Goal: Task Accomplishment & Management: Complete application form

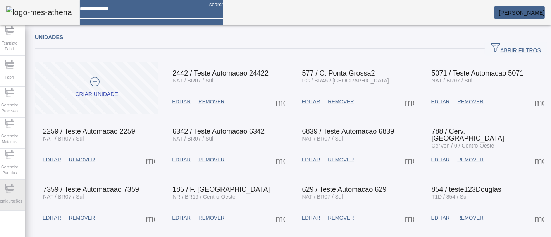
click at [20, 186] on div "Configurações" at bounding box center [9, 195] width 31 height 31
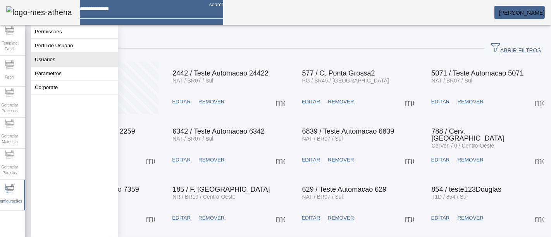
click at [62, 65] on button "Usuários" at bounding box center [74, 60] width 87 height 14
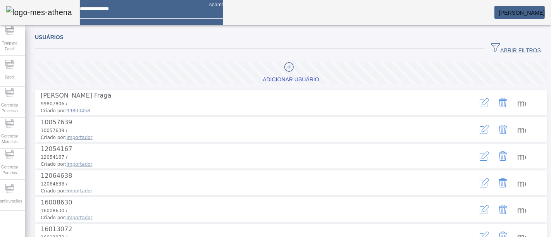
click at [507, 43] on span "button" at bounding box center [516, 49] width 62 height 19
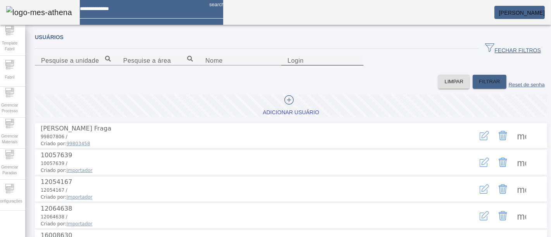
click at [357, 66] on input "Login" at bounding box center [323, 60] width 70 height 9
paste input "**********"
drag, startPoint x: 355, startPoint y: 102, endPoint x: 321, endPoint y: 101, distance: 33.7
click at [321, 66] on input "**********" at bounding box center [323, 60] width 70 height 9
type input "********"
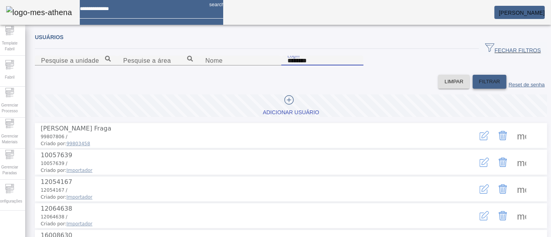
click at [479, 86] on span "FILTRAR" at bounding box center [489, 82] width 21 height 8
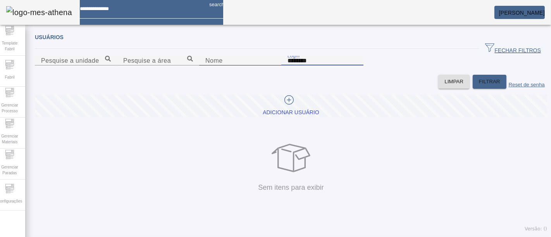
drag, startPoint x: 348, startPoint y: 98, endPoint x: 281, endPoint y: 101, distance: 66.8
click at [281, 75] on content "Pesquise a unidade Pesquise a área Nome Login ********" at bounding box center [291, 65] width 513 height 19
click at [205, 66] on div "Nome" at bounding box center [240, 61] width 70 height 10
paste input "**********"
drag, startPoint x: 184, startPoint y: 104, endPoint x: 101, endPoint y: 101, distance: 83.0
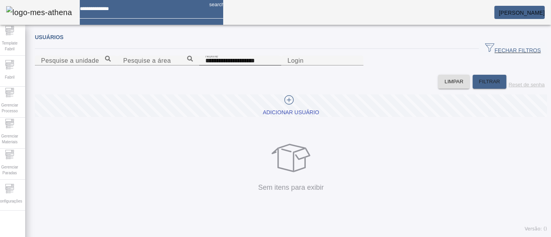
click at [205, 66] on div "**********" at bounding box center [240, 61] width 70 height 10
drag, startPoint x: 131, startPoint y: 98, endPoint x: 1, endPoint y: 97, distance: 129.9
click at [1, 97] on div "**********" at bounding box center [275, 118] width 563 height 237
type input "*******"
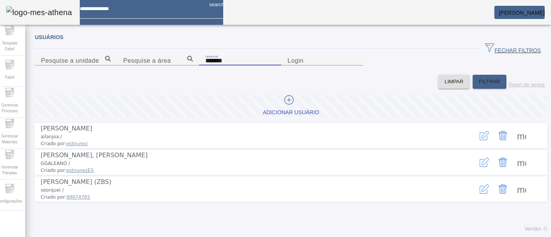
scroll to position [32, 0]
drag, startPoint x: 39, startPoint y: 64, endPoint x: 17, endPoint y: 64, distance: 21.7
click at [17, 64] on div "Template Fabril Fabril Gerenciar Processo Gerenciar Materiais Gerenciar Paradas…" at bounding box center [275, 118] width 563 height 237
click at [205, 66] on input "Nome" at bounding box center [240, 60] width 70 height 9
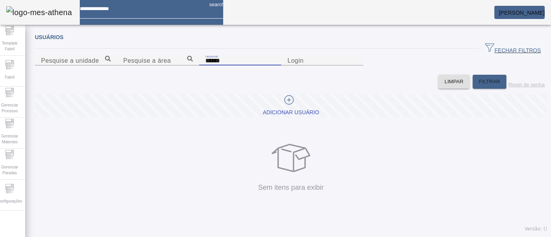
scroll to position [10, 0]
drag, startPoint x: 128, startPoint y: 88, endPoint x: 46, endPoint y: 86, distance: 81.8
click at [205, 66] on input "******" at bounding box center [240, 60] width 70 height 9
type input "*"
click at [357, 66] on input "Login" at bounding box center [323, 60] width 70 height 9
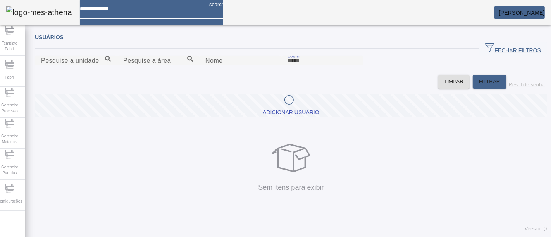
click at [279, 116] on span "Adicionar Usuário" at bounding box center [291, 105] width 56 height 21
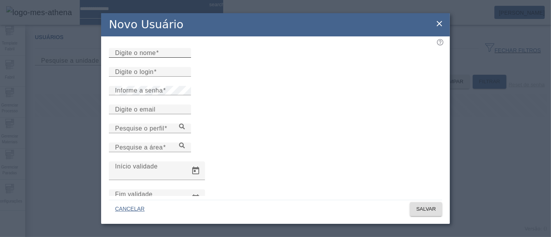
click at [185, 58] on input "Digite o nome" at bounding box center [150, 52] width 70 height 9
paste input "**********"
type input "**********"
click at [168, 77] on div "Digite o login" at bounding box center [150, 72] width 70 height 10
paste input "**********"
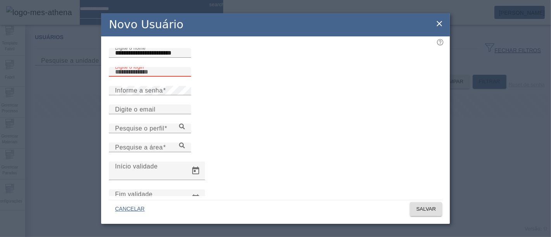
type input "**********"
paste input "**********"
drag, startPoint x: 190, startPoint y: 91, endPoint x: 140, endPoint y: 92, distance: 50.0
click at [140, 77] on input "**********" at bounding box center [150, 71] width 70 height 9
type input "********"
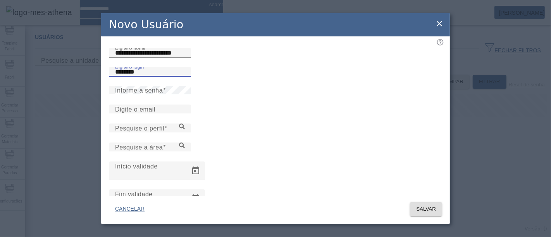
click at [173, 95] on div "Informe a senha" at bounding box center [150, 90] width 70 height 9
click at [173, 114] on input "Digite o email" at bounding box center [150, 109] width 70 height 9
click at [161, 114] on div "Digite o email" at bounding box center [150, 110] width 70 height 10
click at [184, 114] on div "Digite o email" at bounding box center [150, 110] width 70 height 10
paste input "**********"
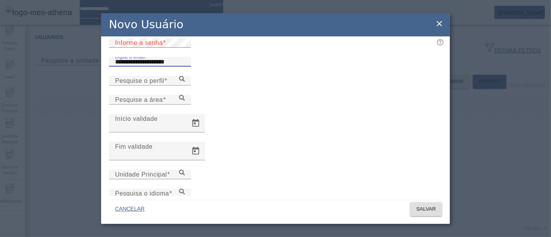
scroll to position [76, 0]
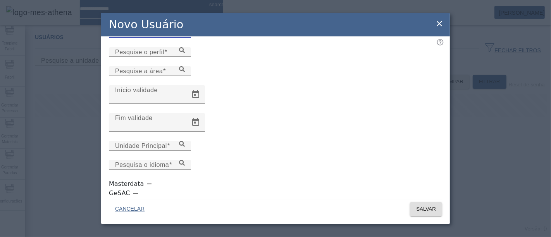
type input "**********"
click at [185, 57] on input "Pesquise o perfil" at bounding box center [150, 52] width 70 height 9
click at [185, 53] on icon at bounding box center [182, 50] width 6 height 6
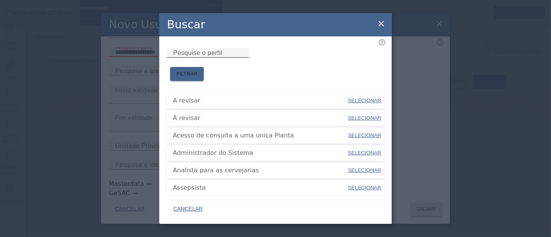
click at [214, 58] on input "Pesquise o perfil" at bounding box center [208, 52] width 70 height 9
type input "****"
click at [198, 70] on span "FILTRAR" at bounding box center [186, 74] width 21 height 8
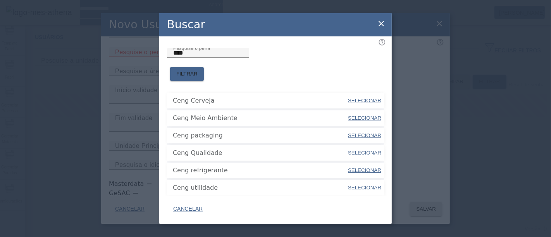
click at [364, 97] on span "SELECIONAR" at bounding box center [364, 101] width 33 height 8
type input "**********"
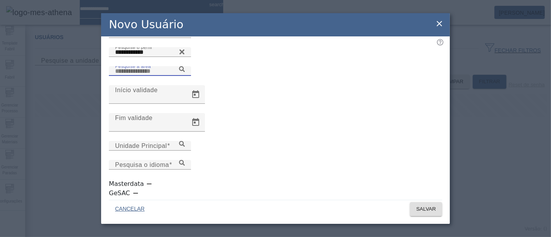
click at [185, 76] on input "Pesquise a área" at bounding box center [150, 71] width 70 height 9
click at [185, 72] on icon at bounding box center [182, 69] width 6 height 6
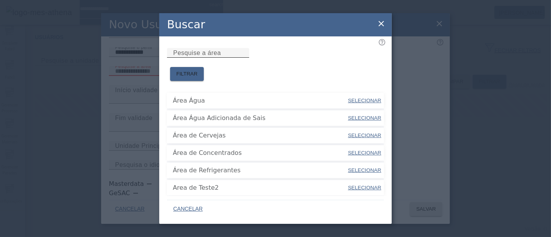
click at [243, 58] on input "Pesquise a área" at bounding box center [208, 52] width 70 height 9
type input "****"
click at [198, 70] on span "FILTRAR" at bounding box center [186, 74] width 21 height 8
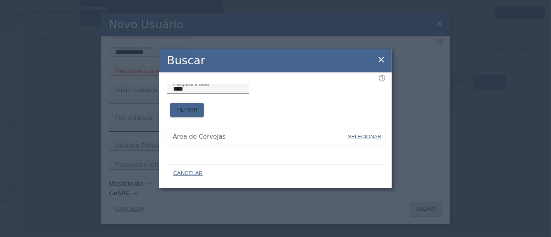
click at [355, 134] on span "SELECIONAR" at bounding box center [364, 137] width 33 height 6
type input "**********"
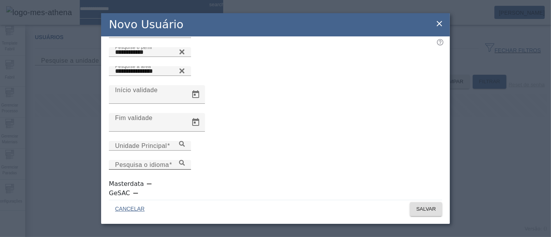
click at [185, 162] on icon at bounding box center [182, 163] width 6 height 6
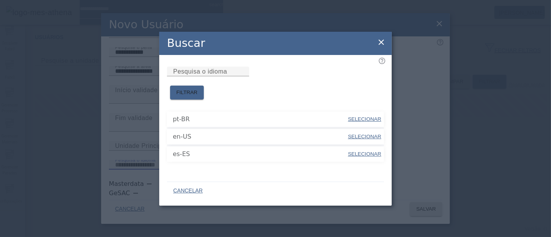
click at [359, 135] on span "SELECIONAR" at bounding box center [364, 137] width 33 height 6
type input "*****"
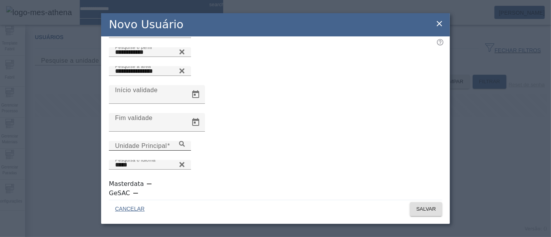
click at [185, 147] on icon at bounding box center [182, 144] width 6 height 6
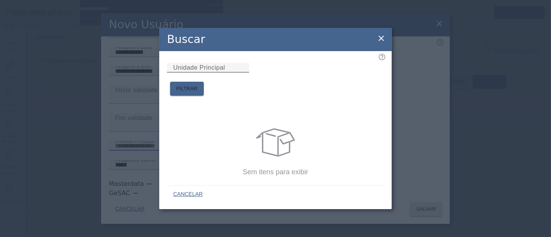
click at [243, 72] on input "Unidade Principal" at bounding box center [208, 67] width 70 height 9
click at [384, 41] on icon at bounding box center [381, 38] width 9 height 9
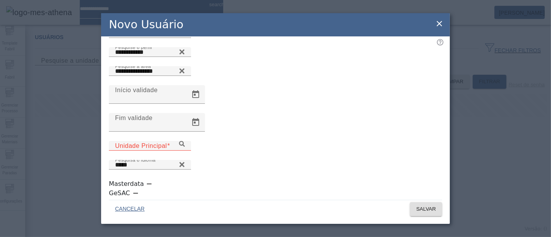
click at [185, 151] on input "Unidade Principal" at bounding box center [150, 146] width 70 height 9
click at [185, 147] on icon at bounding box center [182, 144] width 6 height 6
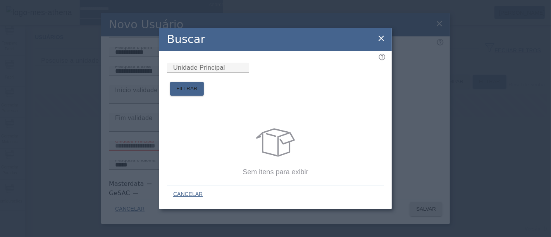
click at [243, 72] on input "Unidade Principal" at bounding box center [208, 67] width 70 height 9
type input "*****"
click at [198, 85] on span "FILTRAR" at bounding box center [186, 89] width 21 height 8
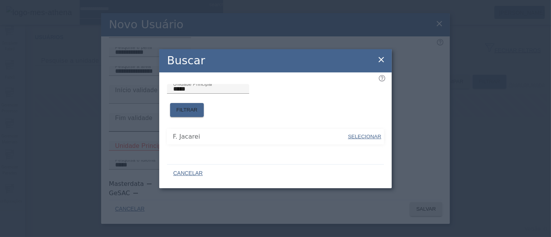
click at [368, 134] on span "SELECIONAR" at bounding box center [364, 137] width 33 height 6
type input "**********"
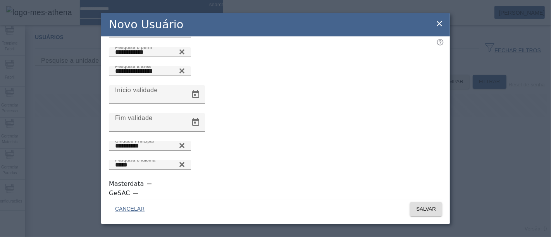
click at [97, 48] on div "**********" at bounding box center [275, 118] width 551 height 237
click at [426, 210] on span "SALVAR" at bounding box center [426, 209] width 20 height 8
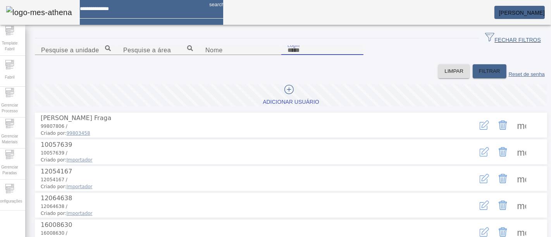
drag, startPoint x: 345, startPoint y: 89, endPoint x: 329, endPoint y: 89, distance: 15.9
click at [329, 55] on input "Login" at bounding box center [323, 50] width 70 height 9
paste input "**********"
drag, startPoint x: 378, startPoint y: 92, endPoint x: 323, endPoint y: 90, distance: 55.1
click at [323, 55] on input "**********" at bounding box center [323, 50] width 70 height 9
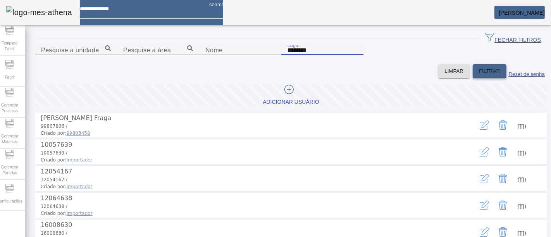
type input "********"
click at [479, 75] on span "FILTRAR" at bounding box center [489, 71] width 21 height 8
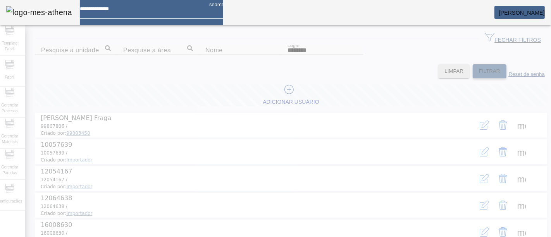
scroll to position [0, 0]
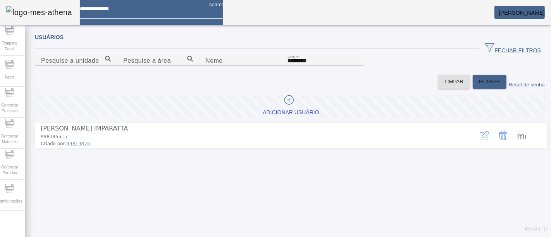
click at [516, 145] on span at bounding box center [522, 135] width 19 height 19
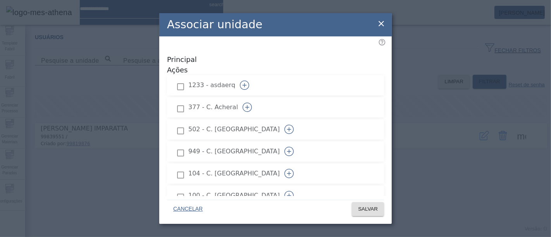
click at [252, 103] on icon "button" at bounding box center [247, 107] width 9 height 9
click at [294, 125] on icon "button" at bounding box center [289, 129] width 9 height 9
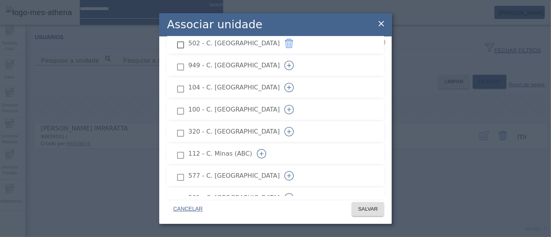
click at [294, 105] on icon "button" at bounding box center [289, 109] width 9 height 9
click at [294, 127] on icon "button" at bounding box center [289, 131] width 9 height 9
click at [299, 78] on button "button" at bounding box center [289, 87] width 19 height 19
click at [266, 106] on icon "button" at bounding box center [261, 110] width 9 height 9
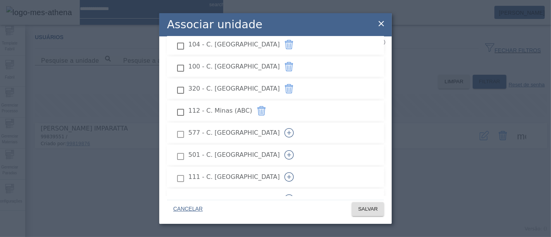
click at [294, 128] on icon "button" at bounding box center [289, 132] width 9 height 9
click at [294, 150] on icon "button" at bounding box center [289, 154] width 9 height 9
click at [294, 173] on icon "button" at bounding box center [289, 177] width 9 height 9
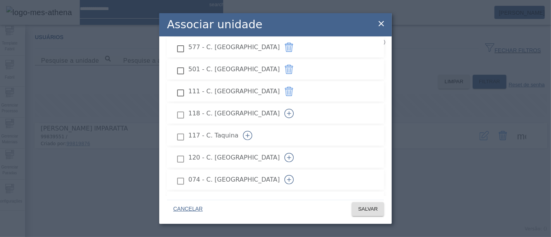
scroll to position [215, 0]
click at [294, 109] on icon "button" at bounding box center [289, 113] width 9 height 9
click at [252, 131] on icon "button" at bounding box center [247, 135] width 9 height 9
click at [294, 153] on icon "button" at bounding box center [289, 157] width 9 height 9
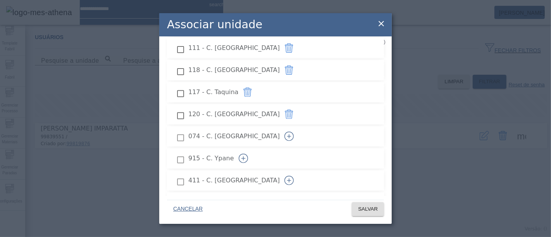
click at [294, 132] on icon "button" at bounding box center [289, 136] width 9 height 9
click at [248, 154] on icon "button" at bounding box center [243, 158] width 9 height 9
click at [289, 179] on icon "button" at bounding box center [289, 181] width 0 height 4
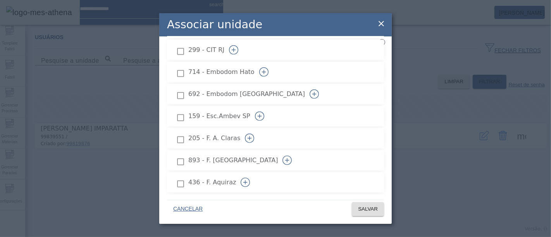
scroll to position [517, 0]
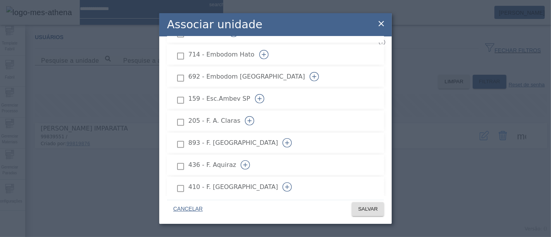
click at [254, 116] on icon "button" at bounding box center [249, 120] width 9 height 9
click at [292, 138] on icon "button" at bounding box center [287, 142] width 9 height 9
click at [250, 161] on icon "button" at bounding box center [245, 165] width 9 height 9
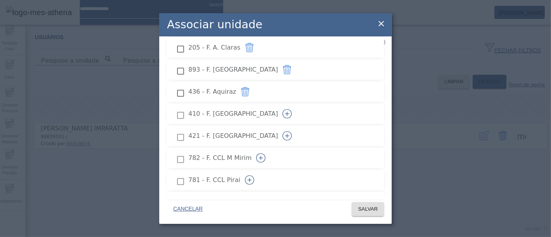
scroll to position [603, 0]
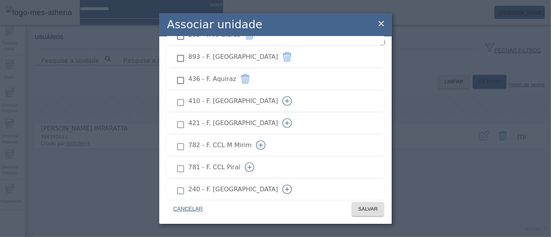
click at [290, 123] on icon "button" at bounding box center [287, 123] width 4 height 0
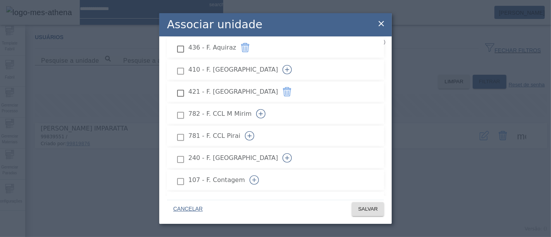
scroll to position [646, 0]
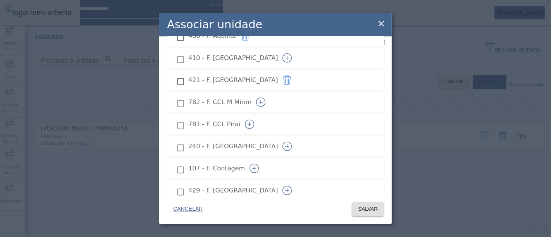
click at [254, 120] on icon "button" at bounding box center [249, 124] width 9 height 9
click at [292, 142] on icon "button" at bounding box center [287, 146] width 9 height 9
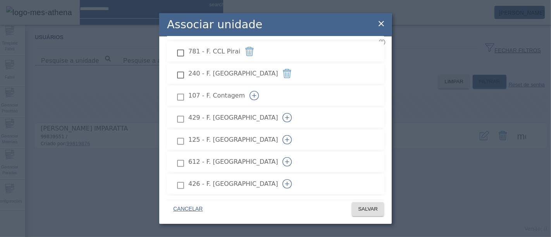
scroll to position [732, 0]
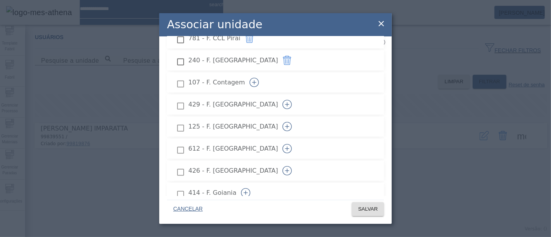
click at [292, 100] on icon "button" at bounding box center [287, 104] width 9 height 9
click at [292, 122] on icon "button" at bounding box center [287, 126] width 9 height 9
click at [292, 144] on icon "button" at bounding box center [287, 148] width 9 height 9
click at [292, 166] on icon "button" at bounding box center [287, 170] width 9 height 9
click at [297, 162] on button "button" at bounding box center [287, 171] width 19 height 19
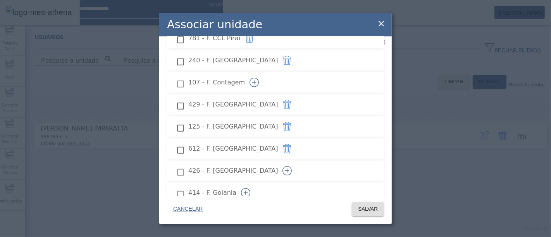
click at [292, 144] on icon "button" at bounding box center [287, 148] width 9 height 9
click at [292, 122] on icon "button" at bounding box center [287, 126] width 9 height 9
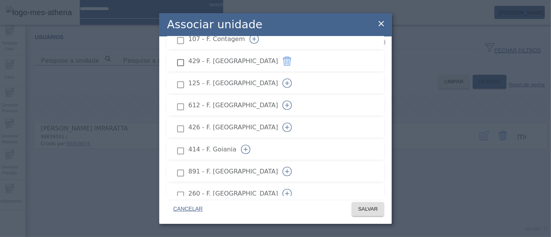
scroll to position [818, 0]
click at [292, 124] on icon "button" at bounding box center [287, 128] width 9 height 9
click at [292, 146] on icon "button" at bounding box center [287, 150] width 9 height 9
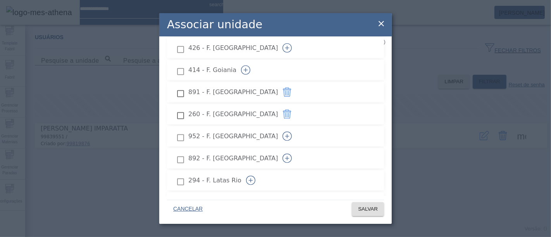
scroll to position [904, 0]
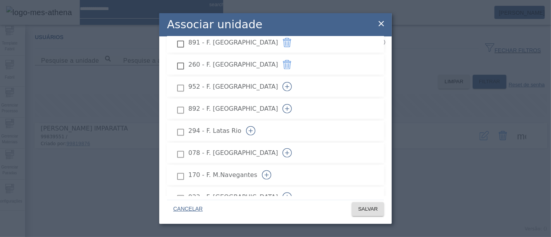
click at [292, 82] on icon "button" at bounding box center [287, 86] width 9 height 9
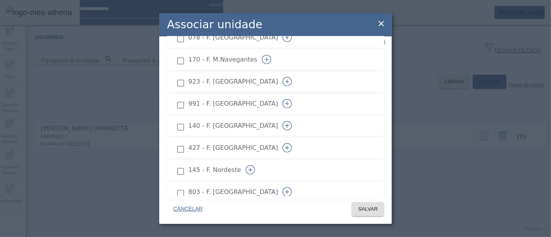
scroll to position [1034, 0]
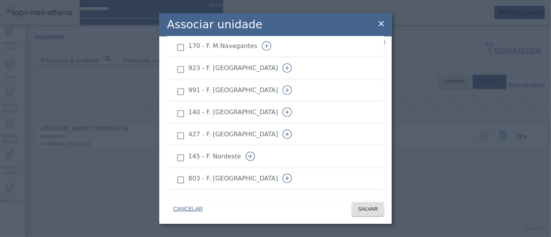
click at [292, 108] on icon "button" at bounding box center [287, 112] width 9 height 9
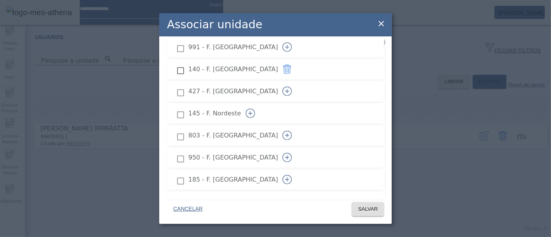
click at [292, 131] on icon "button" at bounding box center [287, 135] width 9 height 9
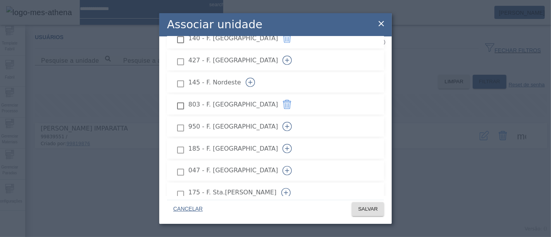
scroll to position [1120, 0]
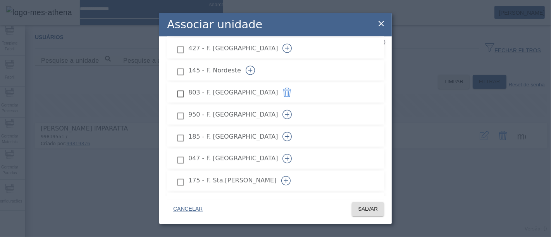
click at [292, 110] on icon "button" at bounding box center [287, 114] width 9 height 9
click at [297, 128] on button "button" at bounding box center [287, 137] width 19 height 19
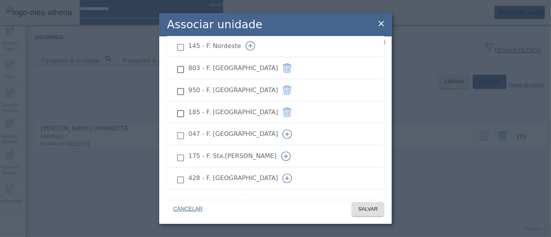
scroll to position [1163, 0]
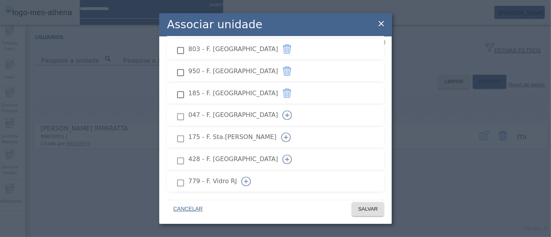
click at [291, 133] on icon "button" at bounding box center [285, 137] width 9 height 9
click at [297, 150] on button "button" at bounding box center [287, 159] width 19 height 19
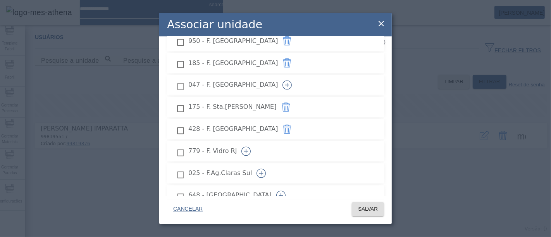
scroll to position [1206, 0]
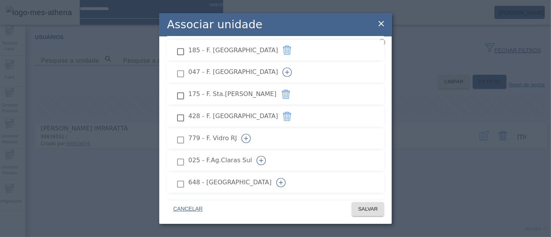
click at [266, 156] on icon "button" at bounding box center [261, 160] width 9 height 9
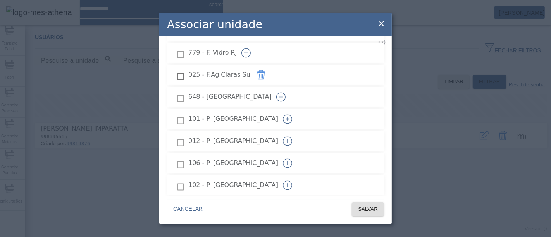
click at [292, 136] on icon "button" at bounding box center [287, 140] width 9 height 9
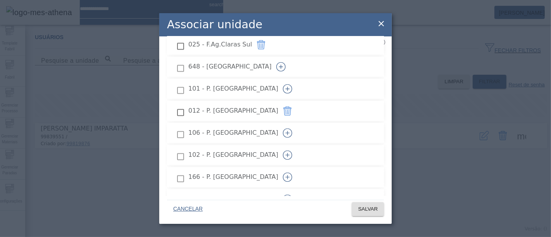
scroll to position [1335, 0]
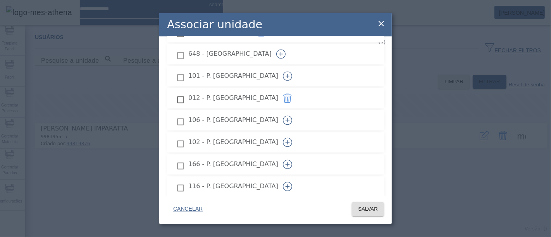
click at [297, 111] on button "button" at bounding box center [287, 120] width 19 height 19
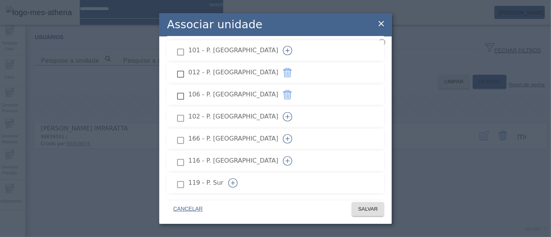
scroll to position [1378, 0]
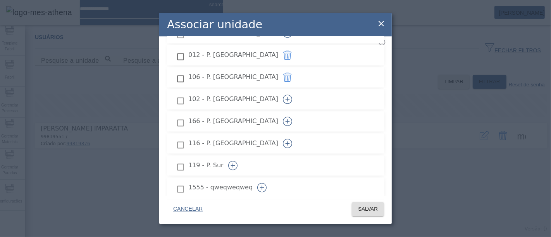
click at [292, 117] on icon "button" at bounding box center [287, 121] width 9 height 9
click at [292, 139] on icon "button" at bounding box center [287, 143] width 9 height 9
click at [238, 161] on icon "button" at bounding box center [232, 165] width 9 height 9
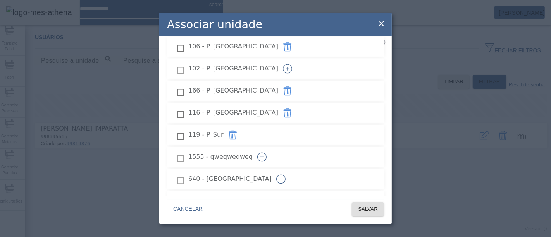
scroll to position [1421, 0]
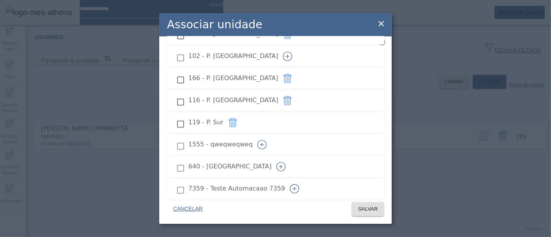
click at [238, 118] on icon "button" at bounding box center [232, 122] width 9 height 9
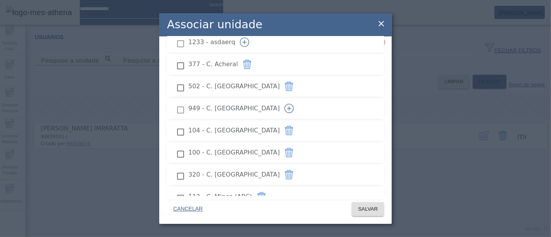
scroll to position [172, 0]
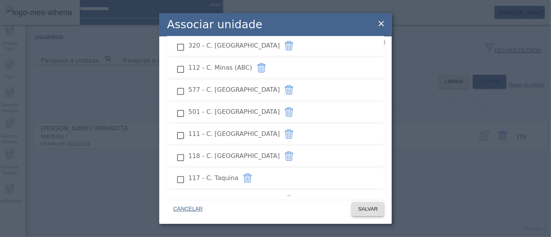
click at [371, 209] on span "SALVAR" at bounding box center [368, 209] width 20 height 8
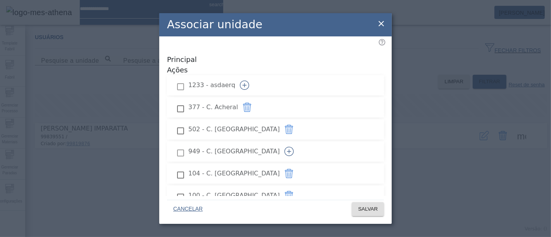
scroll to position [835, 0]
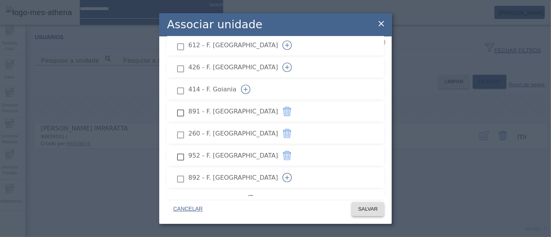
click at [362, 210] on span "SALVAR" at bounding box center [368, 209] width 20 height 8
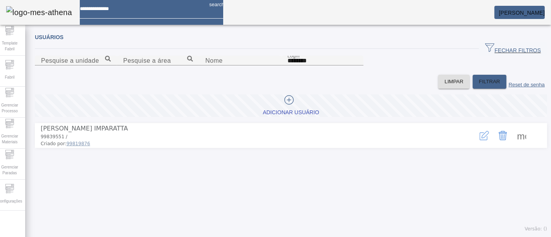
click at [513, 145] on span at bounding box center [522, 135] width 19 height 19
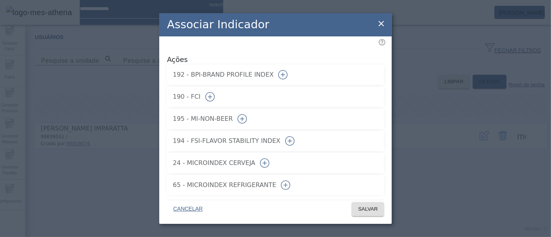
click at [219, 90] on button "button" at bounding box center [210, 97] width 19 height 19
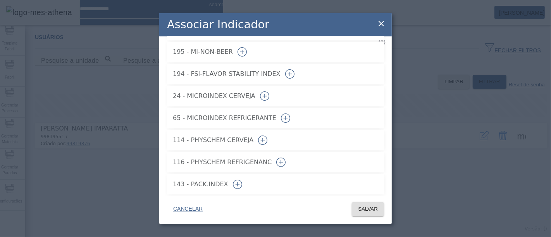
scroll to position [0, 0]
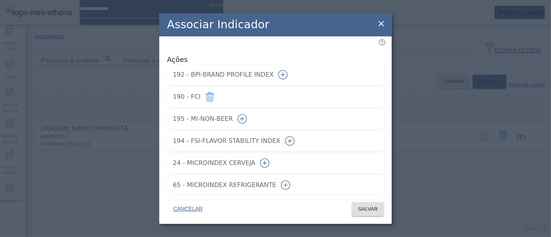
click at [288, 70] on icon "button" at bounding box center [282, 74] width 9 height 9
click at [295, 136] on icon "button" at bounding box center [289, 140] width 9 height 9
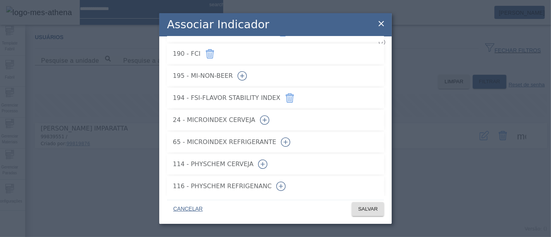
scroll to position [67, 0]
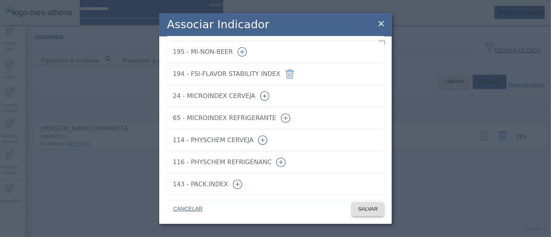
click at [369, 214] on span at bounding box center [368, 209] width 32 height 19
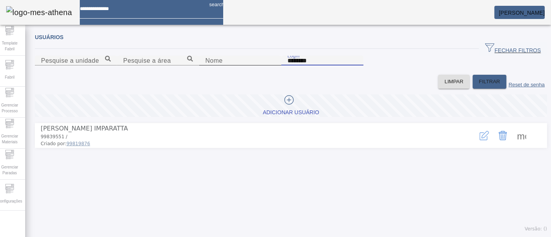
drag, startPoint x: 340, startPoint y: 98, endPoint x: 241, endPoint y: 87, distance: 99.4
click at [241, 75] on content "Pesquise a unidade Pesquise a área Nome Login ********" at bounding box center [291, 65] width 513 height 19
paste input "**********"
type input "********"
click at [484, 86] on span "FILTRAR" at bounding box center [489, 82] width 21 height 8
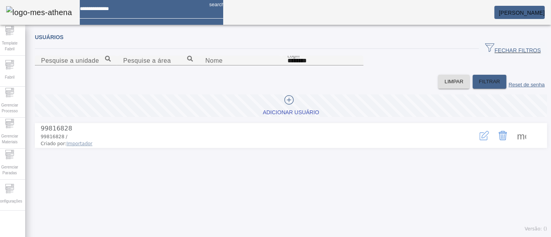
click at [480, 140] on icon "button" at bounding box center [484, 135] width 9 height 9
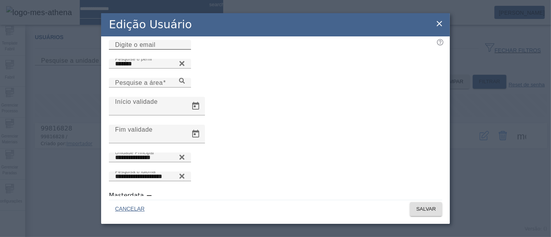
scroll to position [0, 0]
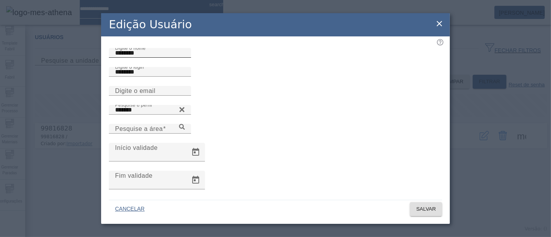
click at [173, 55] on div "Digite o nome ********" at bounding box center [150, 53] width 70 height 10
drag, startPoint x: 155, startPoint y: 59, endPoint x: 87, endPoint y: 60, distance: 68.2
click at [87, 60] on div "**********" at bounding box center [275, 118] width 551 height 237
paste input "**********"
type input "**********"
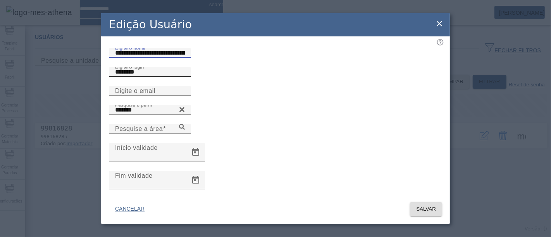
click at [161, 77] on input "********" at bounding box center [150, 71] width 70 height 9
click at [153, 96] on input "Digite o email" at bounding box center [150, 90] width 70 height 9
paste input "**********"
type input "**********"
paste input "**********"
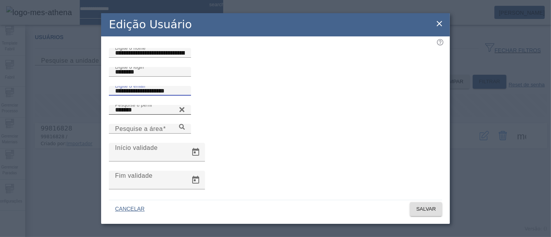
type input "**********"
click at [185, 114] on icon at bounding box center [182, 109] width 6 height 9
click at [185, 115] on input "Pesquise o perfil" at bounding box center [150, 109] width 70 height 9
click at [185, 111] on icon at bounding box center [182, 108] width 6 height 6
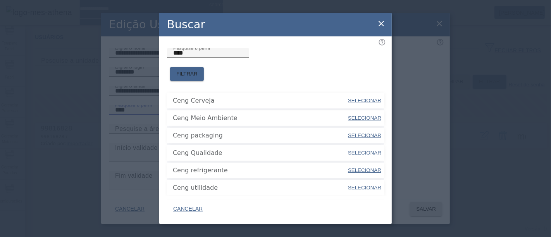
click at [348, 98] on span "SELECIONAR" at bounding box center [364, 101] width 33 height 6
type input "**********"
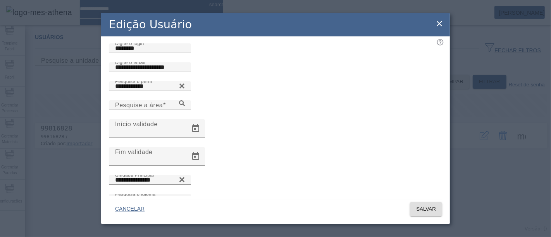
scroll to position [43, 0]
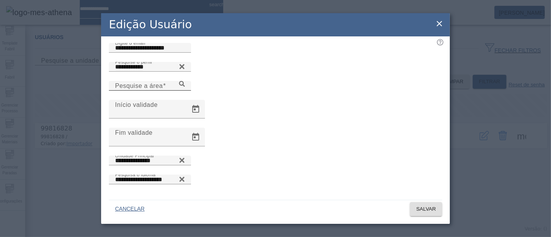
click at [185, 91] on input "Pesquise a área" at bounding box center [150, 85] width 70 height 9
click at [185, 87] on icon at bounding box center [182, 84] width 6 height 6
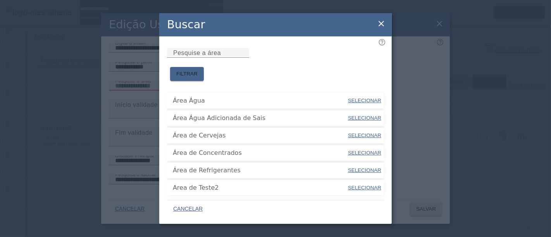
click at [363, 133] on span "SELECIONAR" at bounding box center [364, 136] width 33 height 6
type input "**********"
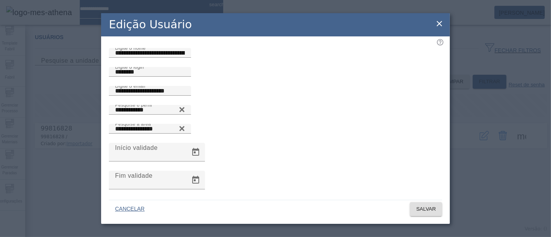
scroll to position [46, 0]
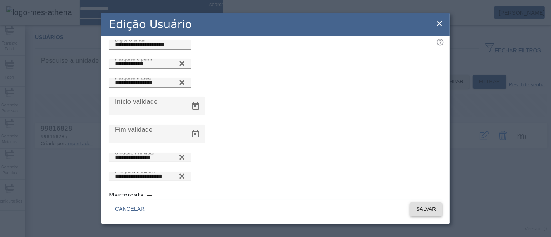
click at [427, 214] on span at bounding box center [426, 209] width 32 height 19
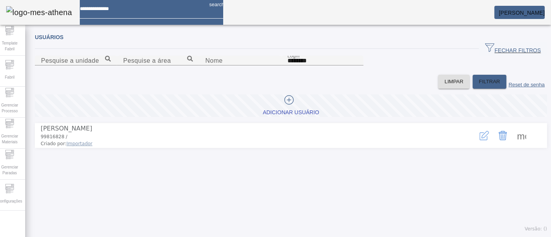
click at [513, 145] on span at bounding box center [522, 135] width 19 height 19
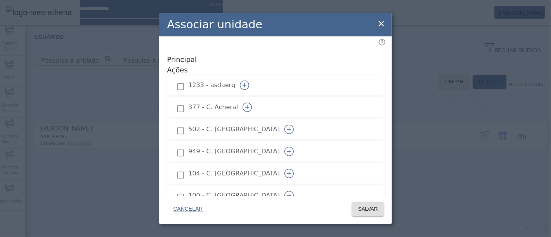
click at [252, 103] on icon "button" at bounding box center [247, 107] width 9 height 9
click at [294, 125] on icon "button" at bounding box center [289, 129] width 9 height 9
click at [294, 169] on icon "button" at bounding box center [289, 173] width 9 height 9
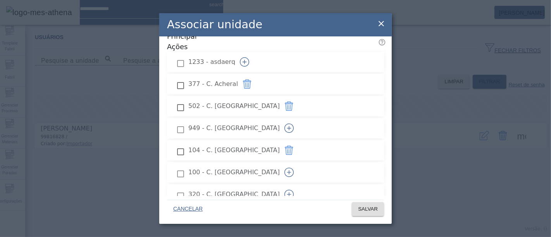
scroll to position [43, 0]
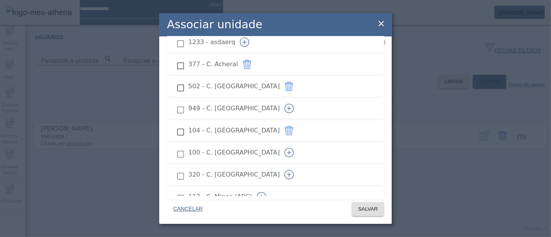
click at [294, 148] on icon "button" at bounding box center [289, 152] width 9 height 9
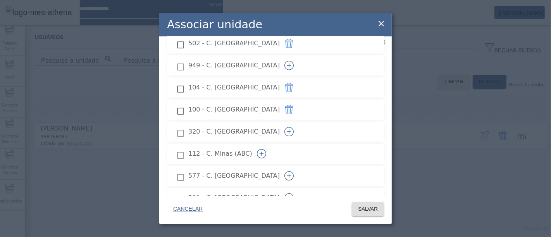
click at [289, 130] on icon "button" at bounding box center [289, 132] width 0 height 4
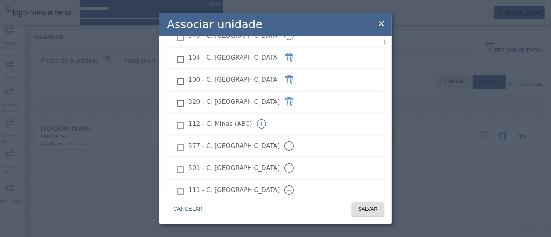
scroll to position [129, 0]
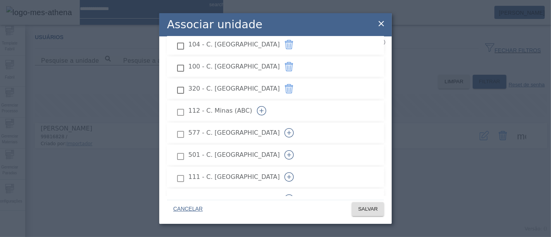
click at [266, 106] on icon "button" at bounding box center [261, 110] width 9 height 9
click at [294, 128] on icon "button" at bounding box center [289, 132] width 9 height 9
click at [294, 150] on icon "button" at bounding box center [289, 154] width 9 height 9
click at [294, 129] on icon "button" at bounding box center [289, 133] width 9 height 9
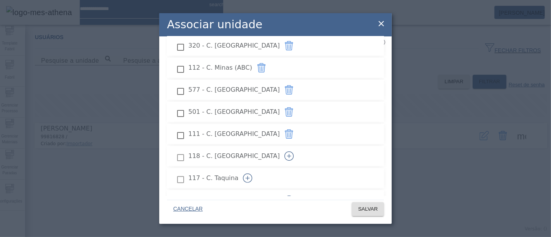
click at [294, 152] on icon "button" at bounding box center [289, 156] width 9 height 9
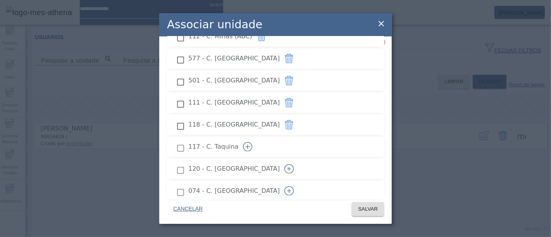
scroll to position [215, 0]
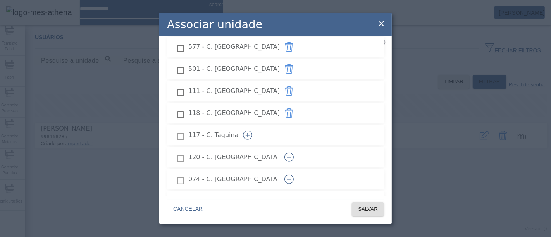
click at [252, 131] on icon "button" at bounding box center [247, 135] width 9 height 9
click at [294, 153] on icon "button" at bounding box center [289, 157] width 9 height 9
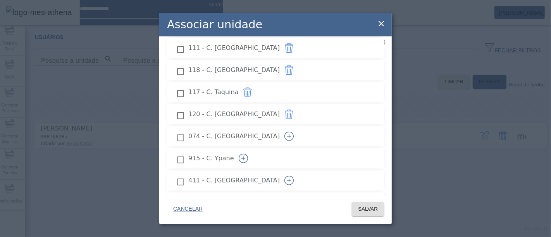
click at [294, 132] on icon "button" at bounding box center [289, 136] width 9 height 9
click at [253, 149] on button "button" at bounding box center [243, 158] width 19 height 19
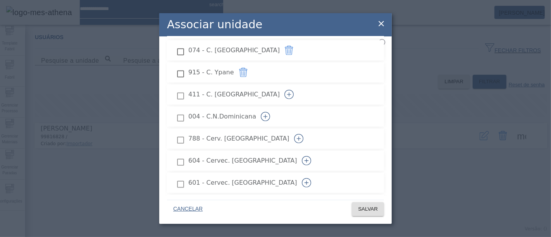
scroll to position [344, 0]
click at [294, 90] on icon "button" at bounding box center [289, 94] width 9 height 9
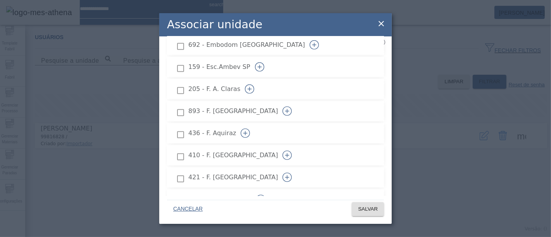
scroll to position [560, 0]
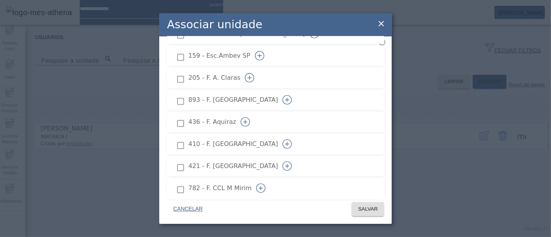
click at [250, 76] on icon "button" at bounding box center [250, 78] width 0 height 4
click at [292, 95] on icon "button" at bounding box center [287, 99] width 9 height 9
click at [250, 117] on icon "button" at bounding box center [245, 121] width 9 height 9
click at [292, 162] on icon "button" at bounding box center [287, 166] width 9 height 9
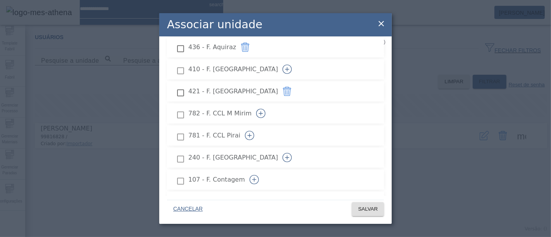
scroll to position [646, 0]
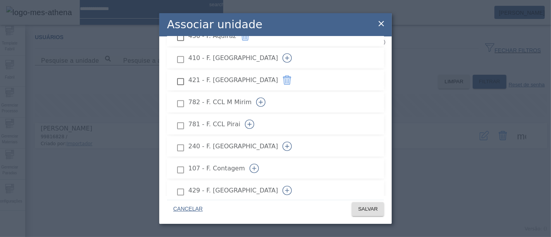
click at [259, 115] on button "button" at bounding box center [249, 124] width 19 height 19
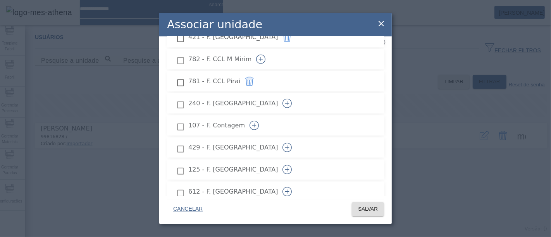
click at [292, 99] on icon "button" at bounding box center [287, 103] width 9 height 9
click at [290, 147] on icon "button" at bounding box center [287, 147] width 4 height 0
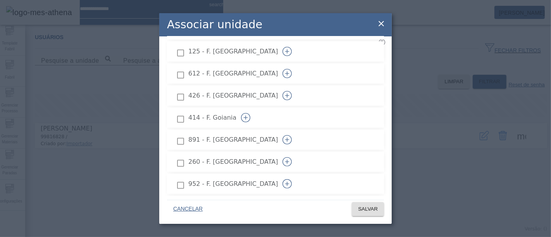
scroll to position [818, 0]
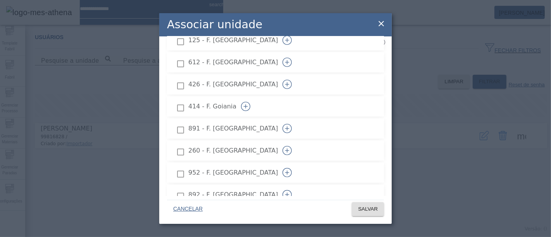
click at [292, 124] on icon "button" at bounding box center [287, 128] width 9 height 9
click at [292, 146] on icon "button" at bounding box center [287, 150] width 9 height 9
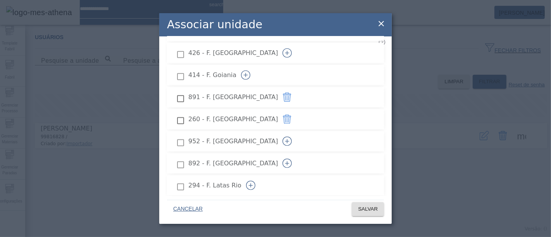
scroll to position [861, 0]
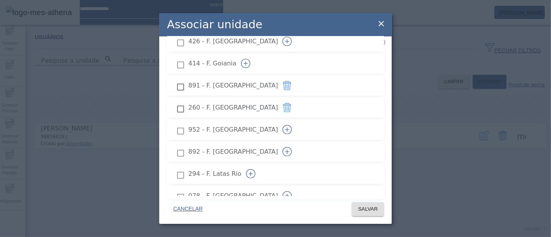
click at [292, 125] on icon "button" at bounding box center [287, 129] width 9 height 9
click at [292, 147] on icon "button" at bounding box center [287, 151] width 9 height 9
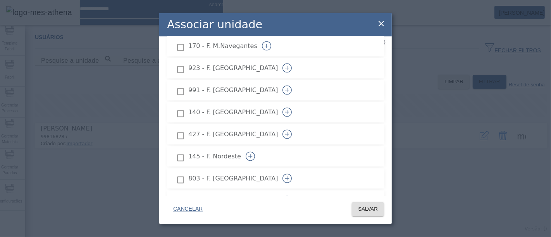
click at [292, 108] on icon "button" at bounding box center [287, 112] width 9 height 9
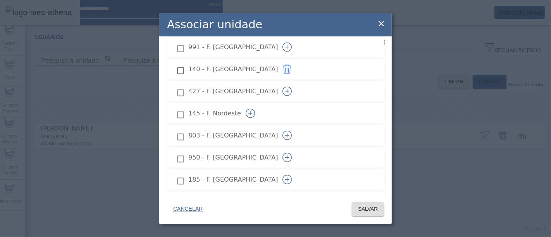
click at [292, 131] on icon "button" at bounding box center [287, 135] width 9 height 9
click at [297, 148] on button "button" at bounding box center [287, 157] width 19 height 19
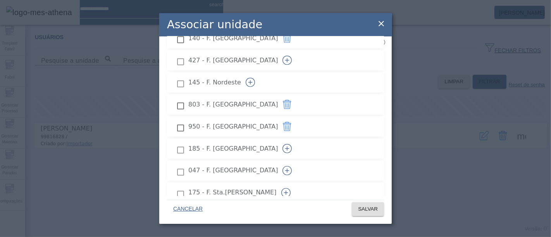
scroll to position [1120, 0]
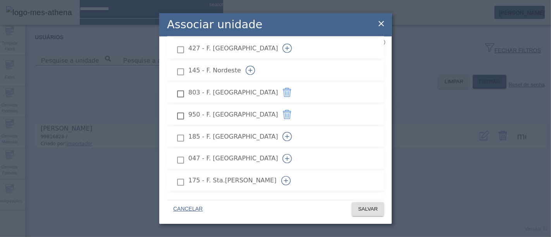
click at [292, 132] on icon "button" at bounding box center [287, 136] width 9 height 9
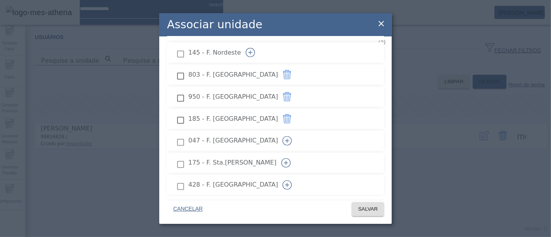
scroll to position [1163, 0]
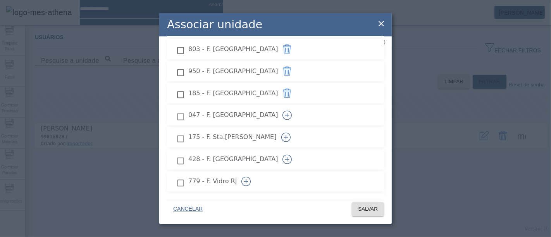
click at [291, 133] on icon "button" at bounding box center [285, 137] width 9 height 9
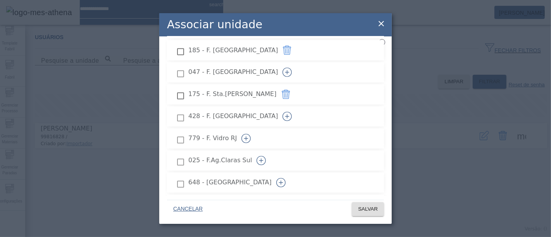
click at [290, 116] on icon "button" at bounding box center [287, 116] width 4 height 0
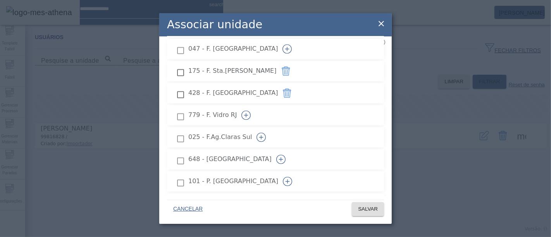
scroll to position [1249, 0]
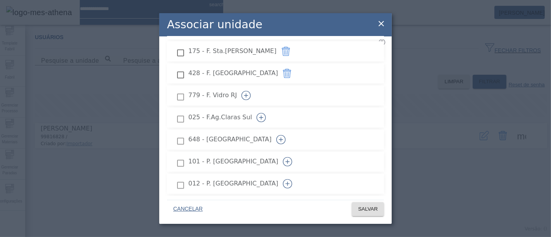
click at [266, 113] on icon "button" at bounding box center [261, 117] width 9 height 9
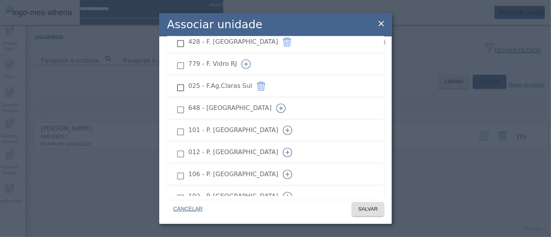
scroll to position [1292, 0]
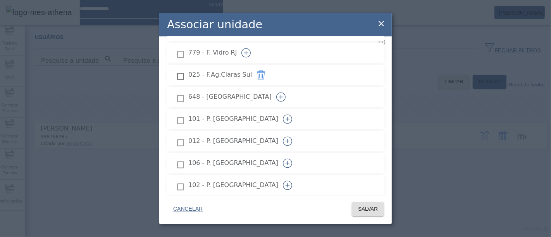
click at [292, 136] on icon "button" at bounding box center [287, 140] width 9 height 9
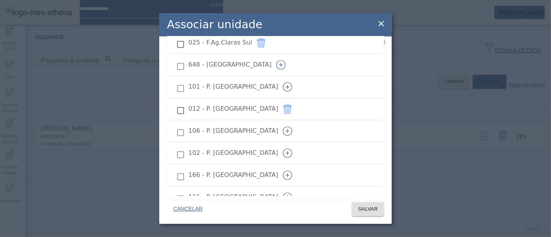
scroll to position [1335, 0]
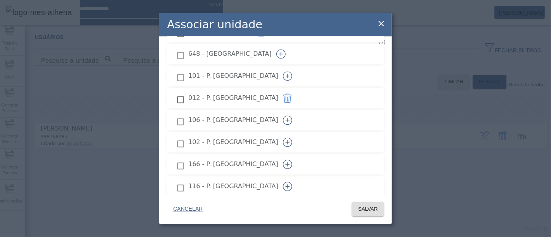
click at [292, 116] on icon "button" at bounding box center [287, 120] width 9 height 9
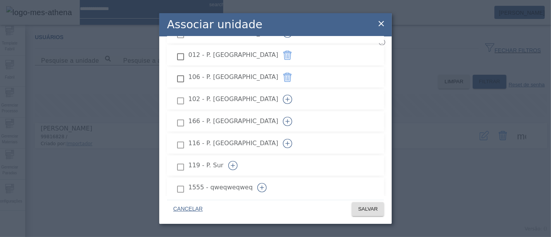
click at [292, 117] on icon "button" at bounding box center [287, 121] width 9 height 9
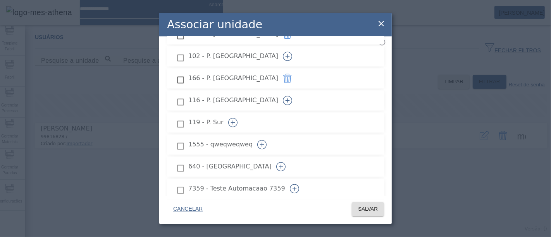
click at [292, 96] on icon "button" at bounding box center [287, 100] width 9 height 9
click at [238, 118] on icon "button" at bounding box center [232, 122] width 9 height 9
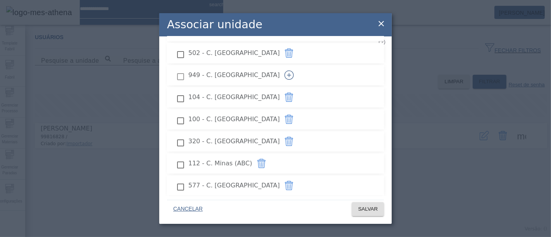
scroll to position [0, 0]
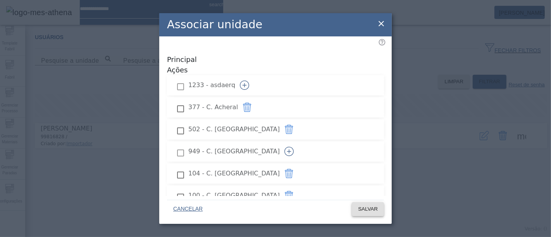
click at [360, 211] on span "SALVAR" at bounding box center [368, 209] width 20 height 8
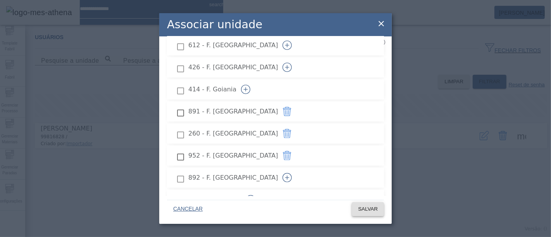
click at [369, 212] on span "SALVAR" at bounding box center [368, 209] width 20 height 8
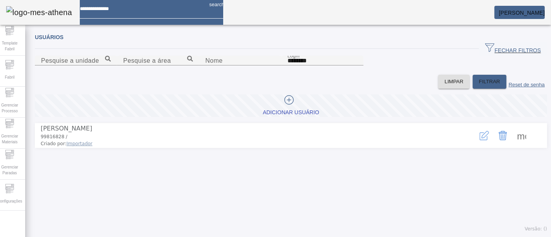
click at [513, 145] on span at bounding box center [522, 135] width 19 height 19
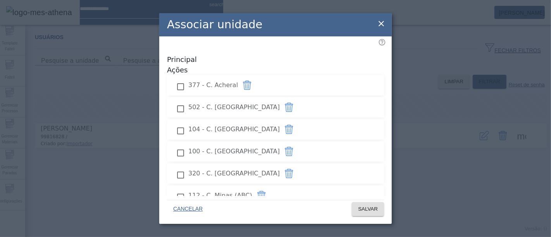
click at [381, 23] on icon at bounding box center [381, 23] width 5 height 5
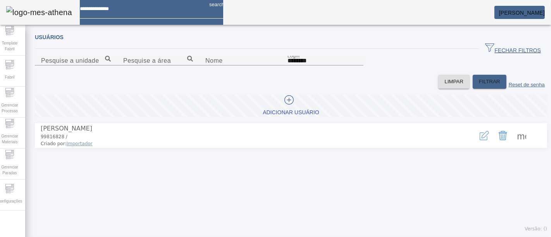
click at [513, 145] on span at bounding box center [522, 135] width 19 height 19
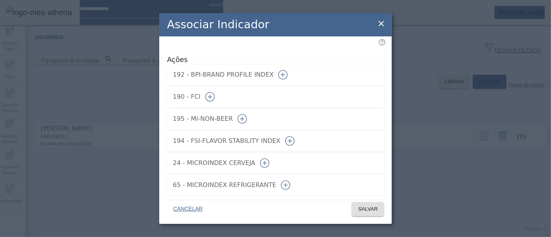
click at [212, 97] on icon "button" at bounding box center [210, 97] width 4 height 0
click at [288, 70] on icon "button" at bounding box center [282, 74] width 9 height 9
click at [368, 211] on span "SALVAR" at bounding box center [368, 209] width 20 height 8
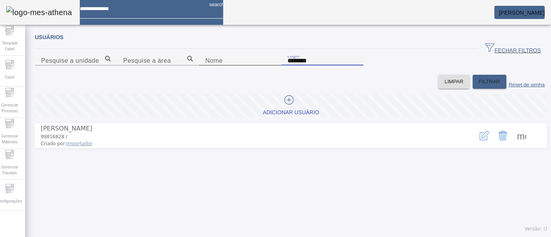
drag, startPoint x: 330, startPoint y: 100, endPoint x: 273, endPoint y: 94, distance: 57.3
click at [273, 75] on content "Pesquise a unidade Pesquise a área Nome Login ********" at bounding box center [291, 65] width 513 height 19
paste input "**********"
type input "*****"
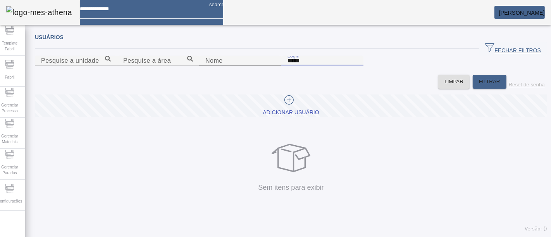
drag, startPoint x: 342, startPoint y: 101, endPoint x: 247, endPoint y: 98, distance: 95.4
click at [247, 75] on content "Pesquise a unidade Pesquise a área Nome Login *****" at bounding box center [291, 65] width 513 height 19
click at [273, 107] on div at bounding box center [289, 101] width 52 height 12
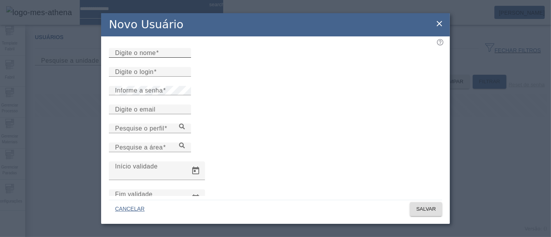
click at [185, 58] on input "Digite o nome" at bounding box center [150, 52] width 70 height 9
click at [170, 77] on input "Digite o login" at bounding box center [150, 71] width 70 height 9
click at [149, 113] on mat-label "Digite o email" at bounding box center [135, 109] width 40 height 7
click at [149, 114] on input "Digite o email" at bounding box center [150, 109] width 70 height 9
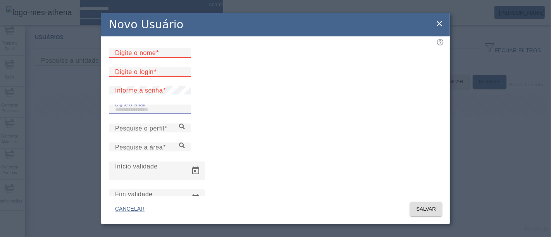
paste input "**********"
type input "**********"
click at [164, 77] on input "Digite o login" at bounding box center [150, 71] width 70 height 9
paste input "**********"
drag, startPoint x: 183, startPoint y: 91, endPoint x: 127, endPoint y: 91, distance: 56.6
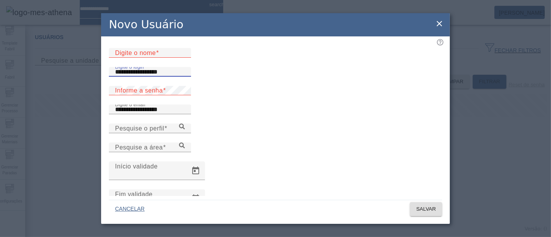
click at [127, 77] on input "**********" at bounding box center [150, 71] width 70 height 9
type input "*****"
click at [171, 58] on input "Digite o nome" at bounding box center [150, 52] width 70 height 9
paste input "**********"
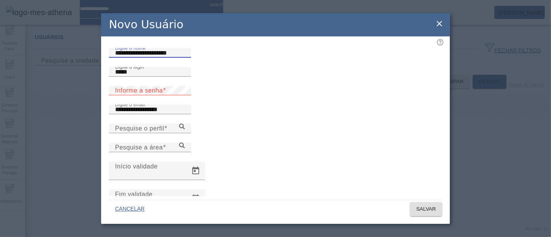
type input "**********"
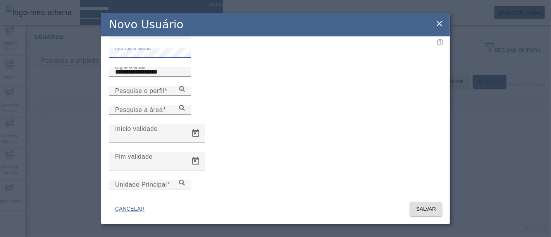
scroll to position [76, 0]
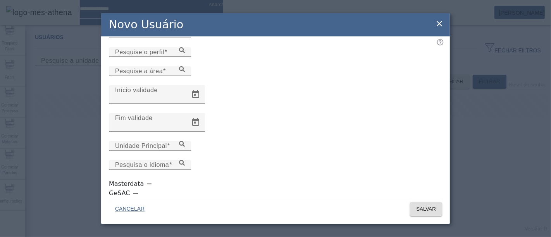
click at [185, 53] on icon at bounding box center [182, 50] width 6 height 6
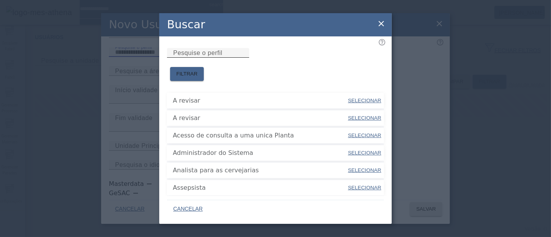
click at [243, 58] on input "Pesquise o perfil" at bounding box center [208, 52] width 70 height 9
type input "****"
click at [198, 70] on span "FILTRAR" at bounding box center [186, 74] width 21 height 8
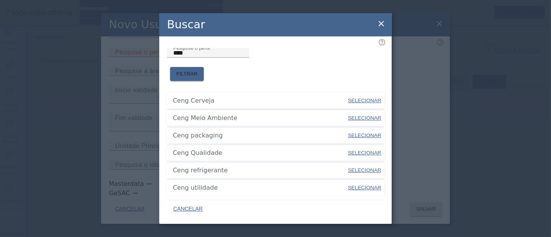
click at [372, 98] on span "SELECIONAR" at bounding box center [364, 101] width 33 height 6
type input "**********"
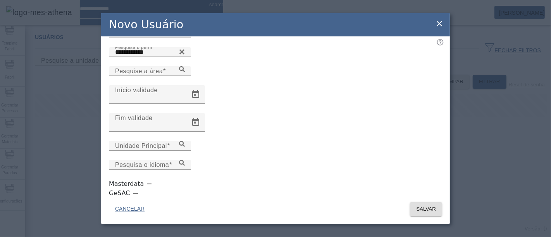
click at [438, 85] on div "Pesquise a área" at bounding box center [275, 75] width 333 height 19
click at [185, 72] on icon at bounding box center [182, 69] width 6 height 6
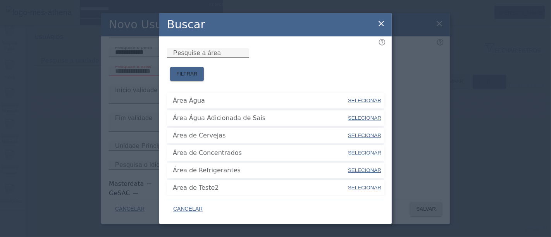
click at [359, 133] on span "SELECIONAR" at bounding box center [364, 136] width 33 height 6
type input "**********"
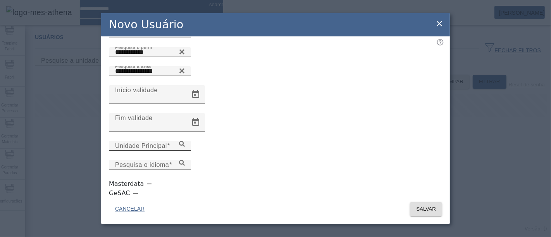
click at [185, 147] on icon at bounding box center [182, 144] width 6 height 6
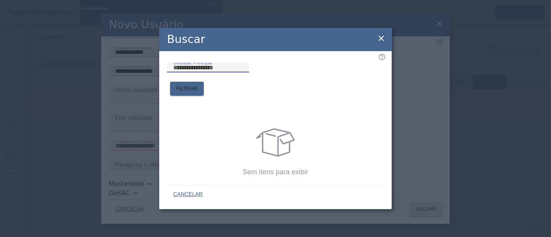
drag, startPoint x: 261, startPoint y: 76, endPoint x: 168, endPoint y: 78, distance: 93.4
click at [173, 72] on input "Unidade Principal" at bounding box center [208, 67] width 70 height 9
type input "*****"
click at [198, 85] on span "FILTRAR" at bounding box center [186, 89] width 21 height 8
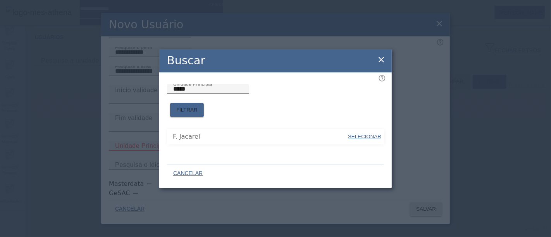
click at [365, 134] on span "SELECIONAR" at bounding box center [364, 137] width 33 height 6
type input "**********"
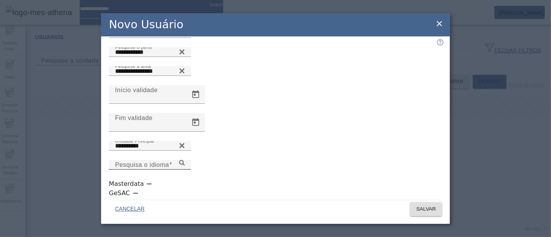
click at [185, 164] on icon at bounding box center [182, 163] width 6 height 6
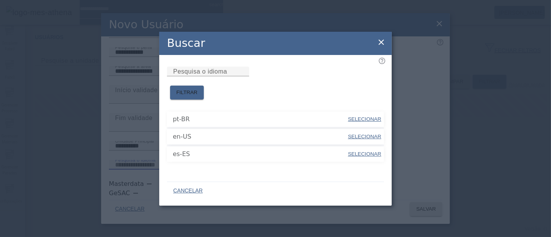
click at [366, 116] on span "SELECIONAR" at bounding box center [364, 119] width 33 height 6
type input "*****"
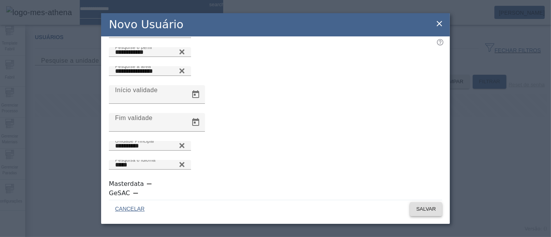
click at [434, 209] on span "SALVAR" at bounding box center [426, 209] width 20 height 8
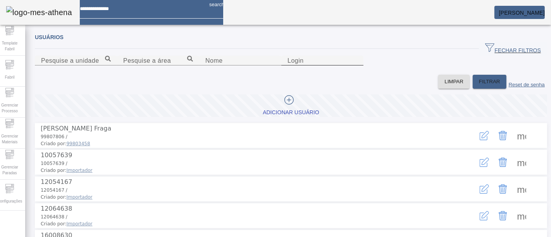
click at [342, 66] on input "Login" at bounding box center [323, 60] width 70 height 9
paste input "**********"
type input "**********"
paste input "**********"
drag, startPoint x: 359, startPoint y: 101, endPoint x: 310, endPoint y: 102, distance: 48.9
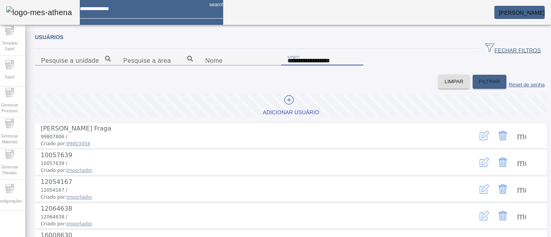
click at [310, 66] on input "**********" at bounding box center [323, 60] width 70 height 9
type input "*****"
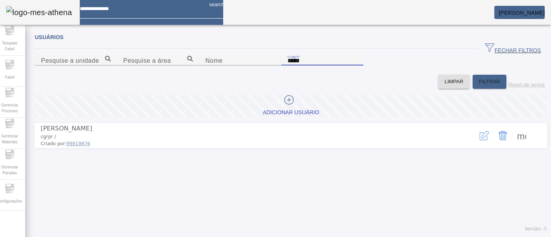
click at [515, 145] on span at bounding box center [522, 135] width 19 height 19
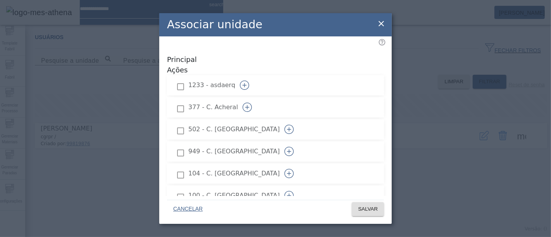
click at [252, 103] on icon "button" at bounding box center [247, 107] width 9 height 9
click at [294, 125] on icon "button" at bounding box center [289, 129] width 9 height 9
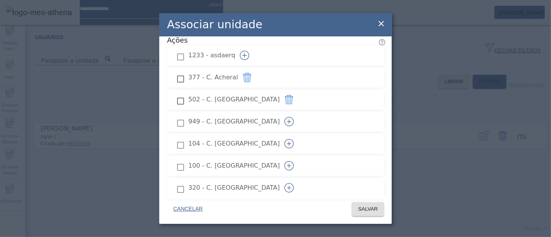
scroll to position [43, 0]
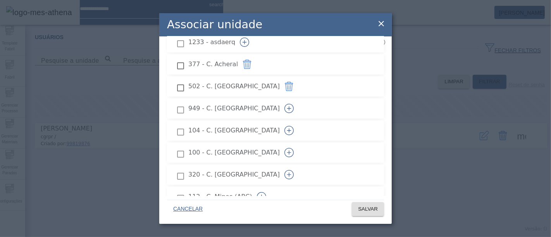
click at [294, 126] on icon "button" at bounding box center [289, 130] width 9 height 9
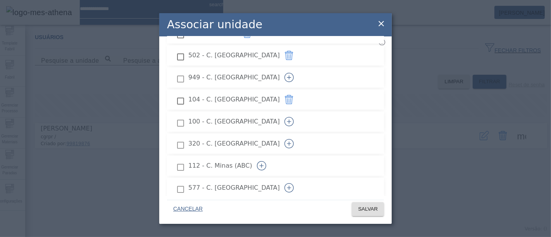
scroll to position [86, 0]
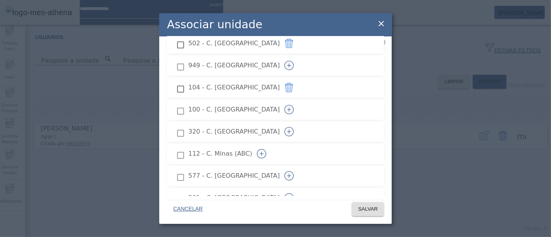
click at [294, 127] on icon "button" at bounding box center [289, 131] width 9 height 9
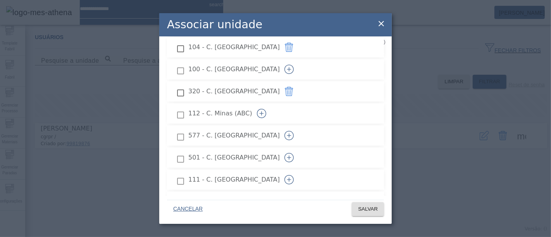
scroll to position [172, 0]
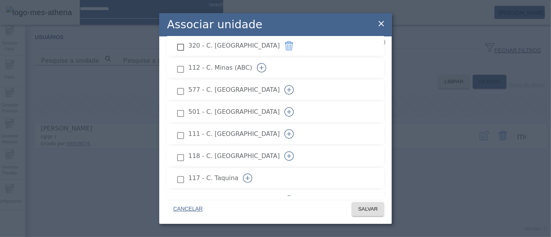
click at [266, 63] on icon "button" at bounding box center [261, 67] width 9 height 9
click at [294, 85] on icon "button" at bounding box center [289, 89] width 9 height 9
click at [294, 107] on icon "button" at bounding box center [289, 111] width 9 height 9
click at [294, 129] on icon "button" at bounding box center [289, 133] width 9 height 9
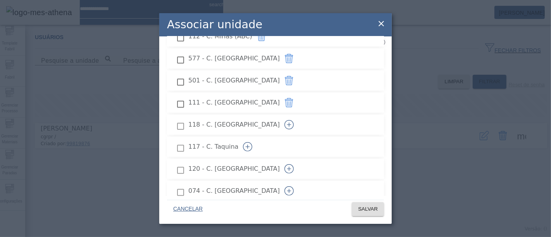
scroll to position [215, 0]
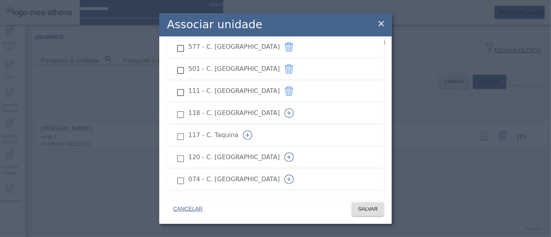
click at [294, 109] on icon "button" at bounding box center [289, 113] width 9 height 9
click at [252, 131] on icon "button" at bounding box center [247, 135] width 9 height 9
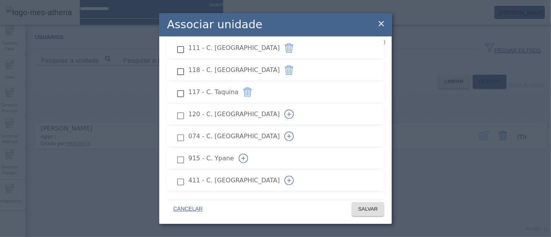
click at [294, 110] on icon "button" at bounding box center [289, 114] width 9 height 9
click at [294, 132] on icon "button" at bounding box center [289, 136] width 9 height 9
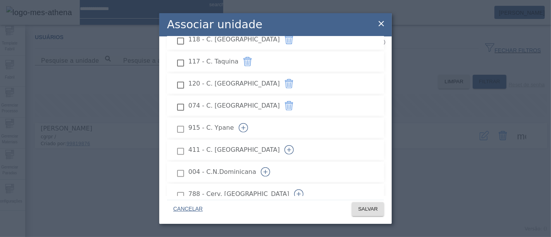
scroll to position [301, 0]
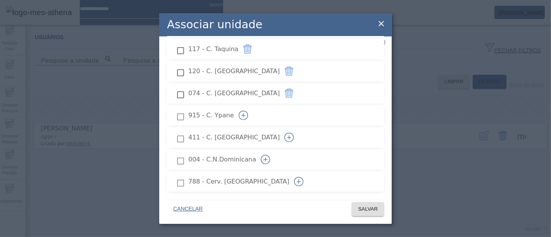
click at [248, 111] on icon "button" at bounding box center [243, 115] width 9 height 9
click at [294, 133] on icon "button" at bounding box center [289, 137] width 9 height 9
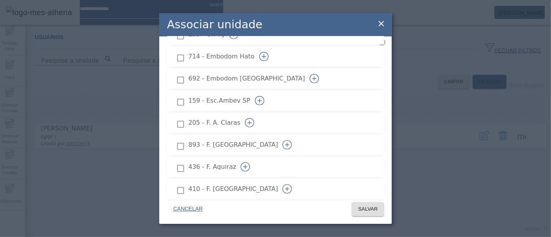
scroll to position [517, 0]
click at [254, 116] on icon "button" at bounding box center [249, 120] width 9 height 9
click at [292, 138] on icon "button" at bounding box center [287, 142] width 9 height 9
click at [250, 161] on icon "button" at bounding box center [245, 165] width 9 height 9
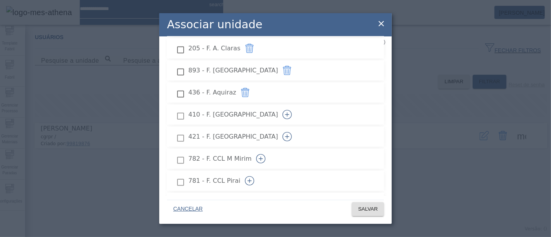
scroll to position [603, 0]
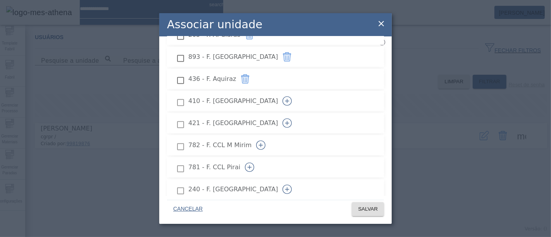
click at [292, 119] on icon "button" at bounding box center [287, 123] width 9 height 9
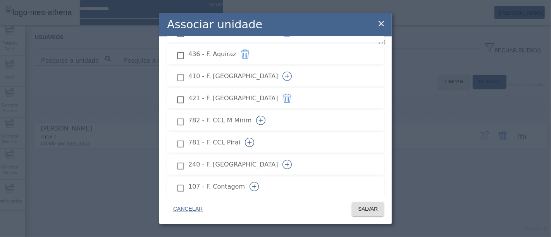
scroll to position [646, 0]
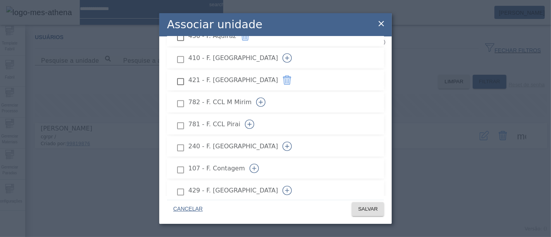
click at [254, 120] on icon "button" at bounding box center [249, 124] width 9 height 9
click at [292, 142] on icon "button" at bounding box center [287, 146] width 9 height 9
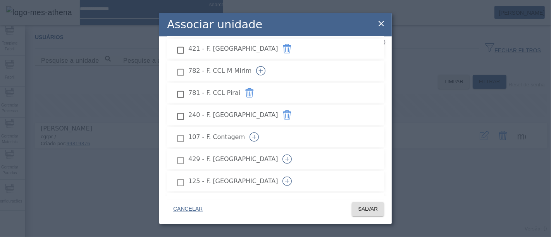
scroll to position [689, 0]
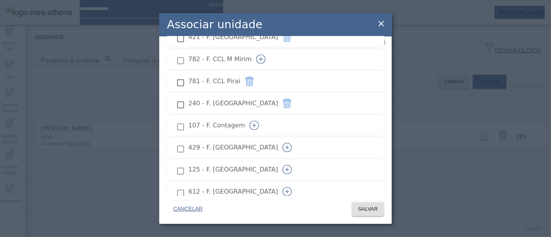
click at [288, 146] on icon "button" at bounding box center [287, 148] width 0 height 4
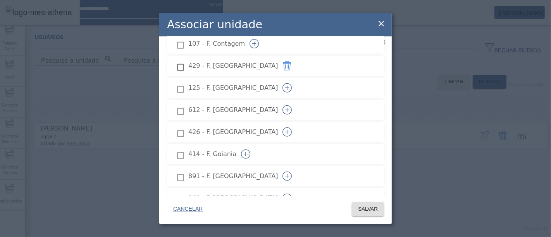
scroll to position [775, 0]
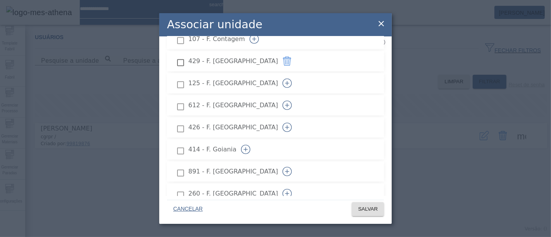
click at [292, 167] on icon "button" at bounding box center [287, 171] width 9 height 9
click at [297, 142] on button "button" at bounding box center [287, 151] width 19 height 19
click at [292, 168] on icon "button" at bounding box center [287, 172] width 9 height 9
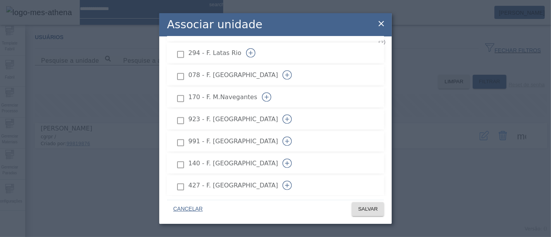
scroll to position [991, 0]
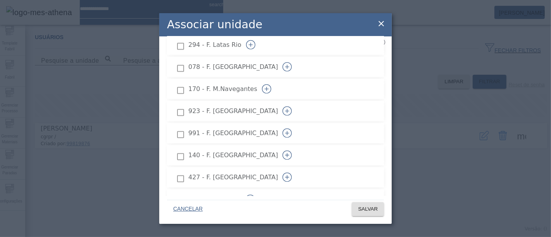
click at [292, 129] on icon "button" at bounding box center [287, 133] width 9 height 9
click at [297, 102] on button "button" at bounding box center [287, 111] width 19 height 19
click at [292, 151] on icon "button" at bounding box center [287, 155] width 9 height 9
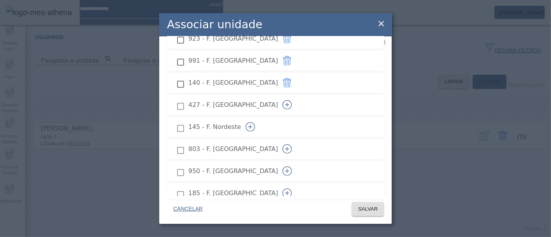
scroll to position [1077, 0]
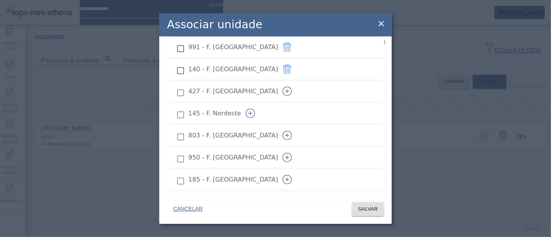
click at [292, 131] on icon "button" at bounding box center [287, 135] width 9 height 9
click at [292, 153] on icon "button" at bounding box center [287, 157] width 9 height 9
click at [297, 171] on button "button" at bounding box center [287, 180] width 19 height 19
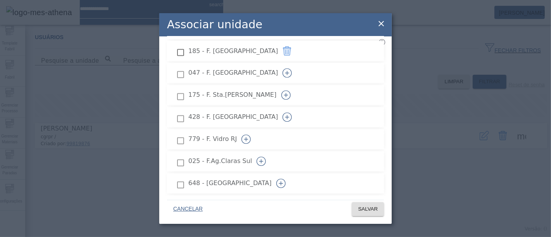
scroll to position [1206, 0]
click at [291, 90] on icon "button" at bounding box center [285, 94] width 9 height 9
click at [292, 112] on icon "button" at bounding box center [287, 116] width 9 height 9
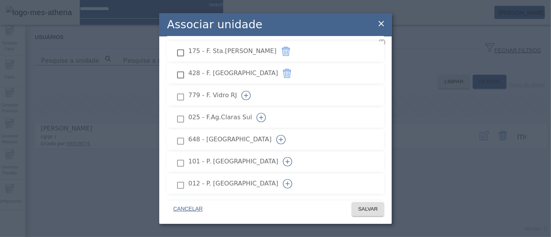
click at [266, 113] on icon "button" at bounding box center [261, 117] width 9 height 9
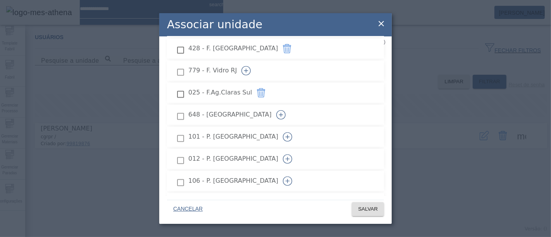
scroll to position [1292, 0]
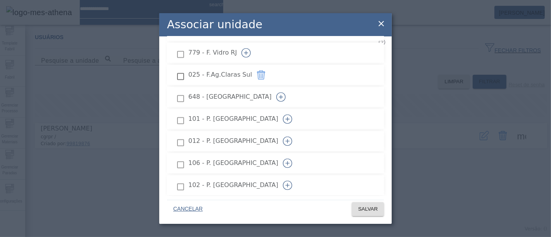
click at [288, 139] on icon "button" at bounding box center [287, 141] width 0 height 4
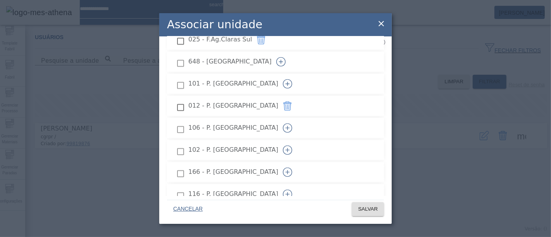
scroll to position [1335, 0]
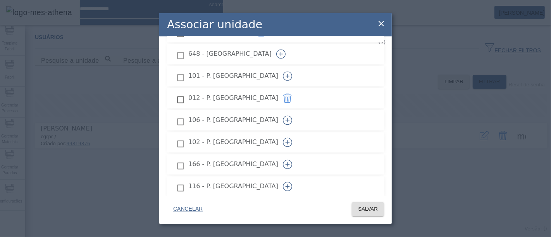
click at [297, 111] on button "button" at bounding box center [287, 120] width 19 height 19
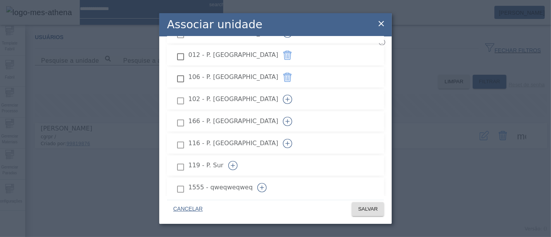
click at [297, 112] on button "button" at bounding box center [287, 121] width 19 height 19
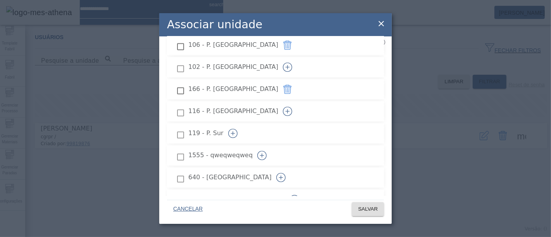
scroll to position [1421, 0]
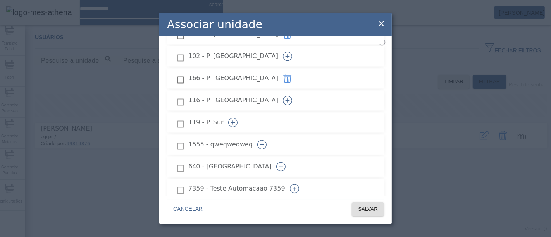
click at [238, 118] on icon "button" at bounding box center [232, 122] width 9 height 9
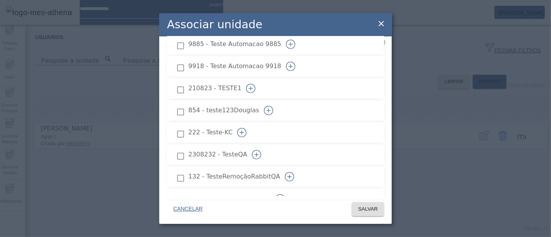
scroll to position [4109, 0]
click at [373, 212] on span "SALVAR" at bounding box center [368, 209] width 20 height 8
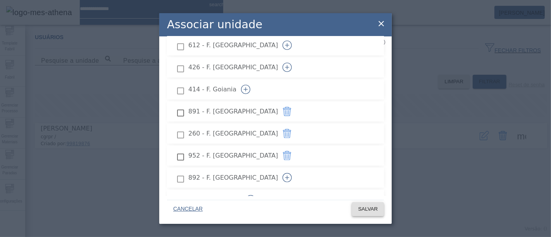
click at [361, 204] on span at bounding box center [368, 209] width 32 height 19
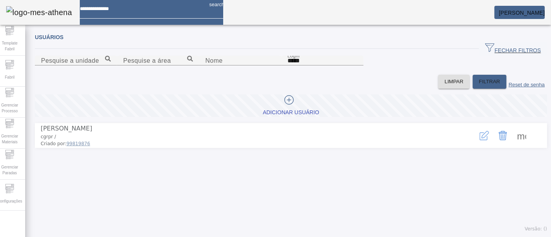
click at [513, 145] on span at bounding box center [522, 135] width 19 height 19
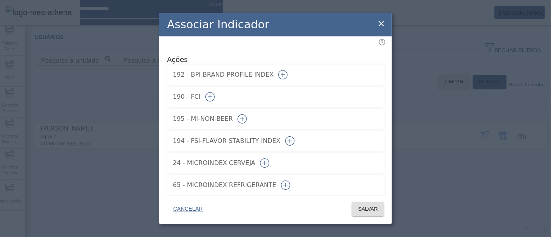
click at [288, 70] on icon "button" at bounding box center [282, 74] width 9 height 9
click at [219, 88] on button "button" at bounding box center [210, 97] width 19 height 19
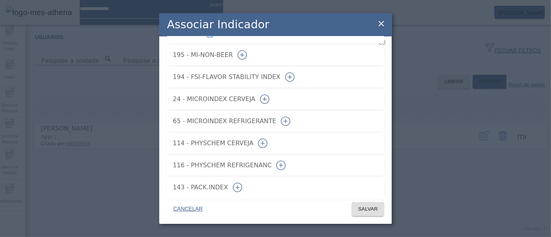
scroll to position [66, 0]
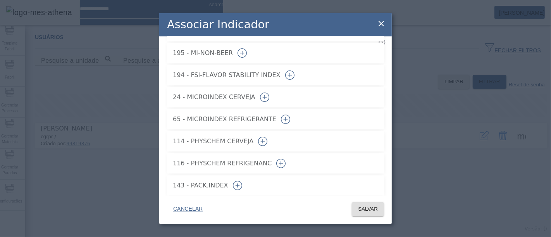
click at [269, 93] on icon "button" at bounding box center [264, 97] width 9 height 9
click at [290, 115] on icon "button" at bounding box center [285, 119] width 9 height 9
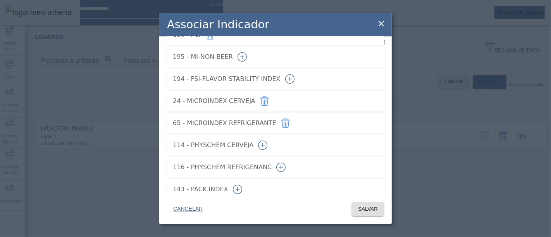
scroll to position [67, 0]
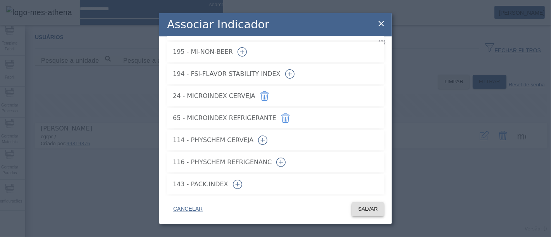
click at [372, 206] on span "SALVAR" at bounding box center [368, 209] width 20 height 8
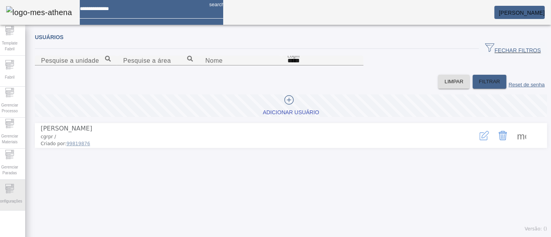
click at [20, 189] on div "Configurações" at bounding box center [9, 195] width 31 height 31
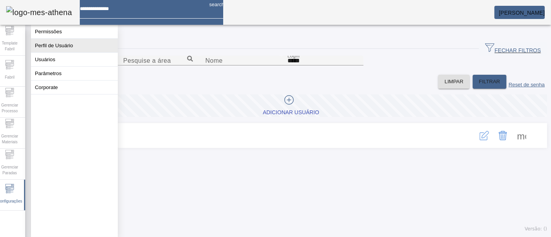
click at [66, 47] on button "Perfil de Usuário" at bounding box center [74, 46] width 87 height 14
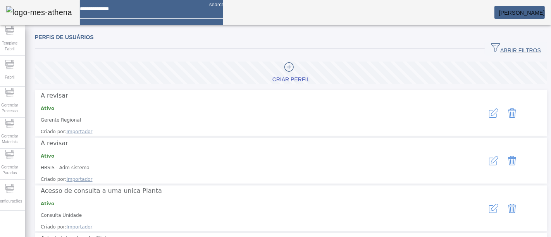
click at [500, 43] on span "button" at bounding box center [516, 49] width 62 height 19
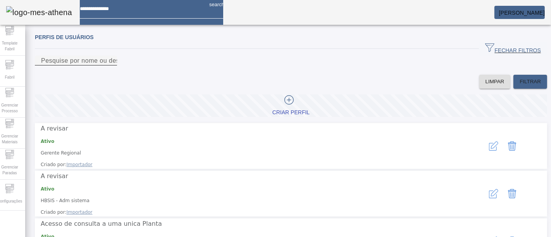
click at [111, 66] on input "Pesquise por nome ou descrição" at bounding box center [76, 60] width 70 height 9
type input "****"
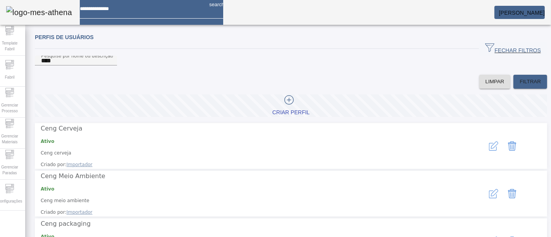
click at [489, 148] on icon "button" at bounding box center [493, 146] width 9 height 9
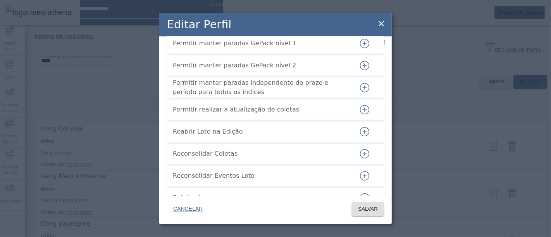
scroll to position [2201, 0]
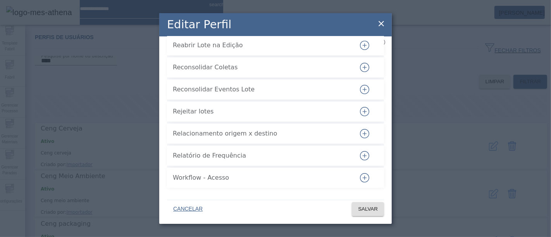
click at [360, 179] on icon "button" at bounding box center [364, 177] width 9 height 9
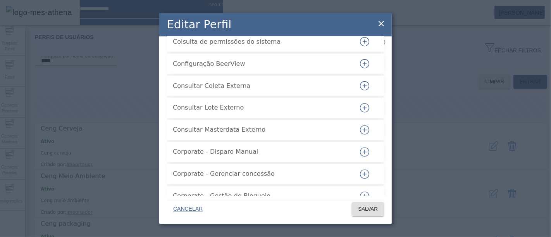
scroll to position [0, 0]
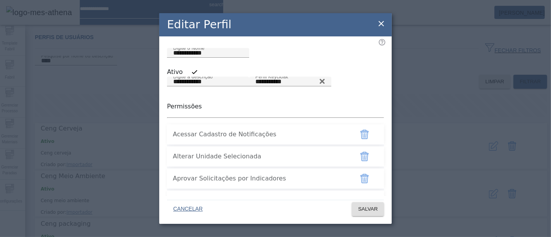
click at [381, 24] on icon at bounding box center [381, 23] width 5 height 5
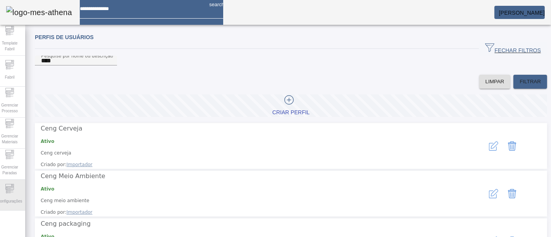
click at [8, 189] on icon at bounding box center [7, 189] width 2 height 2
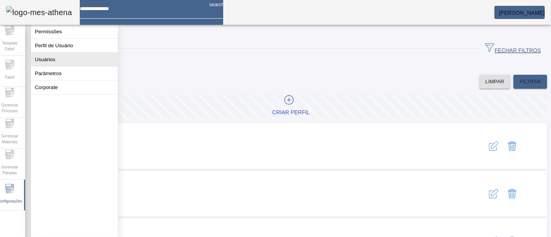
click at [67, 64] on button "Usuários" at bounding box center [74, 60] width 87 height 14
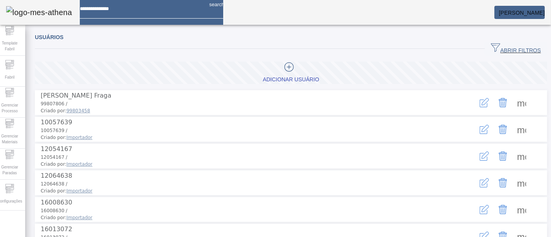
click at [485, 40] on span "button" at bounding box center [516, 49] width 62 height 19
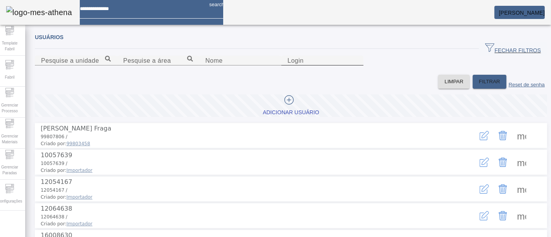
click at [357, 66] on input "Login" at bounding box center [323, 60] width 70 height 9
paste input "**********"
drag, startPoint x: 369, startPoint y: 104, endPoint x: 324, endPoint y: 98, distance: 45.4
click at [324, 66] on input "**********" at bounding box center [323, 60] width 70 height 9
type input "********"
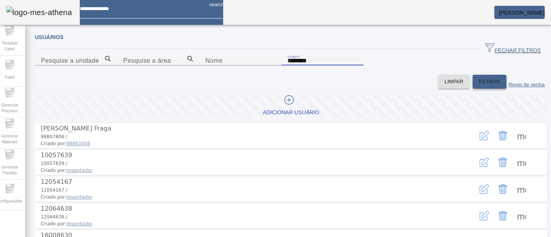
click at [479, 86] on span "FILTRAR" at bounding box center [489, 82] width 21 height 8
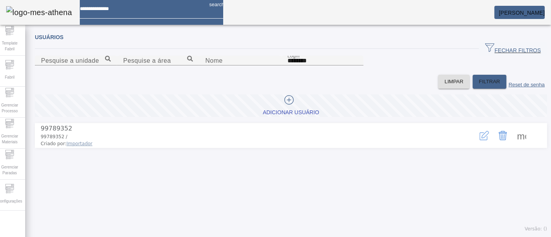
click at [480, 140] on icon "button" at bounding box center [484, 137] width 8 height 8
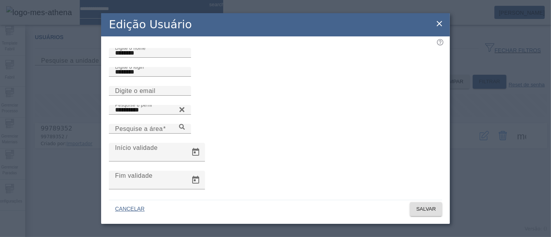
drag, startPoint x: 131, startPoint y: 55, endPoint x: 79, endPoint y: 55, distance: 52.7
click at [79, 55] on div "**********" at bounding box center [275, 118] width 551 height 237
click at [145, 67] on div at bounding box center [150, 62] width 82 height 9
drag, startPoint x: 125, startPoint y: 65, endPoint x: 54, endPoint y: 66, distance: 71.0
click at [54, 66] on div "**********" at bounding box center [275, 118] width 551 height 237
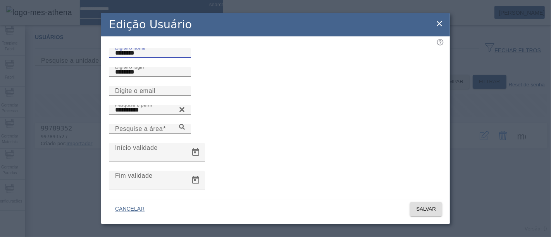
paste input "**********"
type input "**********"
click at [168, 96] on div "Digite o email" at bounding box center [150, 91] width 70 height 10
paste input "**********"
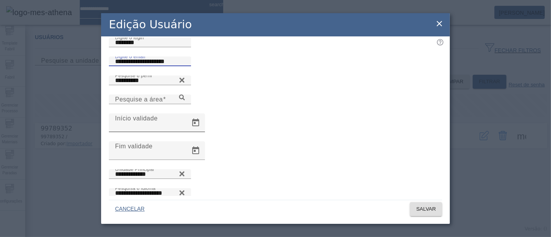
scroll to position [46, 0]
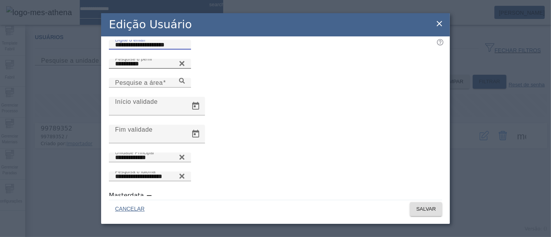
type input "**********"
click at [185, 66] on icon at bounding box center [181, 63] width 5 height 5
click at [185, 69] on input "Pesquise o perfil" at bounding box center [150, 63] width 70 height 9
click at [185, 65] on icon at bounding box center [182, 62] width 6 height 6
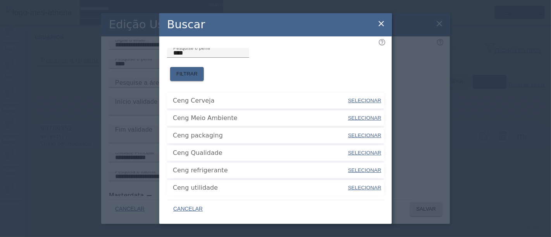
click at [348, 98] on span "SELECIONAR" at bounding box center [364, 101] width 33 height 6
type input "**********"
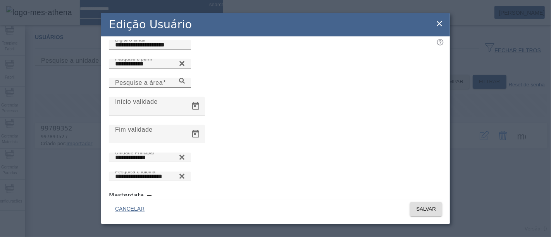
click at [185, 84] on icon at bounding box center [182, 81] width 6 height 6
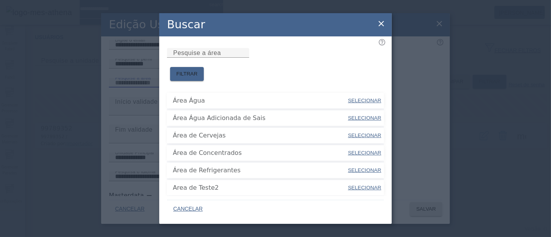
click at [360, 133] on span "SELECIONAR" at bounding box center [364, 136] width 33 height 6
type input "**********"
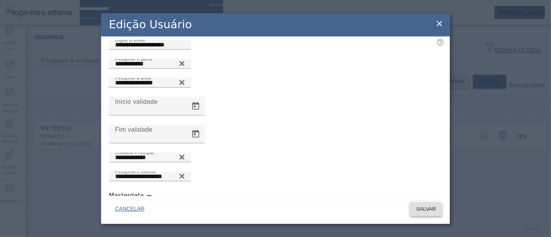
click at [418, 212] on span "SALVAR" at bounding box center [426, 209] width 20 height 8
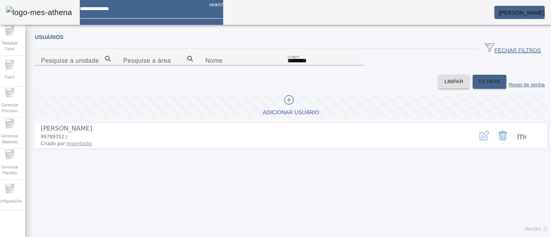
click at [96, 135] on div "Adicionar Usuário [PERSON_NAME] 99789352 / Criado por: Importador more_vert" at bounding box center [291, 125] width 513 height 73
click at [480, 140] on icon "button" at bounding box center [484, 135] width 9 height 9
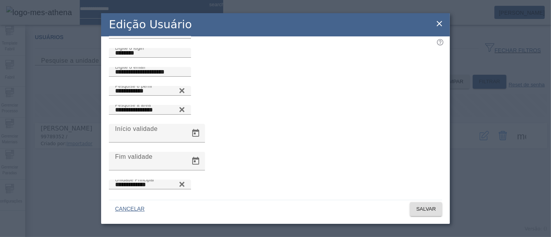
scroll to position [0, 0]
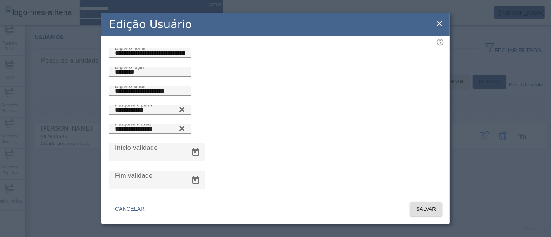
click at [442, 24] on icon at bounding box center [439, 23] width 9 height 9
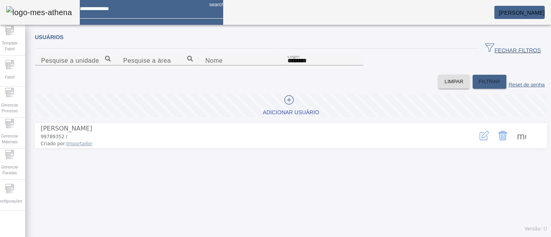
click at [514, 145] on span at bounding box center [522, 135] width 19 height 19
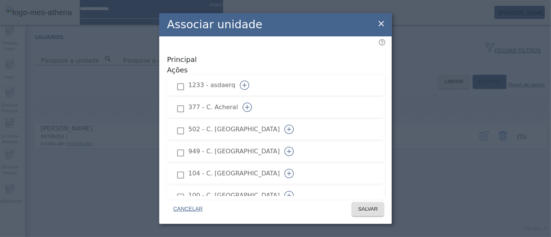
click at [252, 103] on icon "button" at bounding box center [247, 107] width 9 height 9
click at [294, 125] on icon "button" at bounding box center [289, 129] width 9 height 9
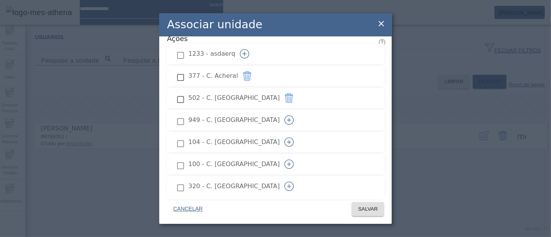
scroll to position [43, 0]
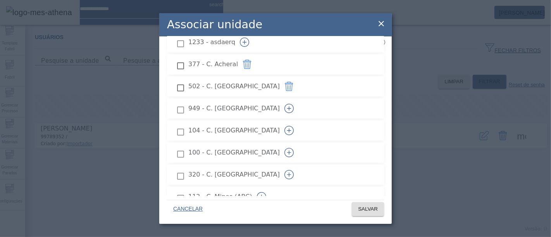
click at [294, 126] on icon "button" at bounding box center [289, 130] width 9 height 9
click at [294, 148] on icon "button" at bounding box center [289, 152] width 9 height 9
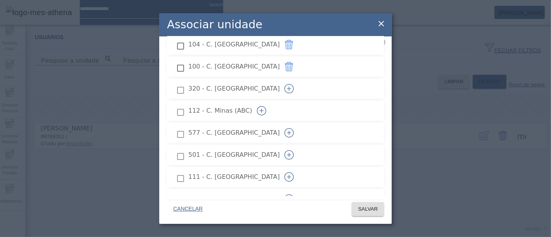
click at [294, 84] on icon "button" at bounding box center [289, 88] width 9 height 9
click at [294, 128] on icon "button" at bounding box center [289, 132] width 9 height 9
click at [266, 106] on icon "button" at bounding box center [261, 110] width 9 height 9
click at [294, 107] on icon "button" at bounding box center [289, 111] width 9 height 9
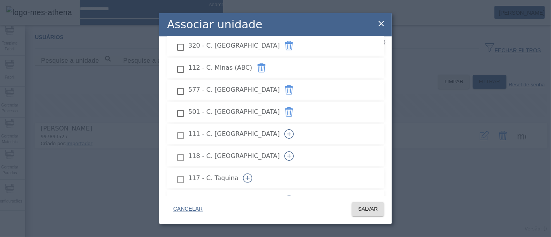
click at [294, 129] on icon "button" at bounding box center [289, 133] width 9 height 9
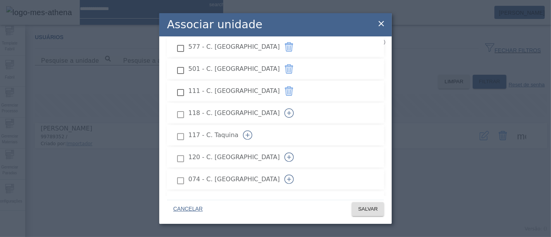
click at [294, 109] on icon "button" at bounding box center [289, 113] width 9 height 9
click at [252, 131] on icon "button" at bounding box center [247, 135] width 9 height 9
click at [294, 153] on icon "button" at bounding box center [289, 157] width 9 height 9
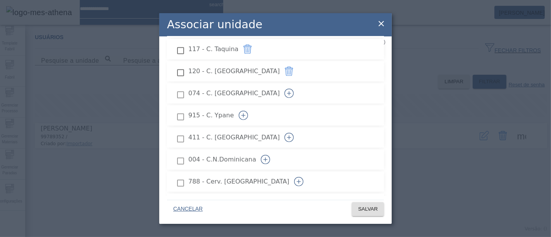
click at [299, 84] on button "button" at bounding box center [289, 93] width 19 height 19
click at [248, 111] on icon "button" at bounding box center [243, 115] width 9 height 9
click at [294, 133] on icon "button" at bounding box center [289, 137] width 9 height 9
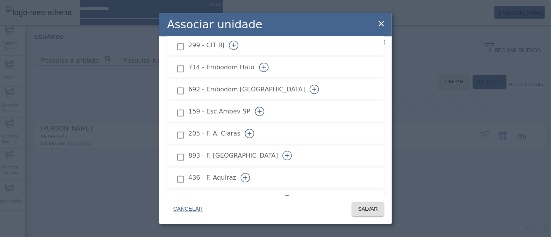
scroll to position [517, 0]
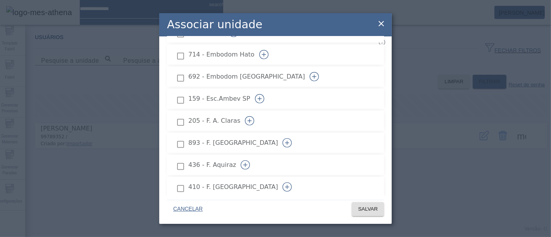
click at [254, 116] on icon "button" at bounding box center [249, 120] width 9 height 9
click at [292, 138] on icon "button" at bounding box center [287, 142] width 9 height 9
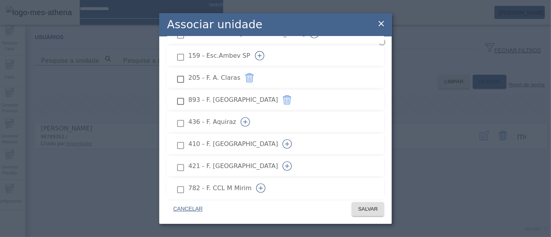
click at [250, 117] on icon "button" at bounding box center [245, 121] width 9 height 9
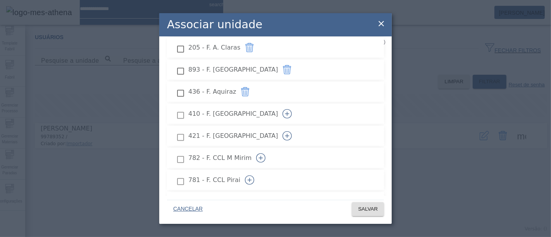
scroll to position [603, 0]
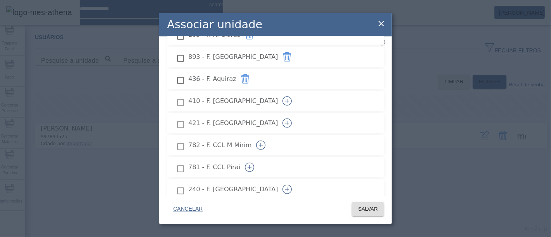
click at [292, 119] on icon "button" at bounding box center [287, 123] width 9 height 9
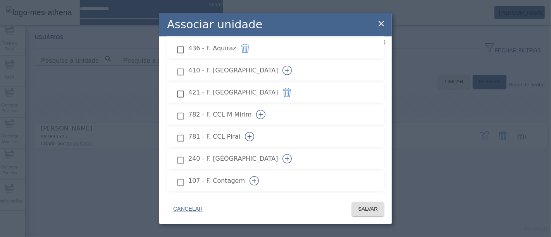
scroll to position [646, 0]
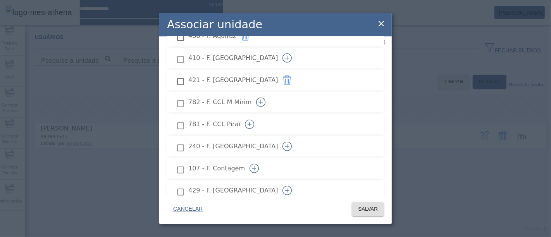
click at [259, 115] on button "button" at bounding box center [249, 124] width 19 height 19
click at [297, 137] on button "button" at bounding box center [287, 146] width 19 height 19
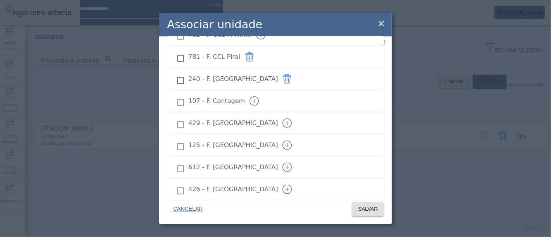
scroll to position [732, 0]
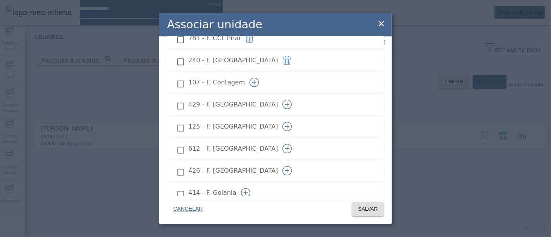
click at [292, 100] on icon "button" at bounding box center [287, 104] width 9 height 9
click at [292, 122] on icon "button" at bounding box center [287, 126] width 9 height 9
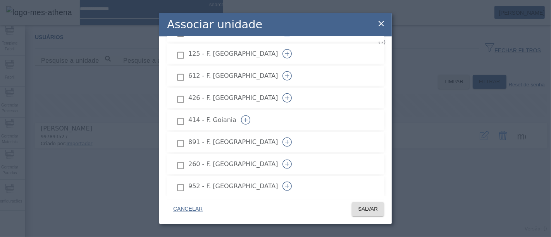
scroll to position [818, 0]
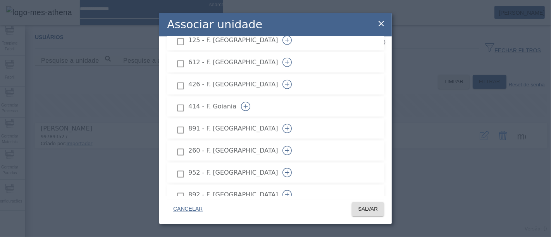
click at [292, 124] on icon "button" at bounding box center [287, 128] width 9 height 9
click at [292, 146] on icon "button" at bounding box center [287, 150] width 9 height 9
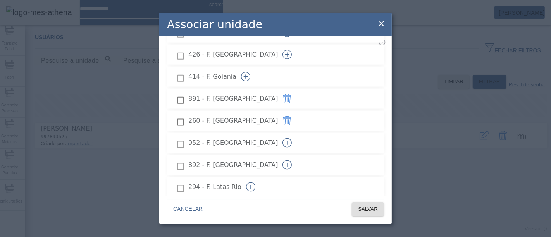
scroll to position [861, 0]
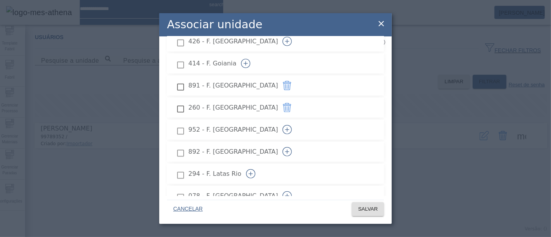
click at [297, 121] on button "button" at bounding box center [287, 130] width 19 height 19
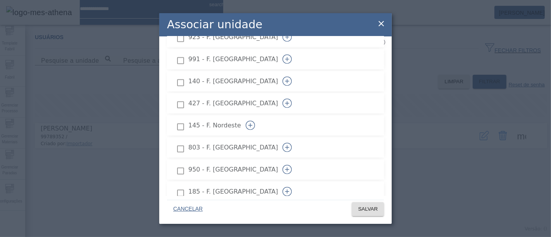
scroll to position [1077, 0]
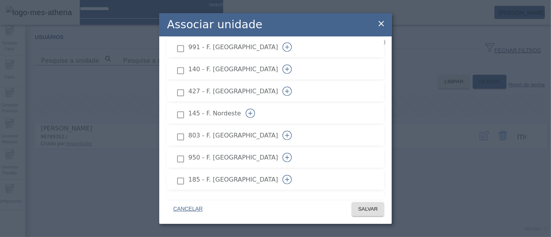
click at [288, 134] on icon "button" at bounding box center [287, 136] width 0 height 4
click at [292, 153] on icon "button" at bounding box center [287, 157] width 9 height 9
click at [292, 132] on icon "button" at bounding box center [287, 136] width 9 height 9
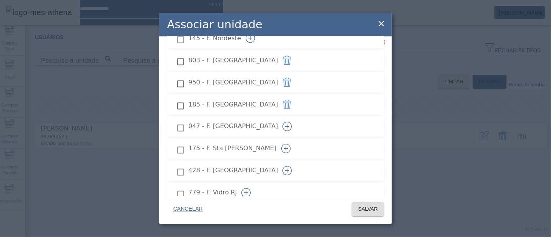
scroll to position [1163, 0]
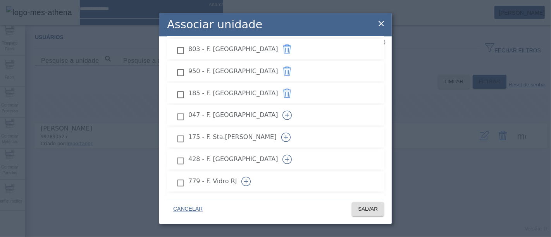
click at [291, 133] on icon "button" at bounding box center [285, 137] width 9 height 9
click at [292, 155] on icon "button" at bounding box center [287, 159] width 9 height 9
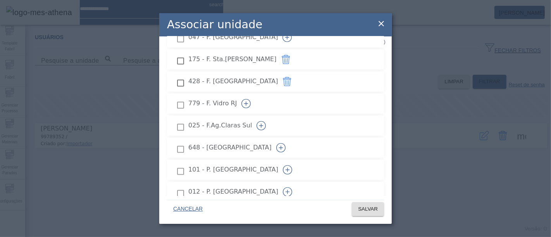
scroll to position [1249, 0]
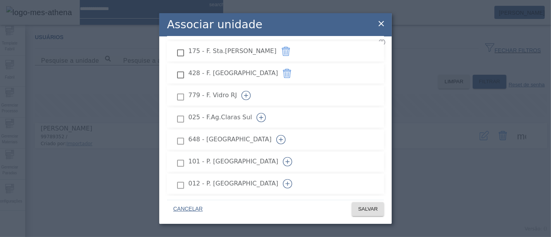
click at [266, 113] on icon "button" at bounding box center [261, 117] width 9 height 9
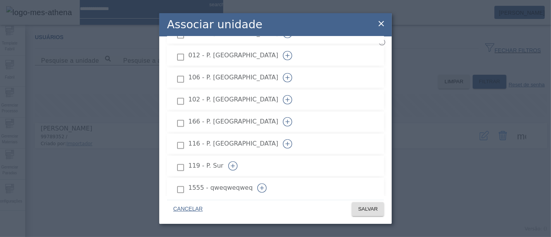
scroll to position [1378, 0]
click at [292, 117] on icon "button" at bounding box center [287, 121] width 9 height 9
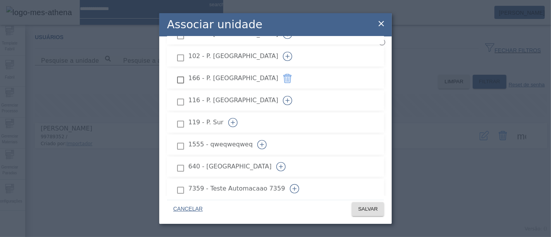
click at [238, 118] on icon "button" at bounding box center [232, 122] width 9 height 9
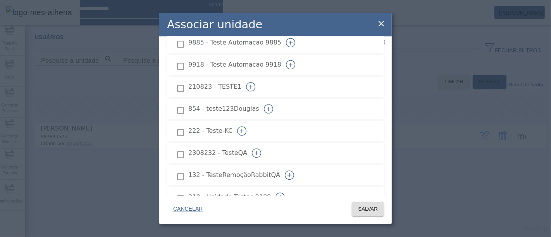
scroll to position [3937, 0]
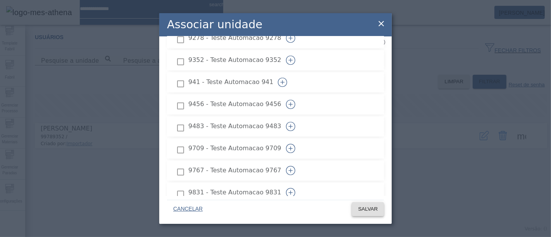
click at [371, 205] on span "SALVAR" at bounding box center [368, 209] width 20 height 8
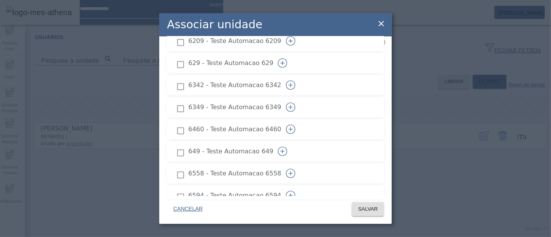
scroll to position [835, 0]
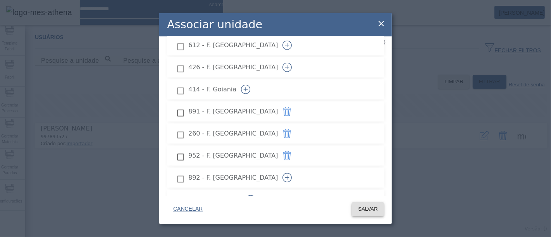
click at [374, 209] on span "SALVAR" at bounding box center [368, 209] width 20 height 8
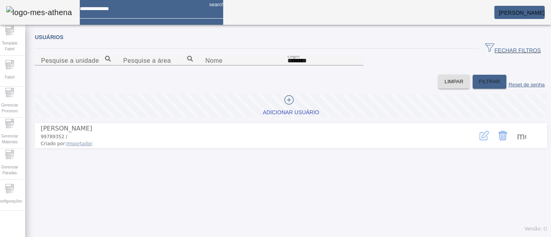
click at [514, 145] on span at bounding box center [522, 135] width 19 height 19
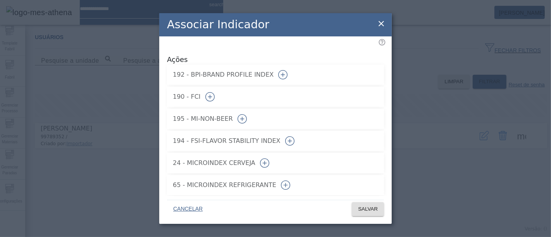
click at [299, 133] on button "button" at bounding box center [290, 141] width 19 height 19
click at [364, 210] on span "SALVAR" at bounding box center [368, 209] width 20 height 8
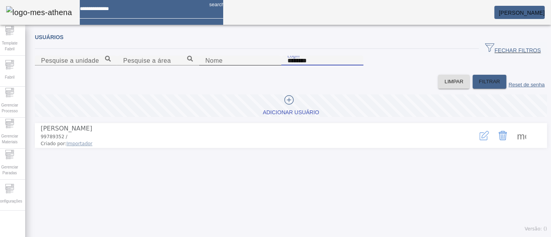
drag, startPoint x: 332, startPoint y: 98, endPoint x: 229, endPoint y: 98, distance: 103.1
click at [229, 75] on content "Pesquise a unidade Pesquise a área Nome Login ********" at bounding box center [291, 65] width 513 height 19
paste input "**********"
drag, startPoint x: 373, startPoint y: 100, endPoint x: 322, endPoint y: 97, distance: 50.9
click at [322, 66] on input "**********" at bounding box center [323, 60] width 70 height 9
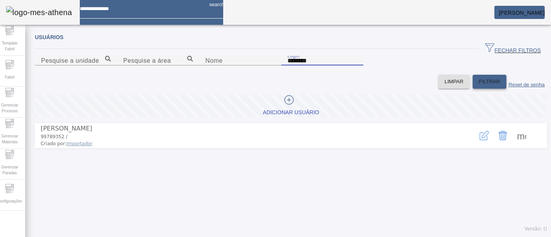
type input "********"
click at [473, 91] on span at bounding box center [490, 81] width 34 height 19
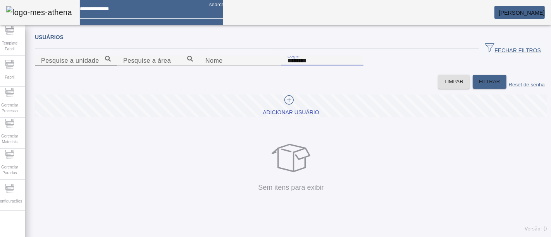
drag, startPoint x: 346, startPoint y: 98, endPoint x: 229, endPoint y: 74, distance: 119.5
click at [229, 74] on content "Pesquise a unidade Pesquise a área Nome Login ********" at bounding box center [291, 65] width 513 height 19
click at [309, 107] on div at bounding box center [289, 101] width 52 height 12
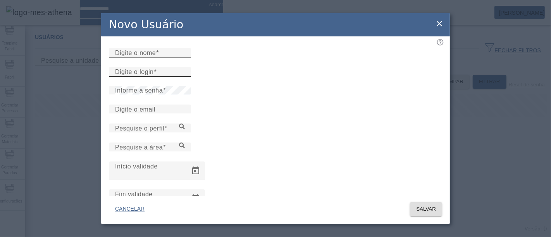
click at [185, 77] on input "Digite o login" at bounding box center [150, 71] width 70 height 9
click at [162, 114] on div "Digite o email" at bounding box center [150, 110] width 70 height 10
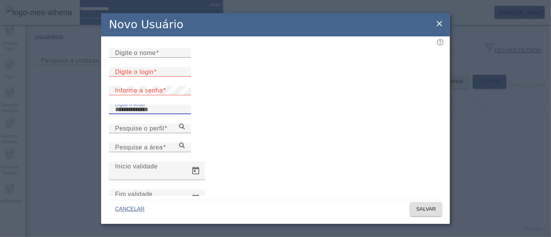
paste input "**********"
type input "**********"
click at [178, 77] on input "Digite o login" at bounding box center [150, 71] width 70 height 9
paste input "**********"
drag, startPoint x: 192, startPoint y: 91, endPoint x: 141, endPoint y: 91, distance: 50.8
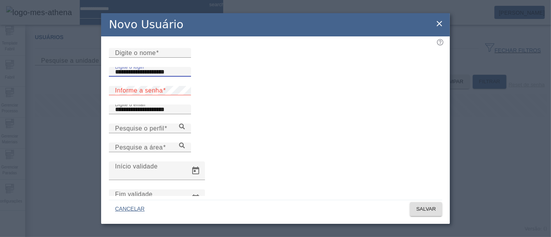
click at [141, 77] on input "**********" at bounding box center [150, 71] width 70 height 9
type input "********"
click at [144, 56] on mat-label "Digite o nome" at bounding box center [135, 53] width 41 height 7
click at [144, 58] on input "Digite o nome" at bounding box center [150, 52] width 70 height 9
paste input "**********"
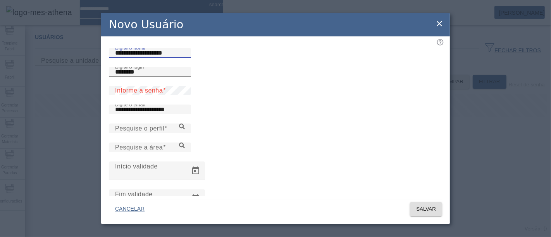
type input "**********"
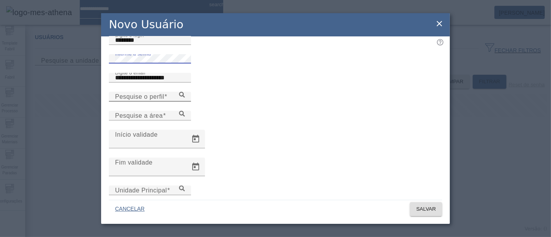
scroll to position [43, 0]
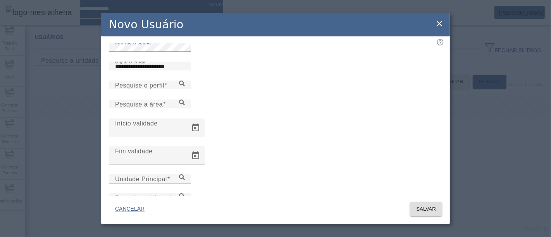
click at [185, 86] on icon at bounding box center [182, 84] width 6 height 6
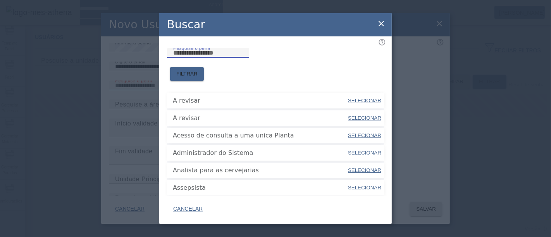
click at [238, 58] on input "Pesquise o perfil" at bounding box center [208, 52] width 70 height 9
type input "****"
click at [198, 70] on span "FILTRAR" at bounding box center [186, 74] width 21 height 8
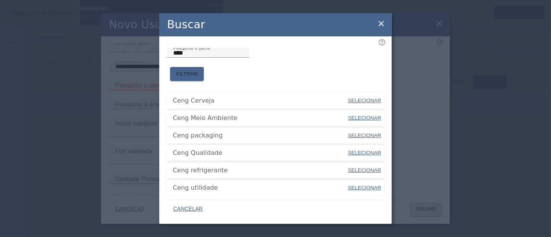
click at [352, 96] on span at bounding box center [364, 100] width 35 height 19
type input "**********"
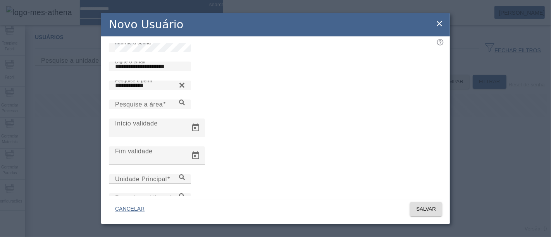
click at [436, 119] on div "Pesquise a área" at bounding box center [275, 109] width 333 height 19
click at [185, 105] on icon at bounding box center [182, 103] width 6 height 6
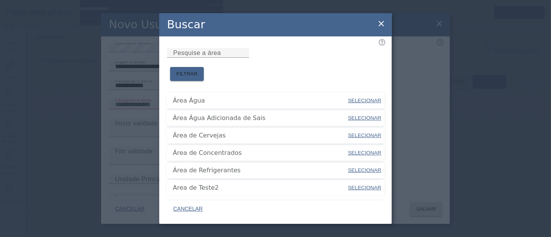
click at [359, 132] on span "SELECIONAR" at bounding box center [364, 136] width 33 height 8
type input "**********"
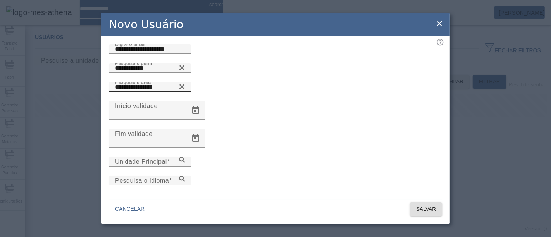
scroll to position [76, 0]
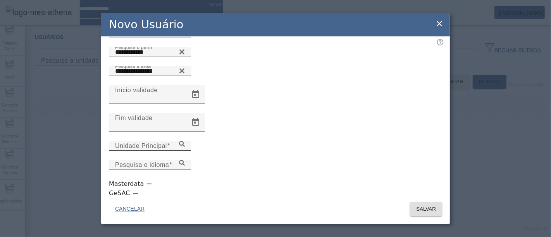
click at [185, 147] on icon at bounding box center [182, 144] width 6 height 6
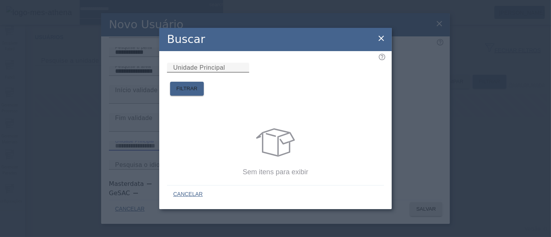
click at [220, 72] on input "Unidade Principal" at bounding box center [208, 67] width 70 height 9
type input "*****"
click at [204, 79] on span at bounding box center [187, 88] width 34 height 19
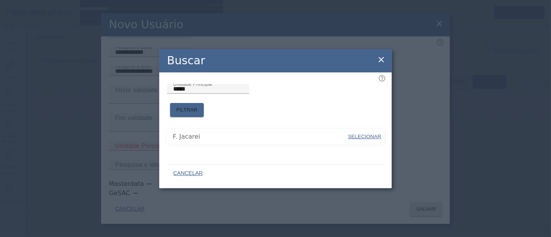
click at [374, 134] on span "SELECIONAR" at bounding box center [364, 137] width 33 height 6
type input "**********"
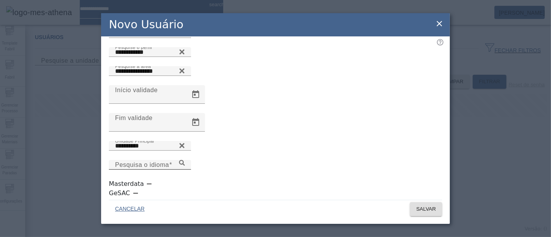
click at [185, 164] on icon at bounding box center [182, 163] width 6 height 6
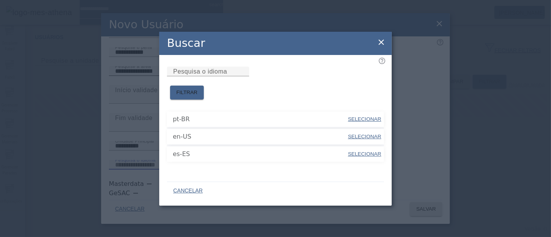
click at [366, 116] on span "SELECIONAR" at bounding box center [364, 119] width 33 height 6
type input "*****"
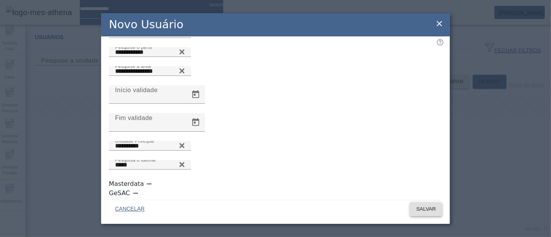
click at [422, 208] on span "SALVAR" at bounding box center [426, 209] width 20 height 8
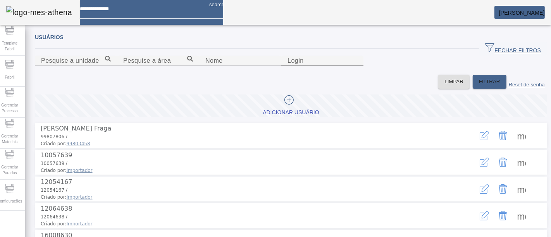
click at [337, 66] on input "Login" at bounding box center [323, 60] width 70 height 9
paste input "**********"
drag, startPoint x: 380, startPoint y: 103, endPoint x: 323, endPoint y: 102, distance: 57.0
click at [323, 66] on input "**********" at bounding box center [323, 60] width 70 height 9
type input "********"
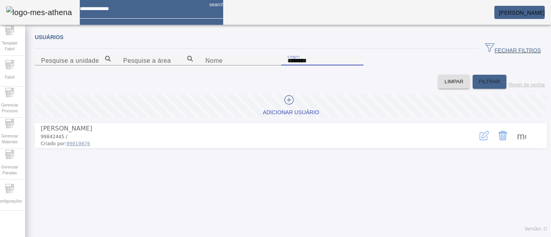
click at [516, 145] on span at bounding box center [522, 135] width 19 height 19
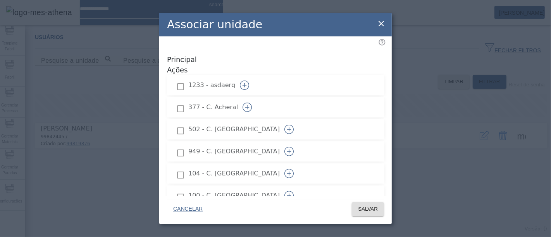
click at [257, 98] on button "button" at bounding box center [247, 107] width 19 height 19
click at [294, 125] on icon "button" at bounding box center [289, 129] width 9 height 9
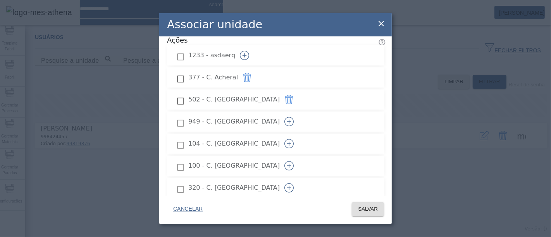
scroll to position [43, 0]
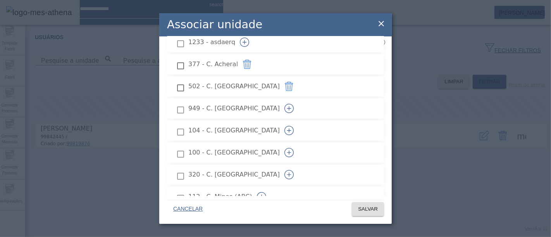
click at [294, 126] on icon "button" at bounding box center [289, 130] width 9 height 9
click at [289, 151] on icon "button" at bounding box center [289, 153] width 0 height 4
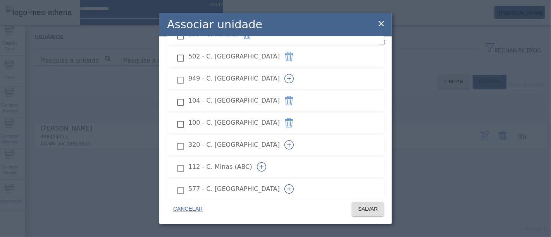
scroll to position [86, 0]
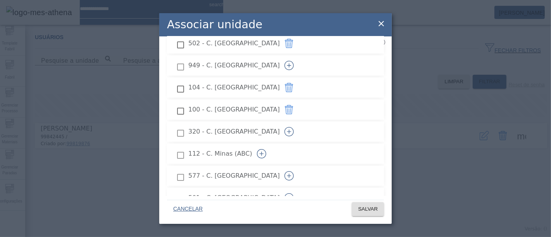
click at [294, 127] on icon "button" at bounding box center [289, 131] width 9 height 9
click at [266, 106] on icon "button" at bounding box center [261, 110] width 9 height 9
click at [294, 128] on icon "button" at bounding box center [289, 132] width 9 height 9
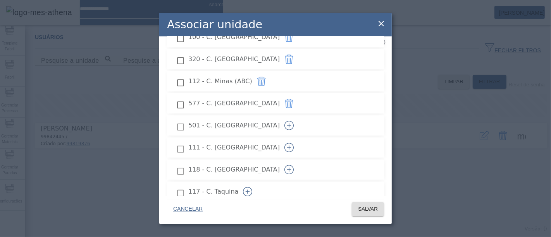
scroll to position [172, 0]
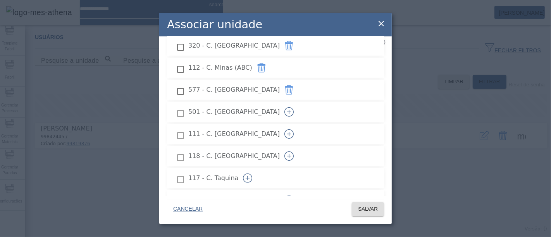
click at [292, 112] on icon "button" at bounding box center [289, 112] width 4 height 0
click at [294, 129] on icon "button" at bounding box center [289, 133] width 9 height 9
click at [294, 152] on icon "button" at bounding box center [289, 156] width 9 height 9
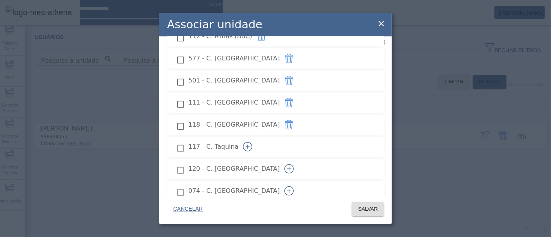
scroll to position [215, 0]
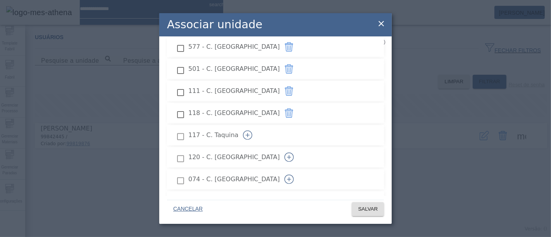
click at [252, 131] on icon "button" at bounding box center [247, 135] width 9 height 9
click at [294, 153] on icon "button" at bounding box center [289, 157] width 9 height 9
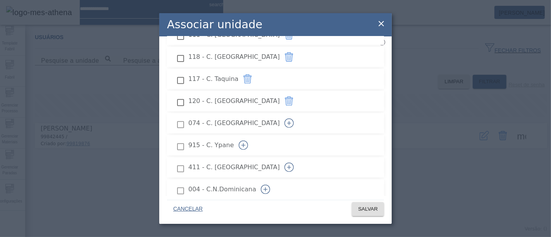
scroll to position [258, 0]
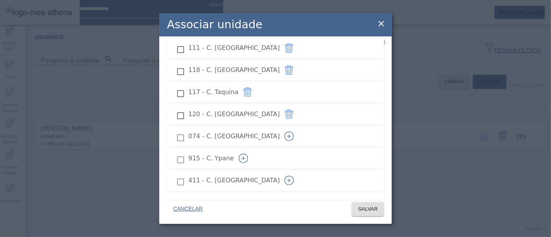
click at [294, 132] on icon "button" at bounding box center [289, 136] width 9 height 9
click at [248, 154] on icon "button" at bounding box center [243, 158] width 9 height 9
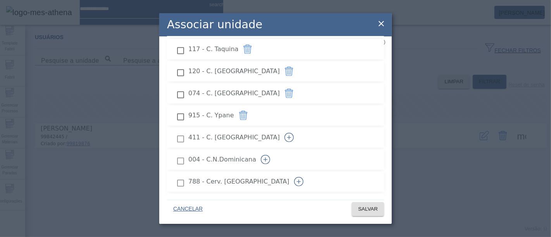
click at [294, 133] on icon "button" at bounding box center [289, 137] width 9 height 9
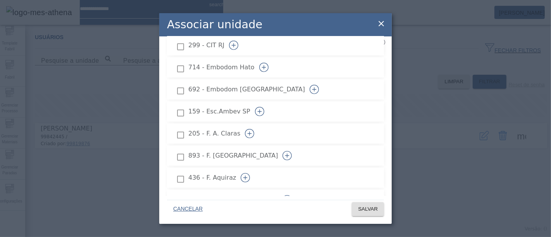
scroll to position [517, 0]
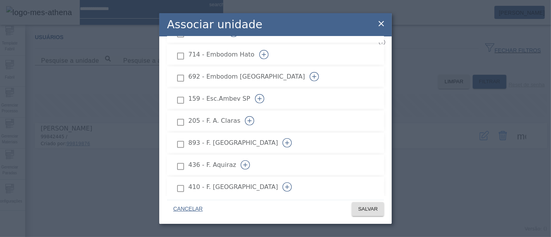
click at [259, 112] on button "button" at bounding box center [249, 121] width 19 height 19
click at [292, 138] on icon "button" at bounding box center [287, 142] width 9 height 9
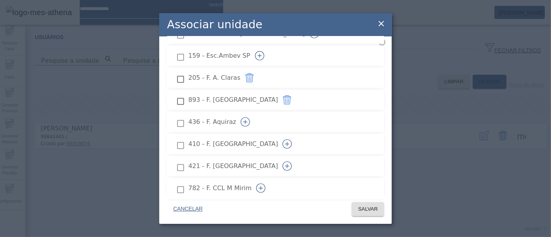
click at [250, 117] on icon "button" at bounding box center [245, 121] width 9 height 9
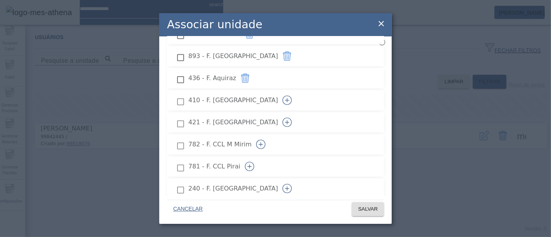
scroll to position [646, 0]
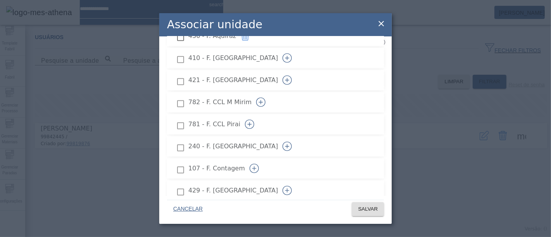
click at [292, 76] on icon "button" at bounding box center [287, 80] width 9 height 9
click at [254, 120] on icon "button" at bounding box center [249, 124] width 9 height 9
click at [292, 142] on icon "button" at bounding box center [287, 146] width 9 height 9
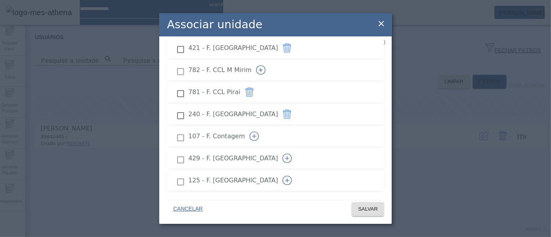
scroll to position [689, 0]
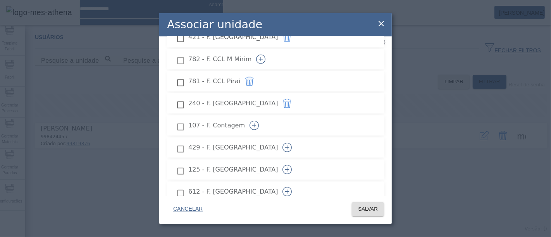
click at [297, 138] on button "button" at bounding box center [287, 147] width 19 height 19
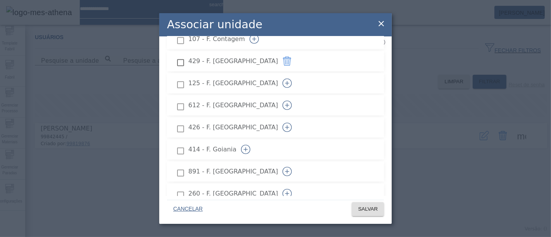
scroll to position [818, 0]
click at [292, 124] on icon "button" at bounding box center [287, 128] width 9 height 9
click at [292, 146] on icon "button" at bounding box center [287, 150] width 9 height 9
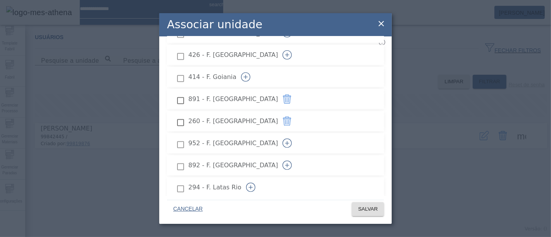
scroll to position [861, 0]
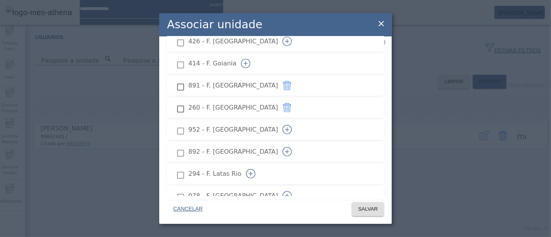
click at [292, 125] on icon "button" at bounding box center [287, 129] width 9 height 9
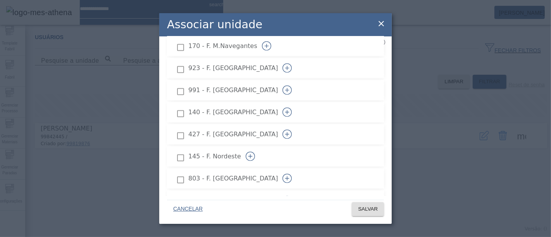
scroll to position [1077, 0]
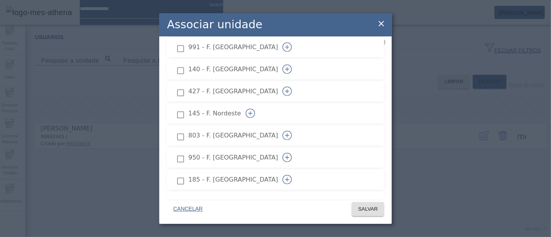
click at [292, 131] on icon "button" at bounding box center [287, 135] width 9 height 9
drag, startPoint x: 357, startPoint y: 140, endPoint x: 323, endPoint y: 127, distance: 36.0
click at [292, 153] on icon "button" at bounding box center [287, 157] width 9 height 9
click at [288, 135] on icon "button" at bounding box center [287, 137] width 0 height 4
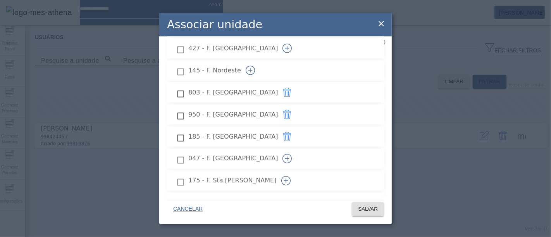
scroll to position [1163, 0]
click at [288, 137] on icon "button" at bounding box center [286, 137] width 4 height 0
click at [292, 155] on icon "button" at bounding box center [287, 159] width 9 height 9
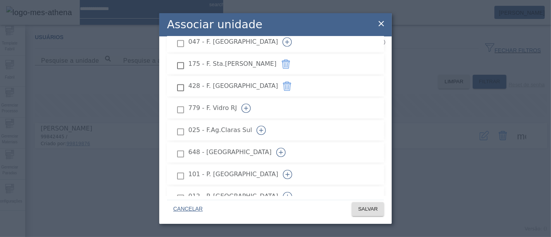
scroll to position [1249, 0]
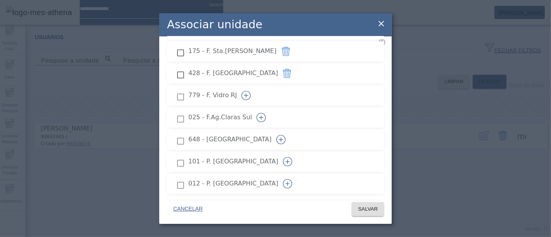
click at [271, 109] on button "button" at bounding box center [261, 118] width 19 height 19
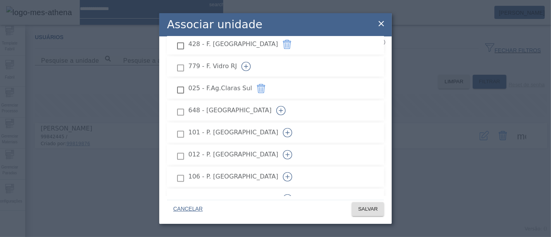
scroll to position [1292, 0]
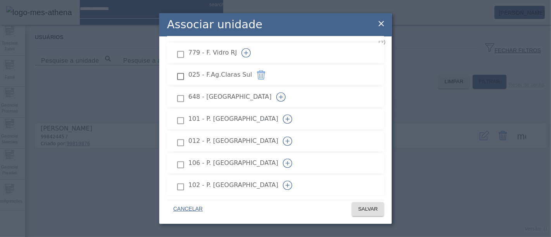
click at [292, 159] on icon "button" at bounding box center [287, 163] width 9 height 9
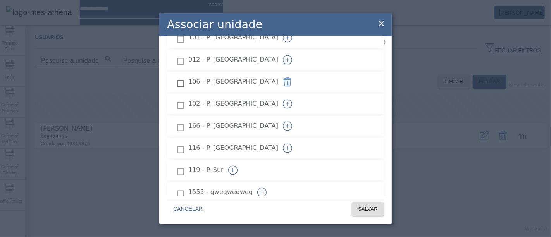
scroll to position [1391, 0]
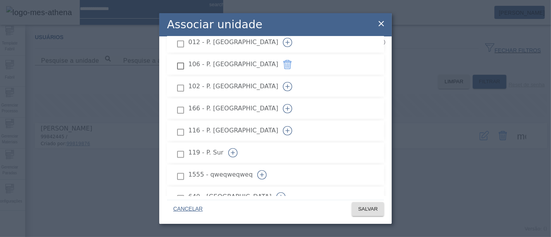
click at [292, 104] on icon "button" at bounding box center [287, 108] width 9 height 9
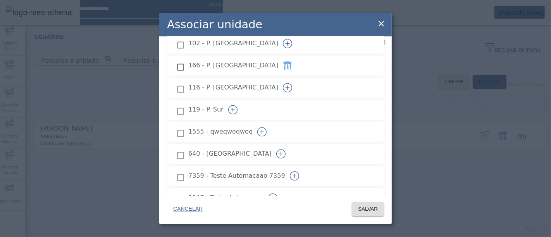
click at [238, 105] on icon "button" at bounding box center [232, 109] width 9 height 9
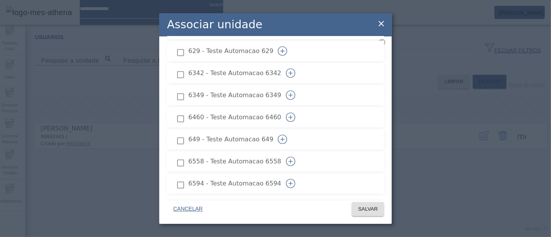
scroll to position [3243, 0]
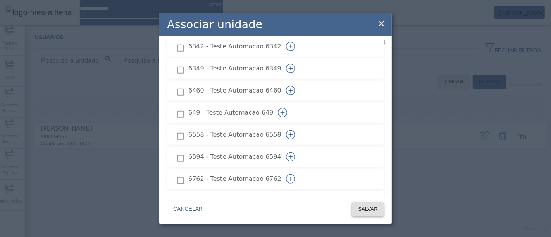
click at [359, 209] on span "SALVAR" at bounding box center [368, 209] width 20 height 8
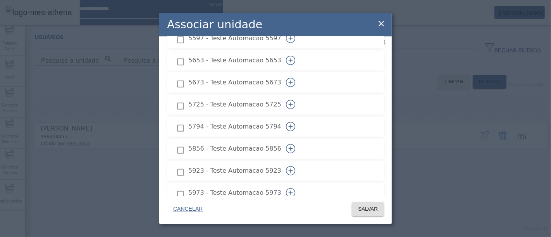
scroll to position [835, 0]
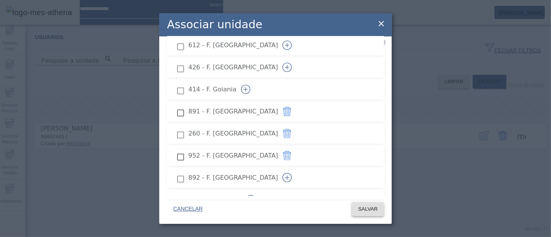
click at [378, 207] on span "SALVAR" at bounding box center [368, 209] width 20 height 8
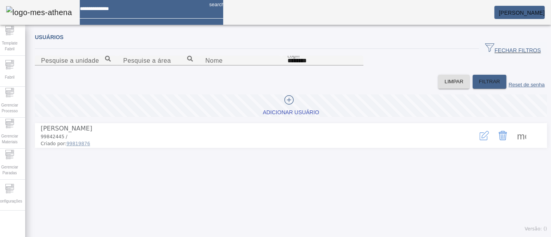
click at [415, 31] on div "Usuários FECHAR FILTROS Pesquise a unidade Pesquise a área Nome Login ******** …" at bounding box center [291, 133] width 532 height 209
drag, startPoint x: 352, startPoint y: 99, endPoint x: 216, endPoint y: 100, distance: 135.7
click at [216, 75] on content "Pesquise a unidade Pesquise a área Nome Login ********" at bounding box center [291, 65] width 513 height 19
paste input "**********"
drag, startPoint x: 391, startPoint y: 98, endPoint x: 338, endPoint y: 102, distance: 53.3
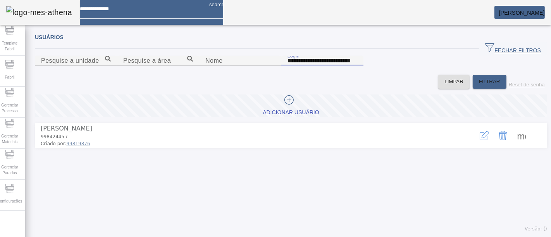
click at [338, 66] on input "**********" at bounding box center [323, 60] width 70 height 9
type input "**********"
click at [479, 86] on span "FILTRAR" at bounding box center [489, 82] width 21 height 8
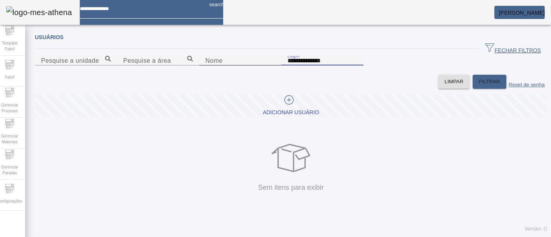
drag, startPoint x: 361, startPoint y: 99, endPoint x: 222, endPoint y: 102, distance: 138.8
click at [221, 75] on content "**********" at bounding box center [291, 65] width 513 height 19
click at [277, 117] on div "Adicionar Usuário" at bounding box center [291, 113] width 56 height 8
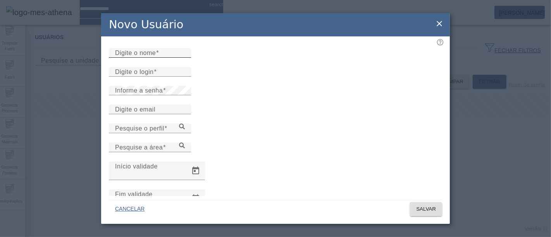
click at [183, 58] on input "Digite o nome" at bounding box center [150, 52] width 70 height 9
click at [169, 95] on div "Informe a senha" at bounding box center [150, 90] width 70 height 9
click at [157, 114] on input "Digite o email" at bounding box center [150, 109] width 70 height 9
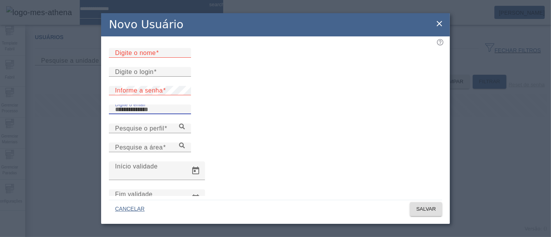
paste input "**********"
type input "**********"
click at [165, 77] on input "Digite o login" at bounding box center [150, 71] width 70 height 9
paste input "**********"
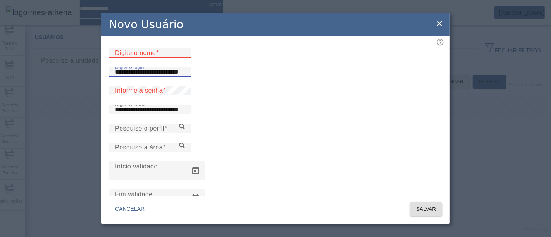
drag, startPoint x: 214, startPoint y: 93, endPoint x: 152, endPoint y: 95, distance: 62.4
click at [152, 77] on input "**********" at bounding box center [150, 71] width 70 height 9
type input "**********"
click at [152, 94] on mat-label "Informe a senha" at bounding box center [139, 90] width 48 height 7
click at [156, 56] on span at bounding box center [157, 53] width 3 height 7
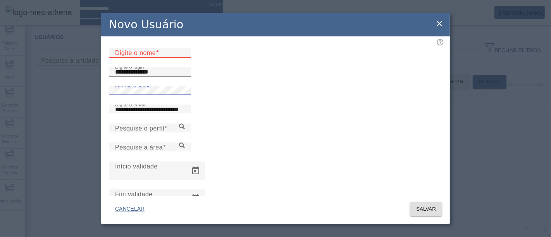
click at [150, 56] on input "Digite o nome" at bounding box center [150, 52] width 70 height 9
paste input "**********"
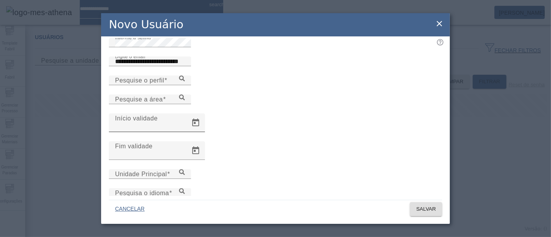
scroll to position [76, 0]
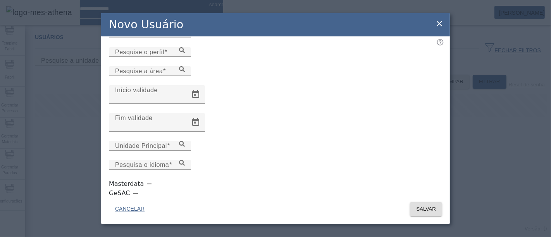
type input "**********"
click at [185, 57] on input "Pesquise o perfil" at bounding box center [150, 52] width 70 height 9
click at [185, 53] on icon at bounding box center [182, 50] width 6 height 6
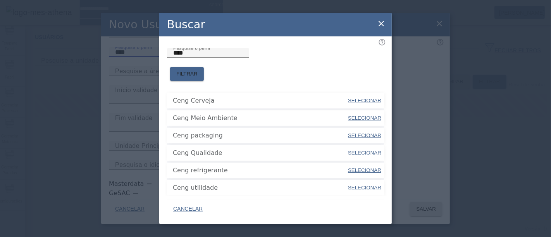
click at [352, 98] on span "SELECIONAR" at bounding box center [364, 101] width 33 height 6
type input "**********"
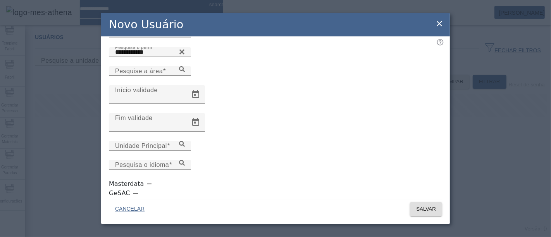
click at [185, 72] on icon at bounding box center [182, 69] width 6 height 6
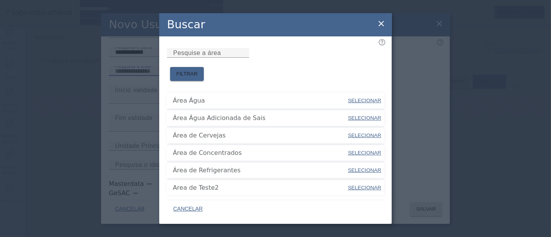
click at [354, 133] on span "SELECIONAR" at bounding box center [364, 136] width 33 height 6
type input "**********"
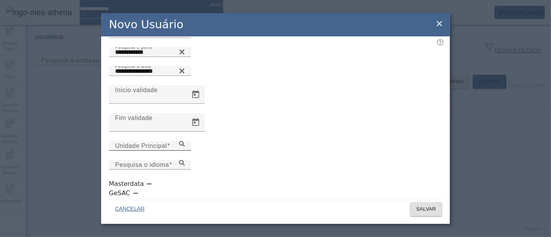
click at [185, 151] on input "Unidade Principal" at bounding box center [150, 146] width 70 height 9
click at [185, 147] on icon at bounding box center [182, 144] width 6 height 6
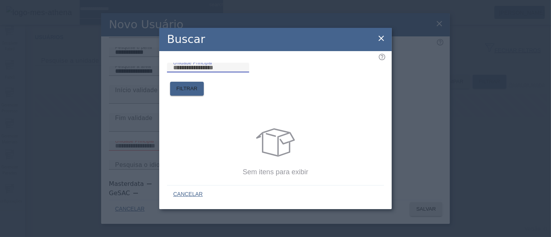
click at [233, 72] on input "Unidade Principal" at bounding box center [208, 67] width 70 height 9
type input "*****"
click at [392, 75] on div "Unidade Principal ***** FILTRAR Sem itens para exibir" at bounding box center [275, 116] width 233 height 130
click at [198, 85] on span "FILTRAR" at bounding box center [186, 89] width 21 height 8
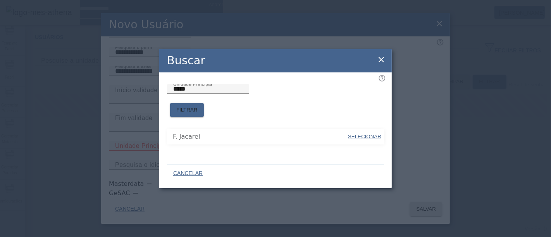
click at [364, 134] on span "SELECIONAR" at bounding box center [364, 137] width 33 height 6
type input "**********"
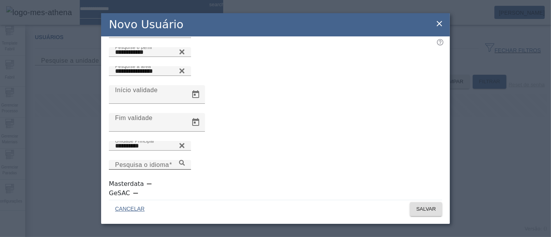
click at [169, 166] on mat-label "Pesquisa o idioma" at bounding box center [142, 165] width 54 height 7
click at [185, 166] on input "Pesquisa o idioma" at bounding box center [150, 165] width 70 height 9
click at [185, 163] on input "Pesquisa o idioma" at bounding box center [150, 165] width 70 height 9
click at [185, 166] on icon at bounding box center [182, 163] width 6 height 6
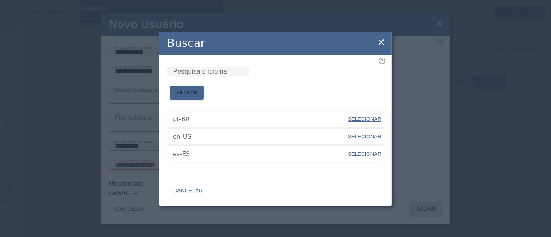
click at [350, 117] on span "SELECIONAR" at bounding box center [364, 119] width 33 height 6
type input "*****"
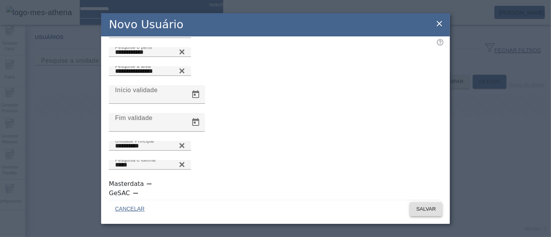
click at [424, 207] on span "SALVAR" at bounding box center [426, 209] width 20 height 8
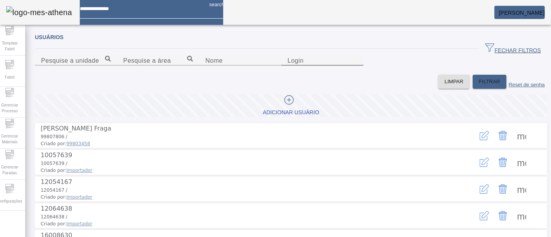
click at [357, 66] on input "Login" at bounding box center [323, 60] width 70 height 9
paste input "**********"
drag, startPoint x: 388, startPoint y: 101, endPoint x: 337, endPoint y: 101, distance: 50.8
click at [337, 66] on input "**********" at bounding box center [323, 60] width 70 height 9
type input "**********"
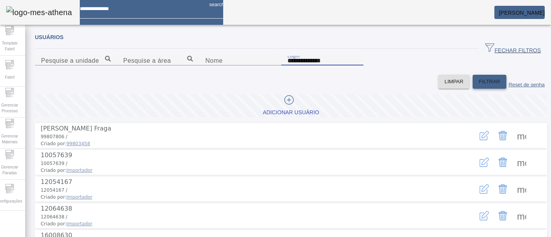
click at [479, 86] on span "FILTRAR" at bounding box center [489, 82] width 21 height 8
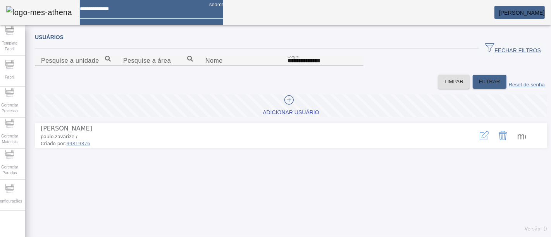
click at [515, 145] on span at bounding box center [522, 135] width 19 height 19
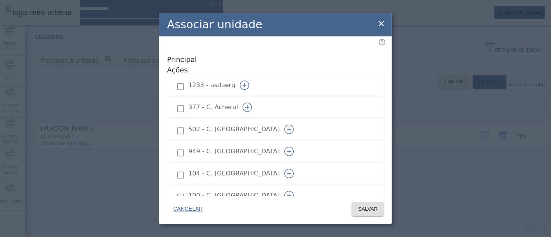
click at [252, 103] on icon "button" at bounding box center [247, 107] width 9 height 9
click at [294, 125] on icon "button" at bounding box center [289, 129] width 9 height 9
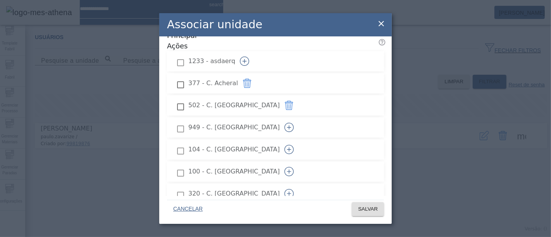
scroll to position [43, 0]
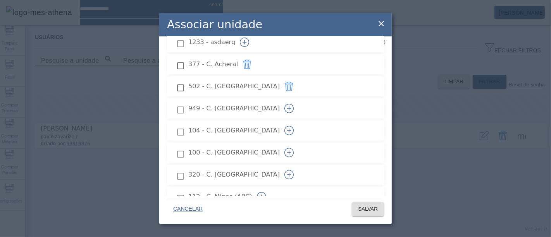
click at [294, 126] on icon "button" at bounding box center [289, 130] width 9 height 9
click at [294, 148] on icon "button" at bounding box center [289, 152] width 9 height 9
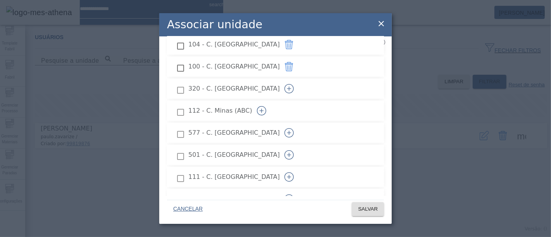
click at [292, 88] on icon "button" at bounding box center [289, 88] width 4 height 0
click at [264, 110] on icon "button" at bounding box center [261, 110] width 4 height 0
click at [292, 133] on icon "button" at bounding box center [289, 133] width 4 height 0
click at [299, 103] on button "button" at bounding box center [289, 112] width 19 height 19
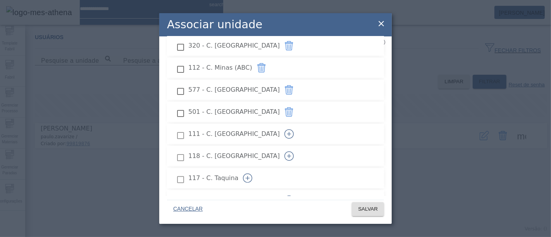
click at [294, 129] on icon "button" at bounding box center [289, 133] width 9 height 9
click at [294, 152] on icon "button" at bounding box center [289, 156] width 9 height 9
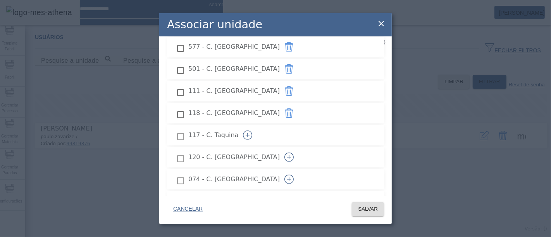
click at [252, 131] on icon "button" at bounding box center [247, 135] width 9 height 9
click at [294, 153] on icon "button" at bounding box center [289, 157] width 9 height 9
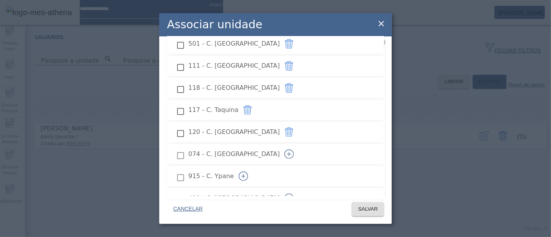
scroll to position [258, 0]
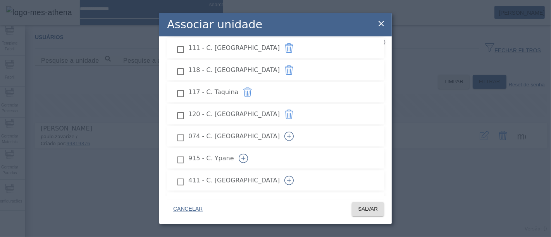
click at [292, 136] on icon "button" at bounding box center [289, 136] width 4 height 0
click at [248, 154] on icon "button" at bounding box center [243, 158] width 9 height 9
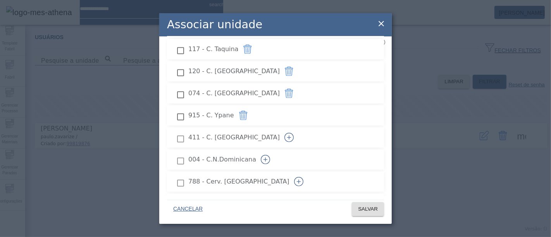
click at [294, 133] on icon "button" at bounding box center [289, 137] width 9 height 9
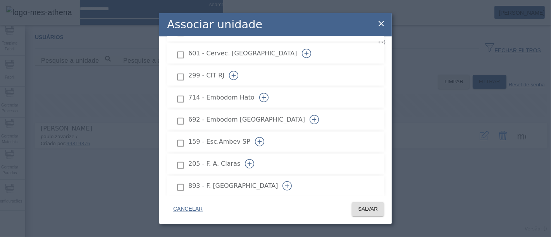
scroll to position [517, 0]
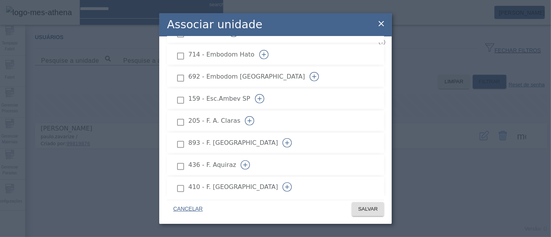
click at [259, 112] on button "button" at bounding box center [249, 121] width 19 height 19
click at [292, 138] on icon "button" at bounding box center [287, 142] width 9 height 9
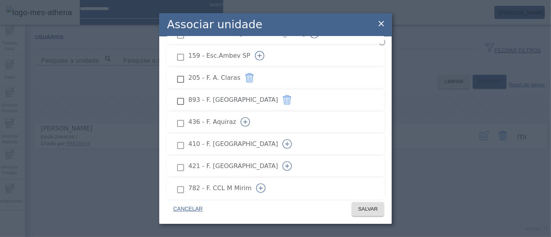
click at [250, 117] on icon "button" at bounding box center [245, 121] width 9 height 9
click at [292, 140] on icon "button" at bounding box center [287, 144] width 9 height 9
click at [297, 135] on button "button" at bounding box center [287, 144] width 19 height 19
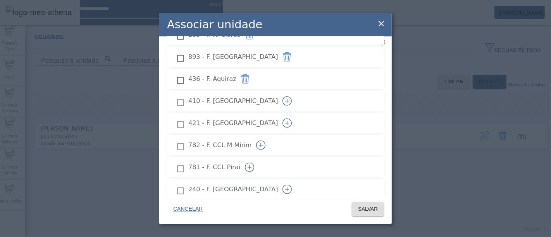
click at [292, 119] on icon "button" at bounding box center [287, 123] width 9 height 9
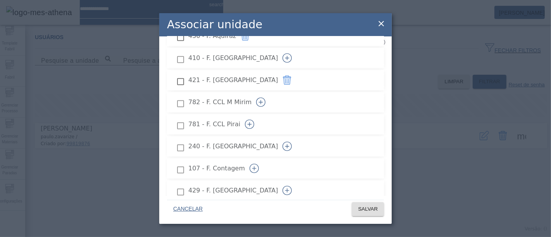
click at [254, 120] on icon "button" at bounding box center [249, 124] width 9 height 9
click at [292, 142] on icon "button" at bounding box center [287, 146] width 9 height 9
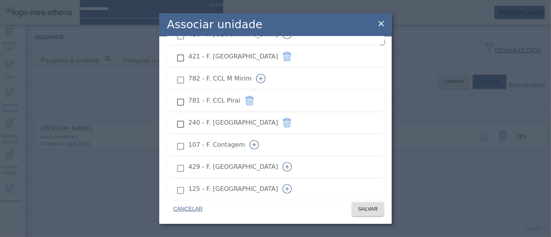
scroll to position [689, 0]
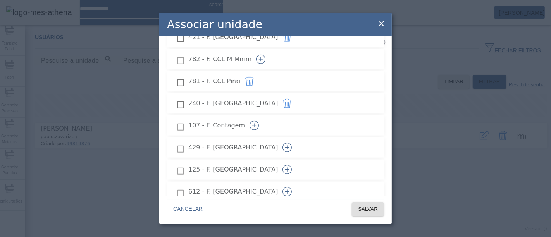
click at [292, 143] on icon "button" at bounding box center [287, 147] width 9 height 9
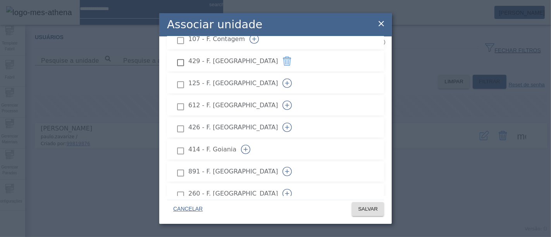
scroll to position [818, 0]
click at [292, 124] on icon "button" at bounding box center [287, 128] width 9 height 9
click at [292, 146] on icon "button" at bounding box center [287, 150] width 9 height 9
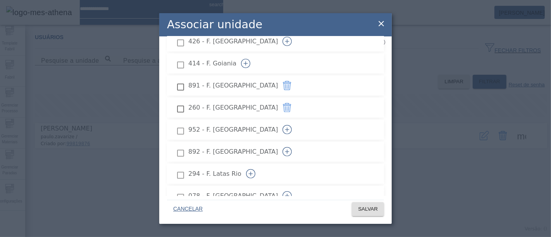
click at [290, 129] on icon "button" at bounding box center [287, 129] width 4 height 0
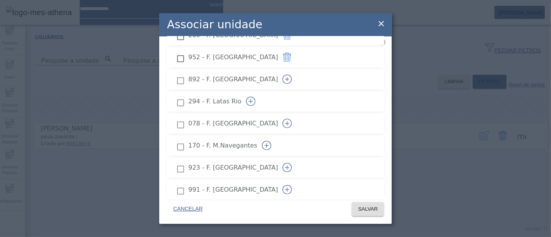
scroll to position [947, 0]
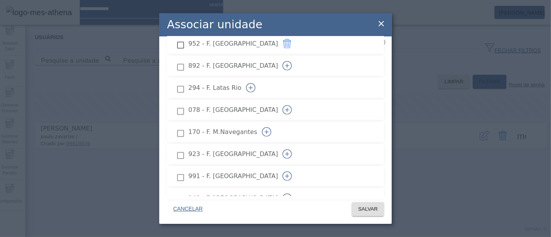
click at [292, 150] on icon "button" at bounding box center [287, 154] width 9 height 9
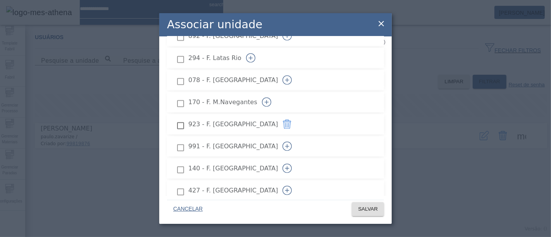
scroll to position [991, 0]
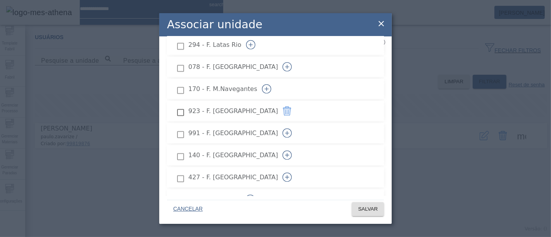
click at [288, 131] on icon "button" at bounding box center [287, 133] width 0 height 4
click at [292, 151] on icon "button" at bounding box center [287, 155] width 9 height 9
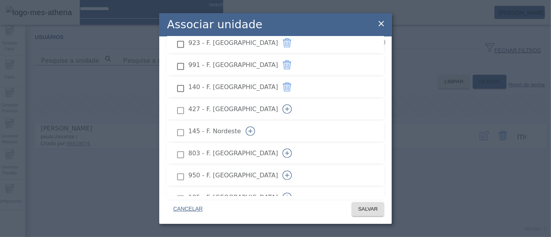
scroll to position [1077, 0]
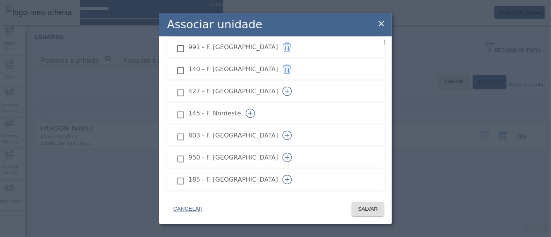
click at [297, 126] on button "button" at bounding box center [287, 135] width 19 height 19
click at [292, 153] on icon "button" at bounding box center [287, 157] width 9 height 9
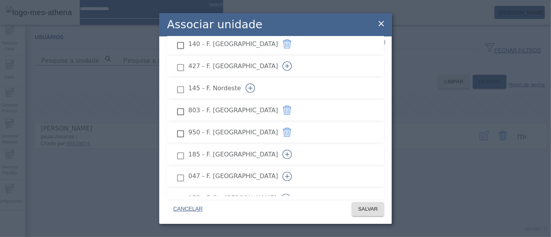
scroll to position [1120, 0]
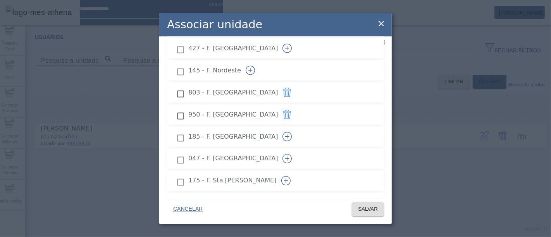
click at [292, 132] on icon "button" at bounding box center [287, 136] width 9 height 9
click at [291, 133] on icon "button" at bounding box center [285, 137] width 9 height 9
click at [292, 155] on icon "button" at bounding box center [287, 159] width 9 height 9
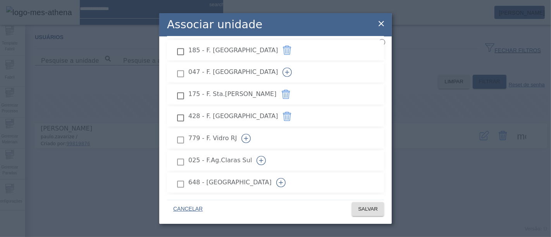
click at [266, 156] on icon "button" at bounding box center [261, 160] width 9 height 9
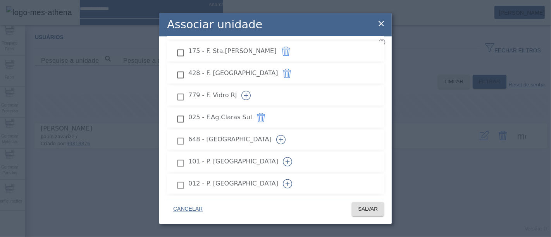
scroll to position [1292, 0]
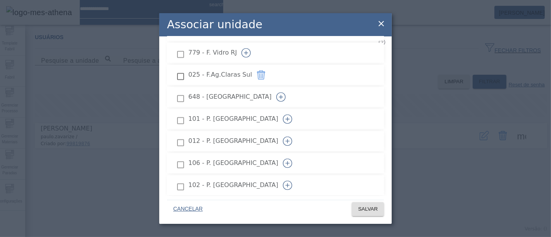
click at [292, 114] on icon "button" at bounding box center [287, 118] width 9 height 9
click at [288, 139] on icon "button" at bounding box center [287, 141] width 0 height 4
click at [288, 117] on icon "button" at bounding box center [287, 119] width 0 height 4
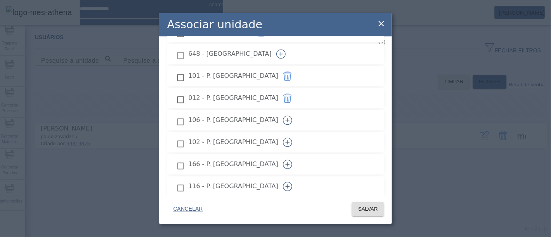
click at [292, 116] on icon "button" at bounding box center [287, 120] width 9 height 9
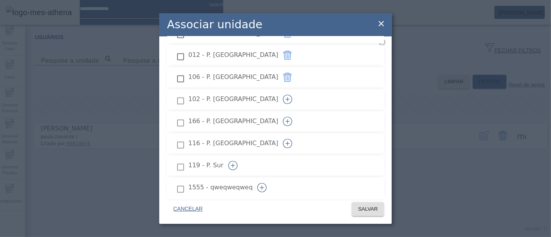
click at [292, 117] on icon "button" at bounding box center [287, 121] width 9 height 9
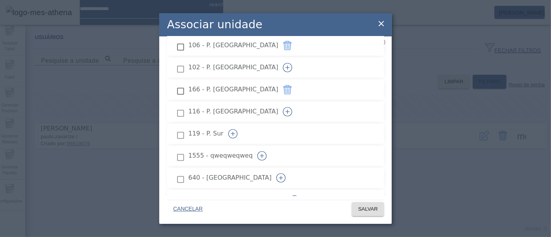
scroll to position [1421, 0]
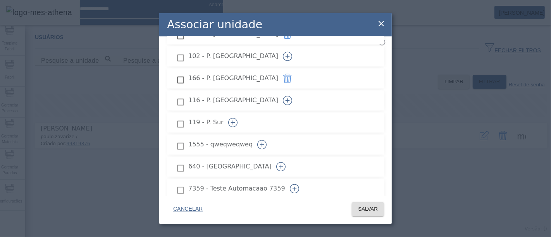
click at [238, 118] on icon "button" at bounding box center [232, 122] width 9 height 9
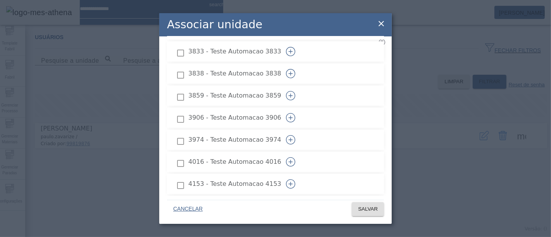
scroll to position [2455, 0]
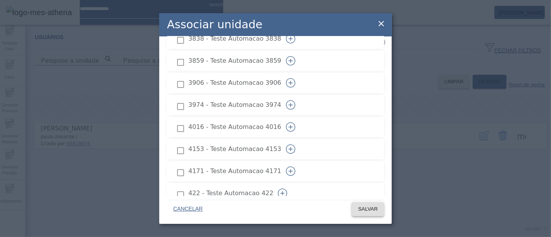
click at [371, 209] on span "SALVAR" at bounding box center [368, 209] width 20 height 8
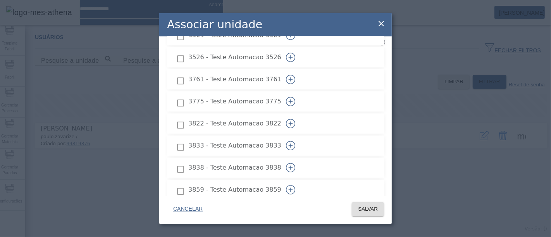
scroll to position [835, 0]
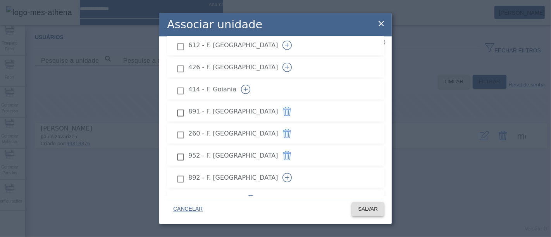
click at [365, 207] on span "SALVAR" at bounding box center [368, 209] width 20 height 8
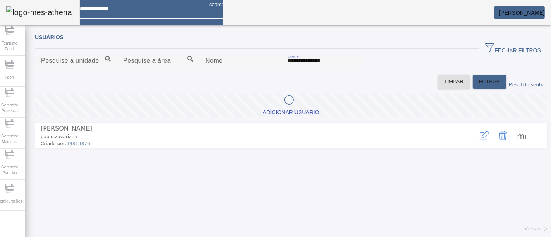
drag, startPoint x: 364, startPoint y: 99, endPoint x: 272, endPoint y: 99, distance: 92.3
click at [272, 75] on content "**********" at bounding box center [291, 65] width 513 height 19
paste input "*******"
type input "********"
click at [473, 91] on span at bounding box center [490, 81] width 34 height 19
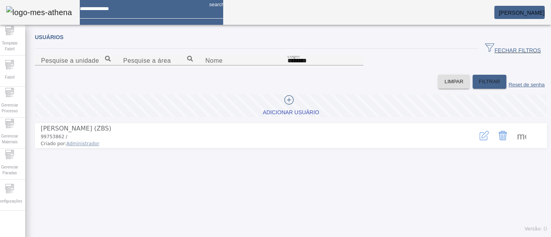
click at [480, 140] on icon "button" at bounding box center [484, 135] width 9 height 9
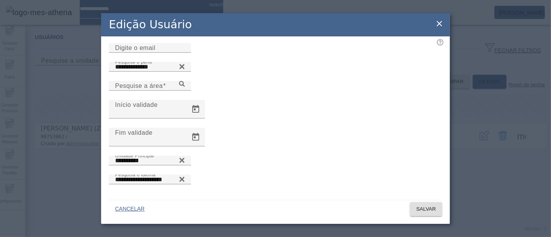
scroll to position [0, 0]
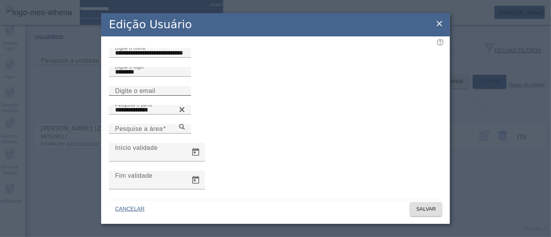
click at [167, 96] on input "Digite o email" at bounding box center [150, 90] width 70 height 9
paste input "**********"
type input "**********"
drag, startPoint x: 217, startPoint y: 65, endPoint x: 193, endPoint y: 66, distance: 24.1
click at [185, 58] on input "**********" at bounding box center [150, 52] width 70 height 9
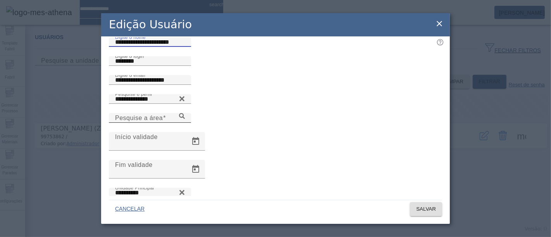
scroll to position [43, 0]
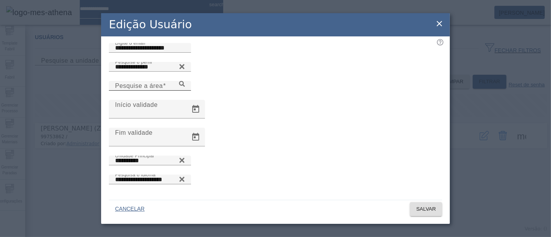
type input "**********"
click at [185, 87] on icon at bounding box center [182, 84] width 6 height 6
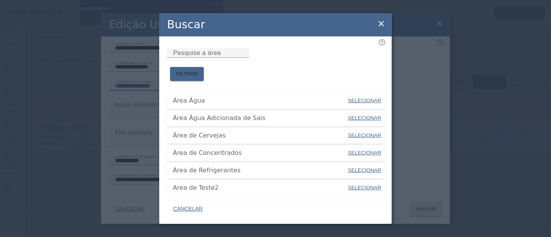
click at [364, 133] on span "SELECIONAR" at bounding box center [364, 136] width 33 height 6
type input "**********"
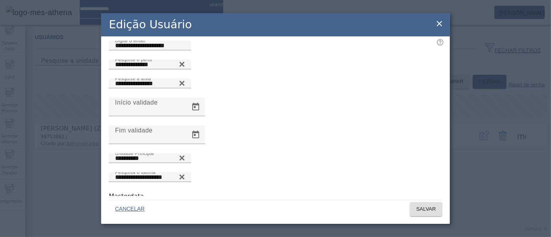
scroll to position [46, 0]
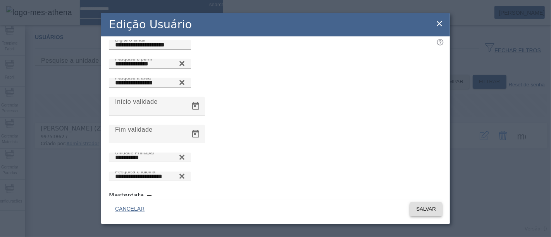
click at [434, 209] on span "SALVAR" at bounding box center [426, 209] width 20 height 8
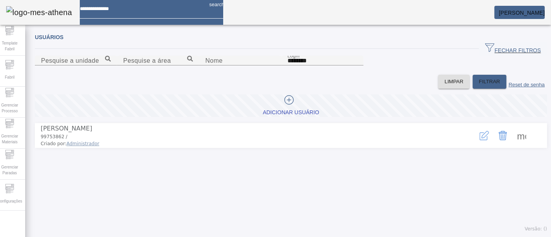
click at [513, 145] on span at bounding box center [522, 135] width 19 height 19
click at [331, 237] on div at bounding box center [275, 237] width 551 height 0
click at [14, 189] on icon at bounding box center [9, 188] width 9 height 9
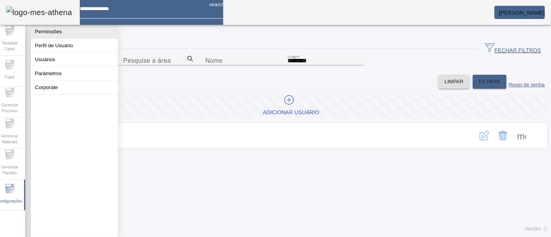
click at [93, 36] on button "Permissões" at bounding box center [74, 32] width 87 height 14
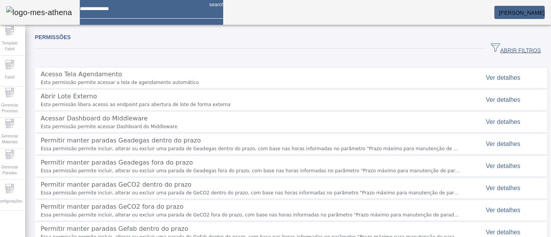
click at [496, 47] on span "ABRIR FILTROS" at bounding box center [516, 49] width 50 height 12
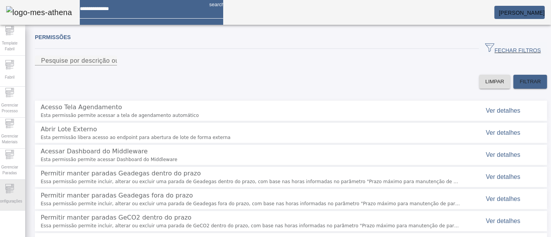
click at [16, 197] on span "Configurações" at bounding box center [9, 201] width 29 height 10
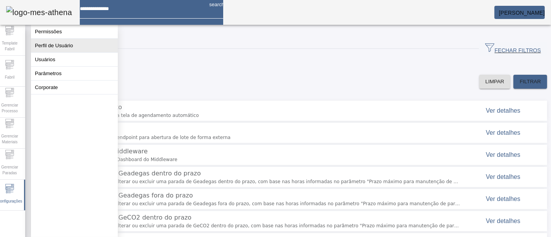
click at [82, 49] on button "Perfil de Usuário" at bounding box center [74, 46] width 87 height 14
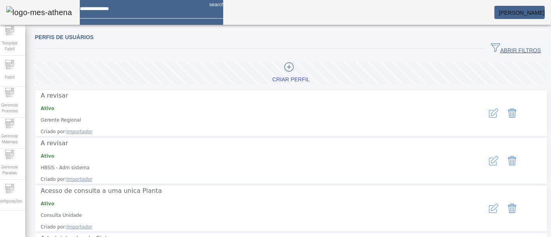
click at [485, 41] on span "button" at bounding box center [516, 49] width 62 height 19
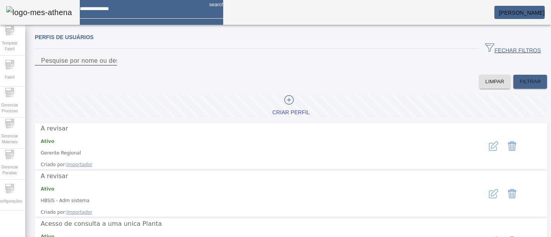
click at [111, 59] on div "Pesquise por nome ou descrição" at bounding box center [76, 61] width 70 height 10
click at [111, 66] on input "Pesquise por nome ou descrição" at bounding box center [76, 60] width 70 height 9
type input "****"
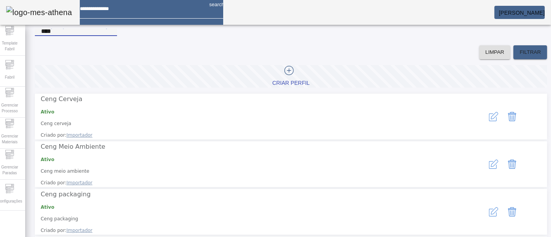
scroll to position [43, 0]
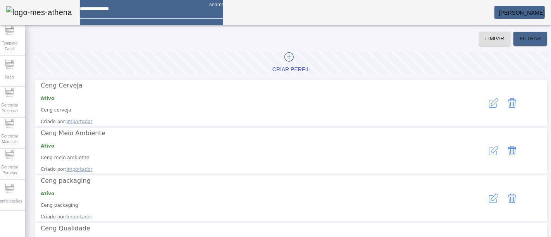
click at [491, 146] on icon "button" at bounding box center [494, 149] width 7 height 7
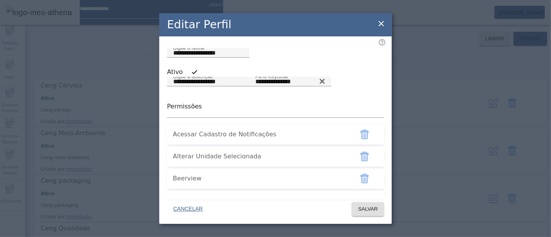
click at [383, 22] on icon at bounding box center [381, 23] width 5 height 5
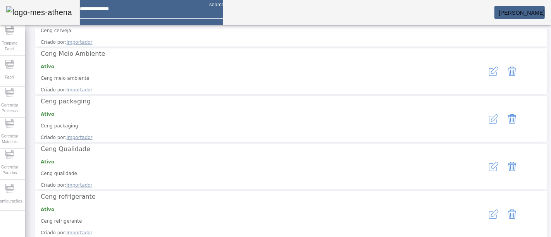
scroll to position [123, 0]
click at [485, 109] on button "button" at bounding box center [494, 118] width 19 height 19
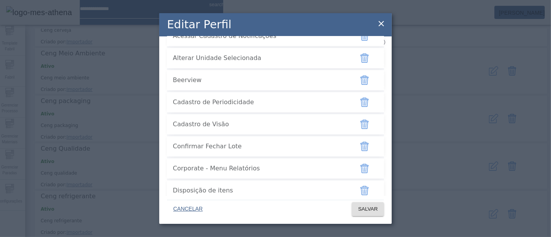
scroll to position [2201, 0]
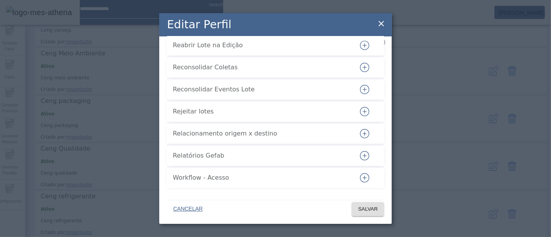
click at [361, 184] on button "button" at bounding box center [365, 178] width 19 height 19
click at [369, 206] on span "SALVAR" at bounding box center [368, 209] width 20 height 8
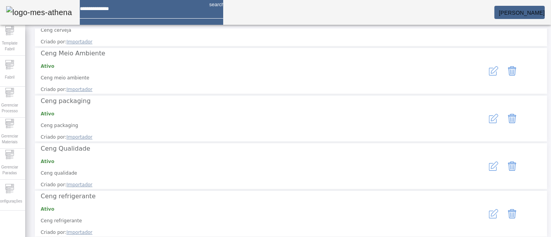
click at [489, 162] on icon "button" at bounding box center [493, 166] width 9 height 9
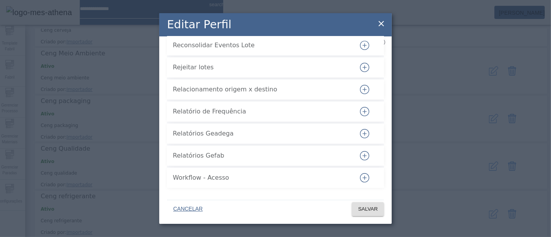
click at [362, 183] on button "button" at bounding box center [365, 178] width 19 height 19
click at [420, 148] on div "**********" at bounding box center [275, 118] width 551 height 237
click at [365, 212] on span "SALVAR" at bounding box center [368, 209] width 20 height 8
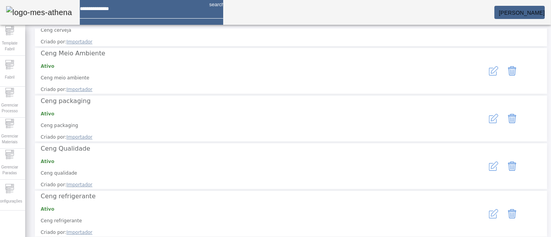
click at [489, 209] on icon "button" at bounding box center [493, 213] width 9 height 9
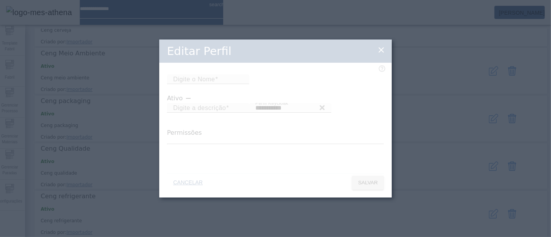
type input "**********"
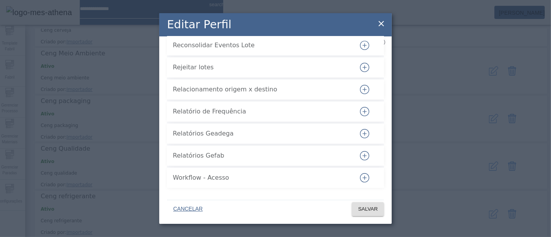
click at [360, 181] on icon "button" at bounding box center [364, 177] width 9 height 9
click at [372, 209] on span "SALVAR" at bounding box center [368, 209] width 20 height 8
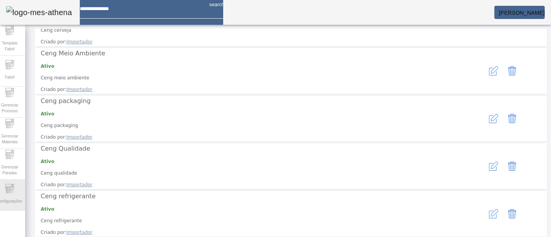
click at [14, 192] on icon at bounding box center [9, 188] width 9 height 9
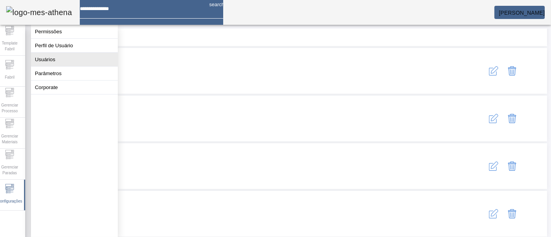
click at [66, 64] on button "Usuários" at bounding box center [74, 60] width 87 height 14
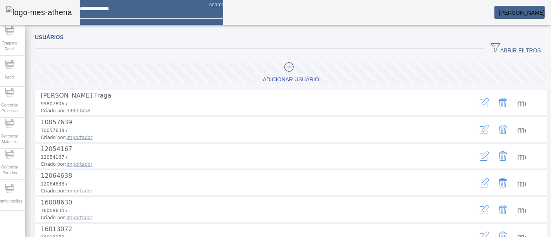
click at [504, 47] on span "ABRIR FILTROS" at bounding box center [516, 49] width 50 height 12
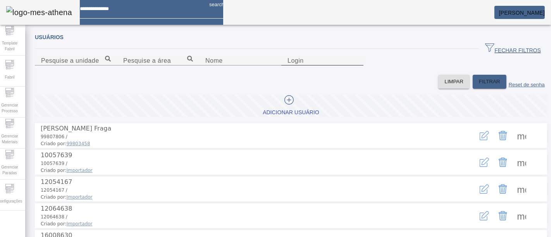
click at [357, 66] on input "Login" at bounding box center [323, 60] width 70 height 9
paste input "**********"
drag, startPoint x: 375, startPoint y: 97, endPoint x: 323, endPoint y: 101, distance: 52.1
click at [323, 66] on input "**********" at bounding box center [323, 60] width 70 height 9
type input "********"
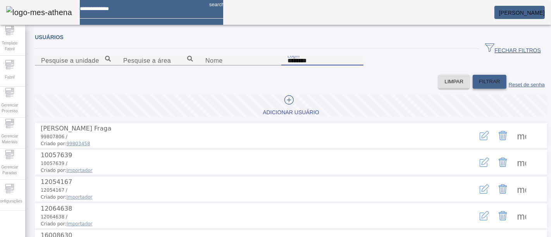
click at [484, 91] on span at bounding box center [490, 81] width 34 height 19
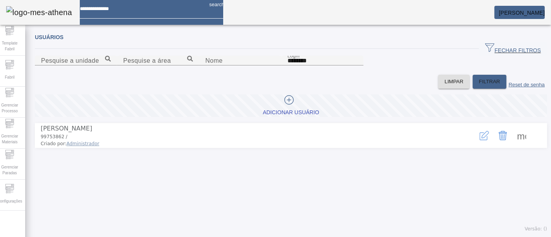
click at [513, 145] on span at bounding box center [522, 135] width 19 height 19
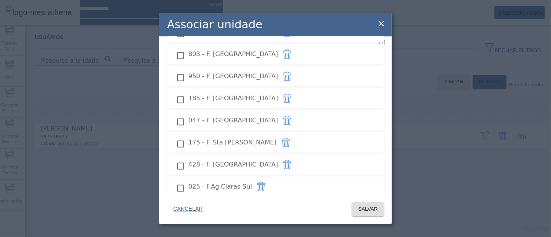
scroll to position [732, 0]
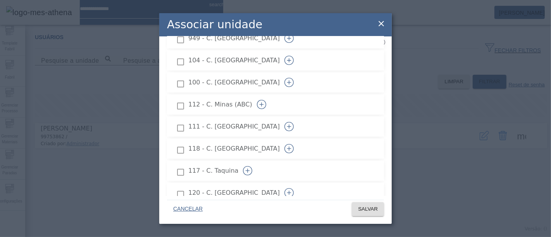
click at [382, 26] on icon at bounding box center [381, 23] width 9 height 9
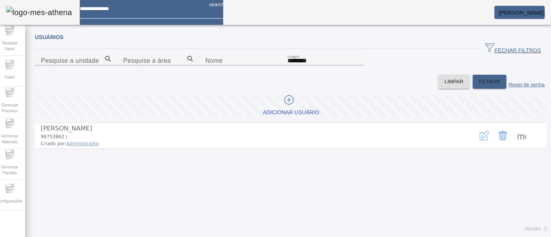
click at [515, 145] on span at bounding box center [522, 135] width 19 height 19
click at [490, 237] on div at bounding box center [275, 237] width 551 height 0
click at [480, 140] on icon "button" at bounding box center [484, 135] width 9 height 9
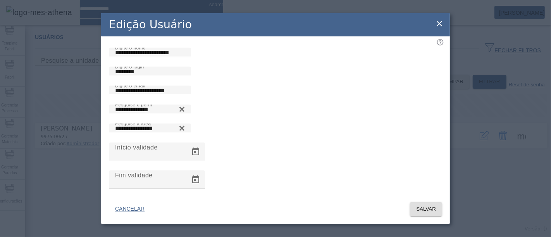
scroll to position [0, 0]
click at [438, 25] on icon at bounding box center [439, 23] width 5 height 5
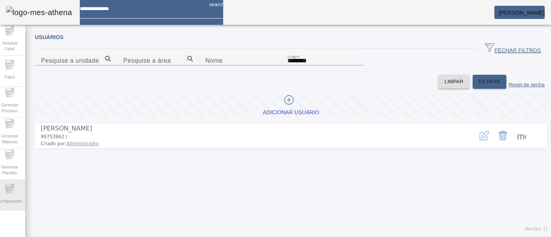
click at [13, 188] on icon at bounding box center [10, 188] width 5 height 0
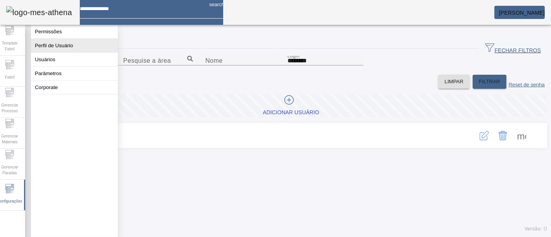
click at [69, 52] on button "Perfil de Usuário" at bounding box center [74, 46] width 87 height 14
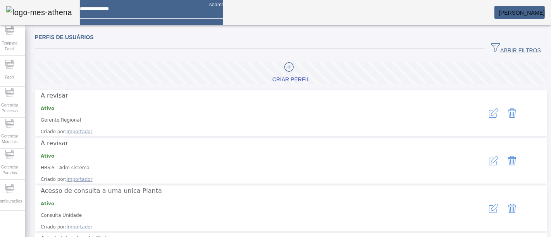
drag, startPoint x: 484, startPoint y: 47, endPoint x: 464, endPoint y: 61, distance: 25.0
click at [491, 46] on icon "button" at bounding box center [495, 47] width 9 height 9
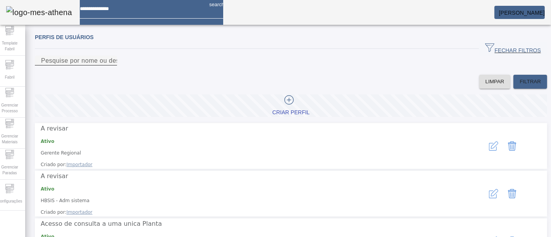
click at [111, 64] on div "Pesquise por nome ou descrição" at bounding box center [76, 61] width 70 height 10
type input "****"
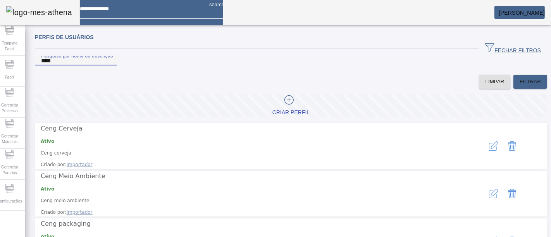
scroll to position [43, 0]
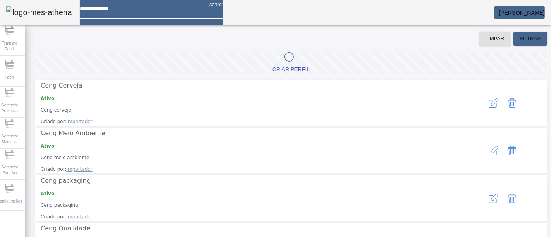
click at [489, 194] on icon "button" at bounding box center [493, 198] width 9 height 9
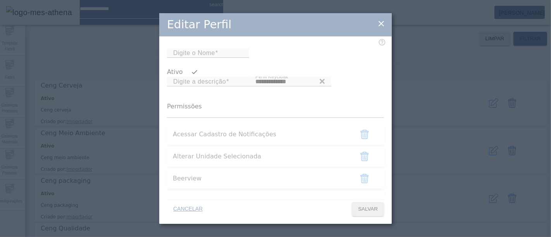
type input "**********"
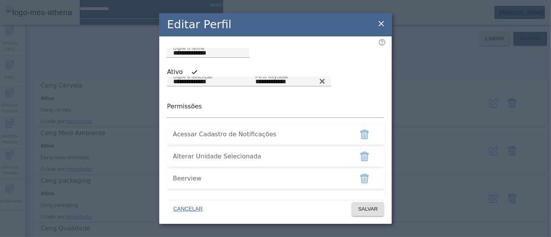
scroll to position [849, 0]
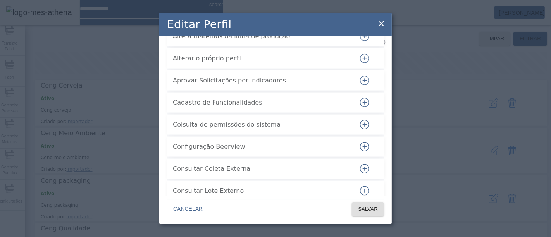
click at [363, 90] on button "button" at bounding box center [365, 80] width 19 height 19
click at [369, 211] on span "SALVAR" at bounding box center [368, 209] width 20 height 8
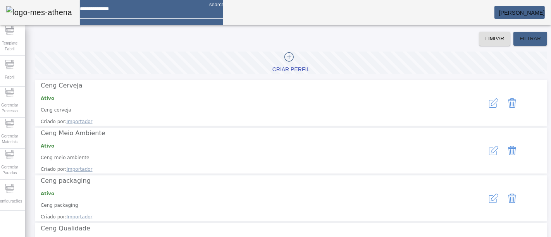
click at [491, 194] on icon "button" at bounding box center [494, 197] width 7 height 7
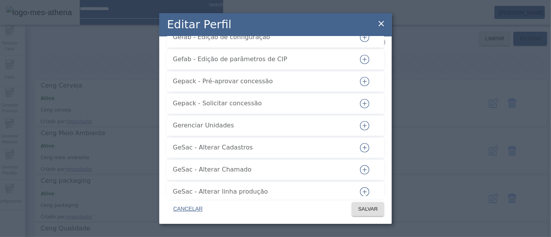
scroll to position [98, 0]
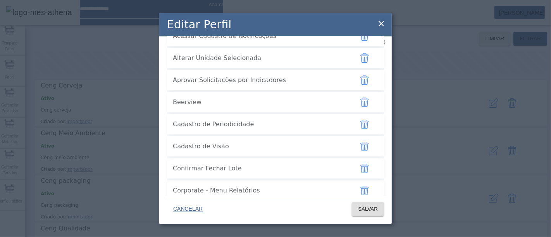
click at [383, 25] on icon at bounding box center [381, 23] width 5 height 5
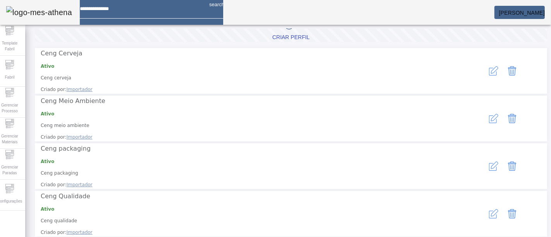
scroll to position [86, 0]
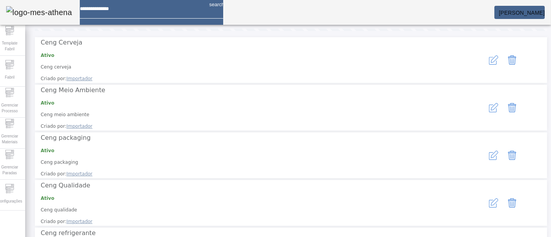
click at [489, 198] on icon "button" at bounding box center [493, 202] width 9 height 9
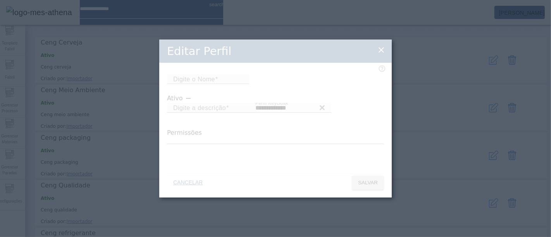
type input "**********"
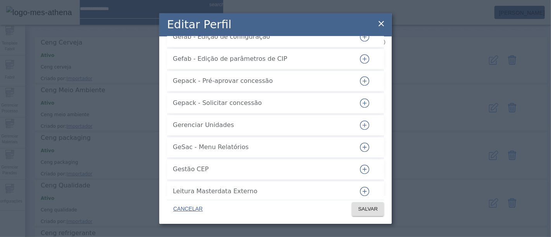
scroll to position [1225, 0]
click at [360, 86] on icon "button" at bounding box center [364, 80] width 9 height 9
click at [373, 217] on span at bounding box center [368, 209] width 32 height 19
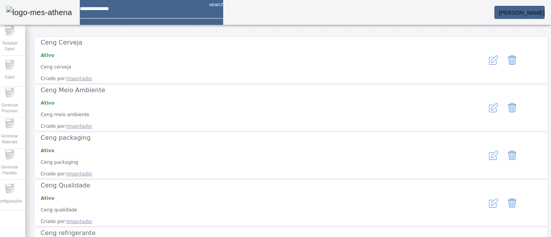
scroll to position [123, 0]
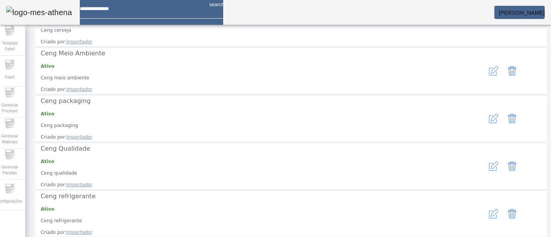
click at [485, 205] on button "button" at bounding box center [494, 214] width 19 height 19
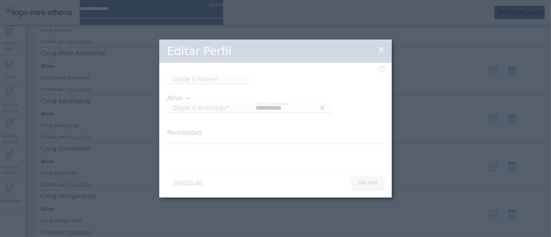
type input "**********"
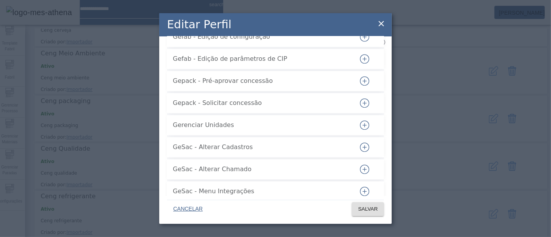
scroll to position [915, 0]
click at [362, 86] on icon "button" at bounding box center [364, 80] width 9 height 9
click at [371, 216] on span at bounding box center [368, 209] width 32 height 19
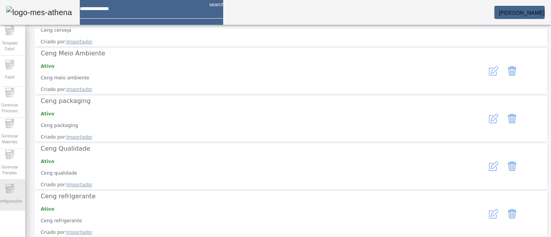
click at [12, 196] on span "Configurações" at bounding box center [9, 201] width 29 height 10
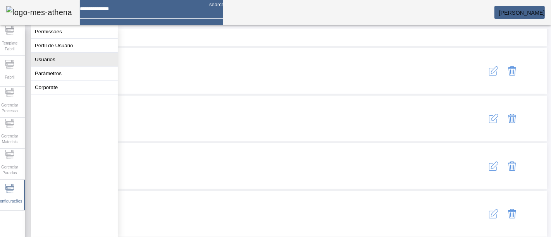
click at [52, 66] on button "Usuários" at bounding box center [74, 60] width 87 height 14
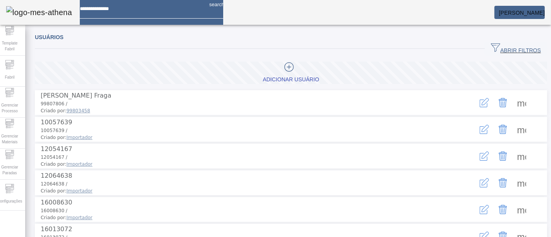
click at [503, 51] on span "ABRIR FILTROS" at bounding box center [516, 49] width 50 height 12
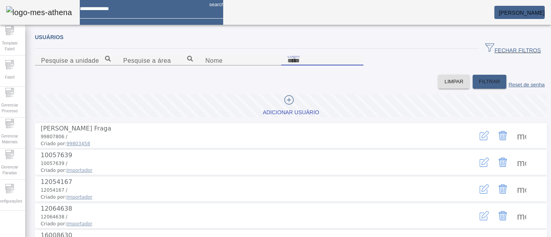
click at [357, 66] on input "Login" at bounding box center [323, 60] width 70 height 9
paste input "**********"
drag, startPoint x: 345, startPoint y: 99, endPoint x: 323, endPoint y: 99, distance: 21.7
click at [323, 66] on input "**********" at bounding box center [323, 60] width 70 height 9
click at [479, 86] on span "FILTRAR" at bounding box center [489, 82] width 21 height 8
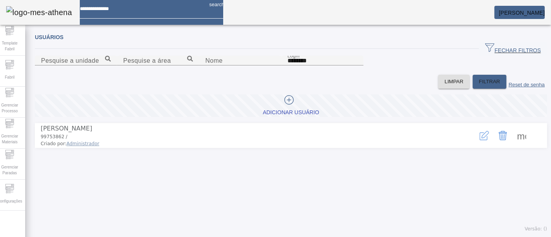
click at [475, 145] on button "button" at bounding box center [484, 135] width 19 height 19
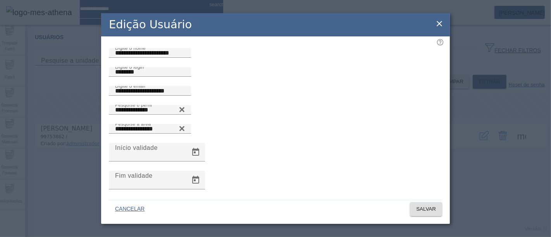
click at [441, 22] on icon at bounding box center [439, 23] width 5 height 5
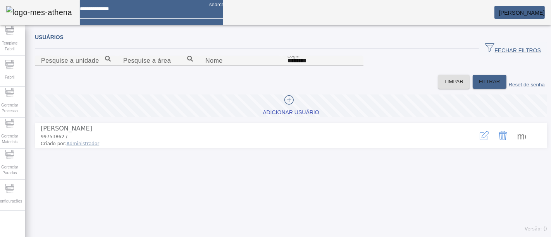
click at [516, 145] on span at bounding box center [522, 135] width 19 height 19
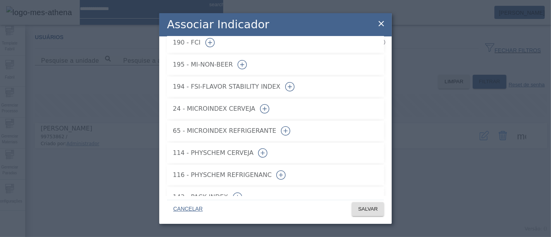
scroll to position [55, 0]
click at [269, 104] on icon "button" at bounding box center [264, 108] width 9 height 9
click at [290, 126] on icon "button" at bounding box center [285, 130] width 9 height 9
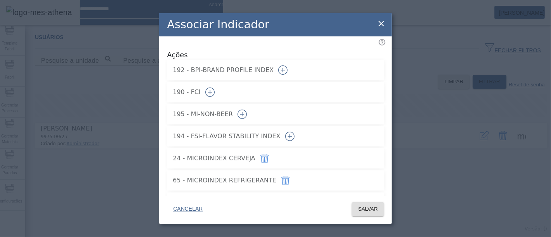
scroll to position [2, 0]
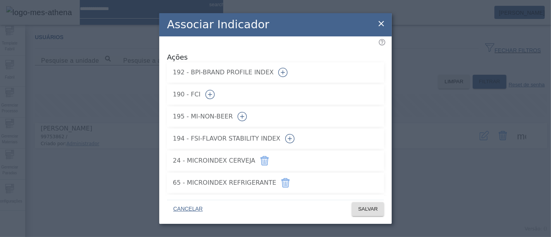
click at [247, 112] on icon "button" at bounding box center [242, 116] width 9 height 9
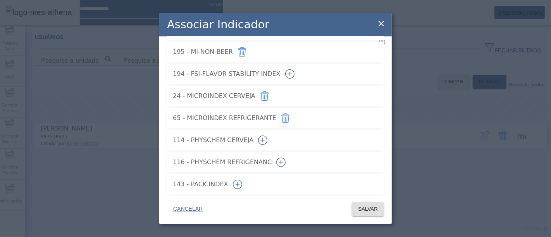
scroll to position [0, 0]
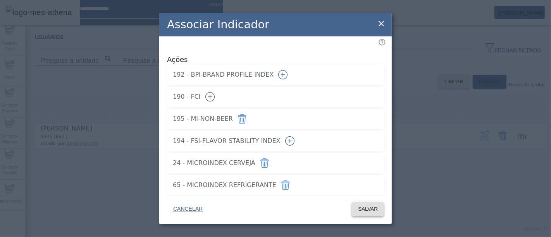
click at [359, 214] on span at bounding box center [368, 209] width 32 height 19
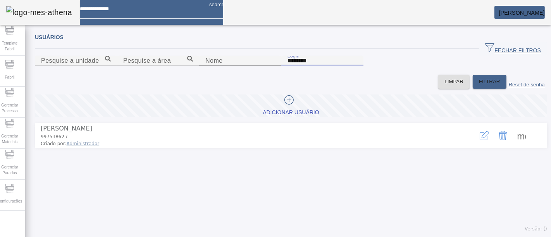
drag, startPoint x: 324, startPoint y: 98, endPoint x: 272, endPoint y: 98, distance: 52.7
click at [272, 75] on content "Pesquise a unidade Pesquise a área Nome Login ********" at bounding box center [291, 65] width 513 height 19
paste input "**********"
type input "**********"
click at [479, 86] on span "FILTRAR" at bounding box center [489, 82] width 21 height 8
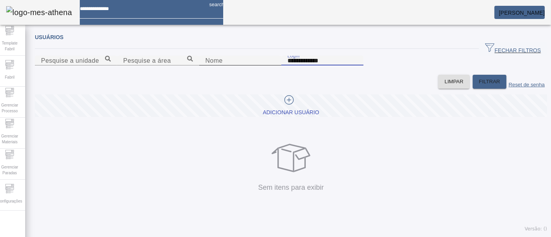
drag, startPoint x: 341, startPoint y: 96, endPoint x: 283, endPoint y: 93, distance: 58.2
click at [283, 75] on content "**********" at bounding box center [291, 65] width 513 height 19
click at [321, 115] on span at bounding box center [291, 106] width 513 height 19
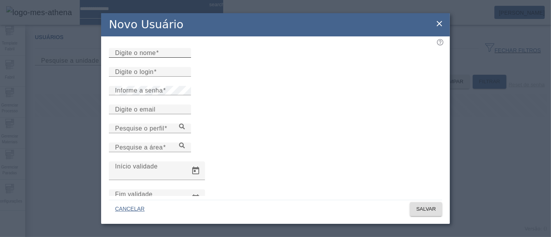
click at [185, 57] on input "Digite o nome" at bounding box center [150, 52] width 70 height 9
click at [172, 114] on input "Digite o email" at bounding box center [150, 109] width 70 height 9
paste input "**********"
type input "**********"
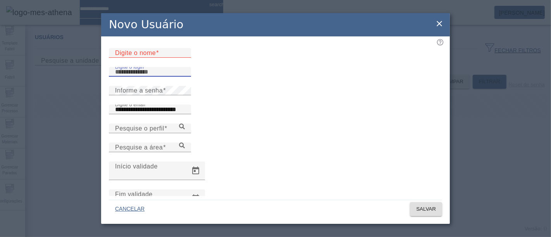
click at [154, 77] on input "Digite o login" at bounding box center [150, 71] width 70 height 9
paste input "**********"
drag, startPoint x: 197, startPoint y: 89, endPoint x: 144, endPoint y: 89, distance: 53.1
click at [144, 77] on input "**********" at bounding box center [150, 71] width 70 height 9
type input "**********"
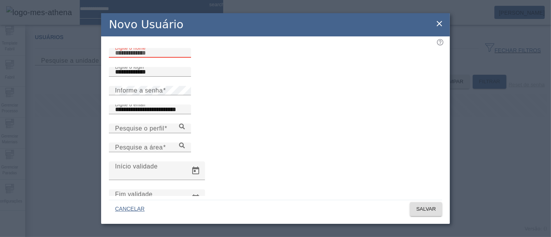
click at [156, 58] on input "Digite o nome" at bounding box center [150, 52] width 70 height 9
paste input "**********"
type input "**********"
click at [171, 95] on div "Informe a senha" at bounding box center [150, 90] width 70 height 9
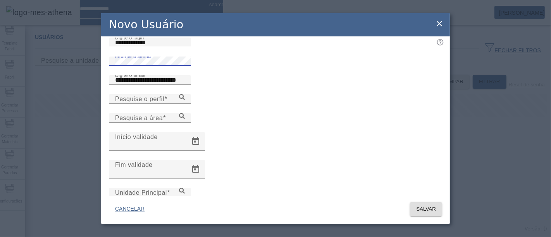
scroll to position [43, 0]
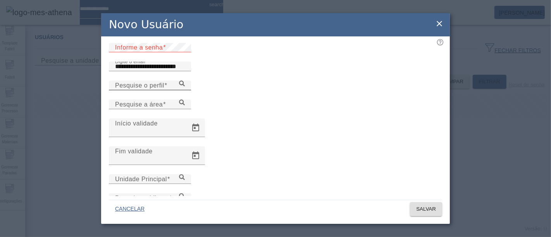
click at [185, 90] on div "Pesquise o perfil" at bounding box center [150, 86] width 70 height 10
click at [185, 86] on icon at bounding box center [182, 84] width 6 height 6
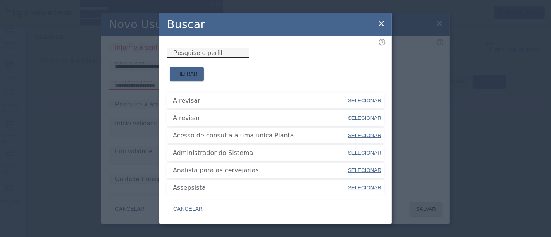
click at [243, 58] on input "Pesquise o perfil" at bounding box center [208, 52] width 70 height 9
type input "****"
click at [198, 70] on span "FILTRAR" at bounding box center [186, 74] width 21 height 8
click at [362, 133] on span "SELECIONAR" at bounding box center [364, 136] width 33 height 6
type input "**********"
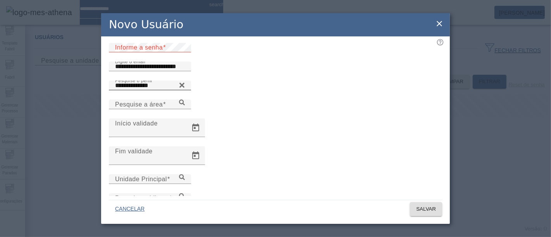
click at [185, 90] on input "**********" at bounding box center [150, 85] width 70 height 9
click at [185, 90] on icon at bounding box center [182, 85] width 6 height 9
click at [185, 90] on div "Pesquise o perfil" at bounding box center [150, 86] width 70 height 10
type input "**********"
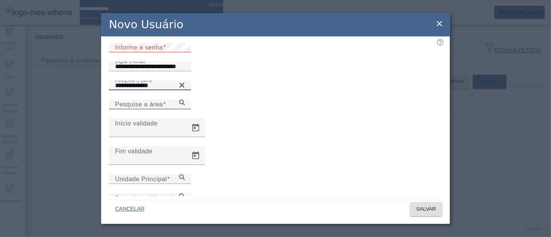
click at [185, 105] on icon at bounding box center [182, 103] width 6 height 6
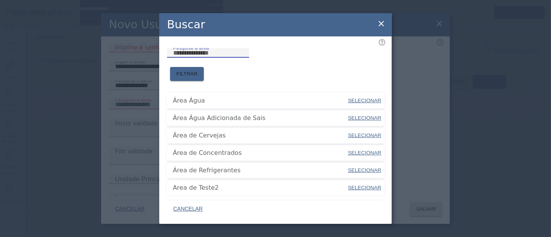
click at [243, 58] on input "Pesquise a área" at bounding box center [208, 52] width 70 height 9
click at [204, 65] on span at bounding box center [187, 74] width 34 height 19
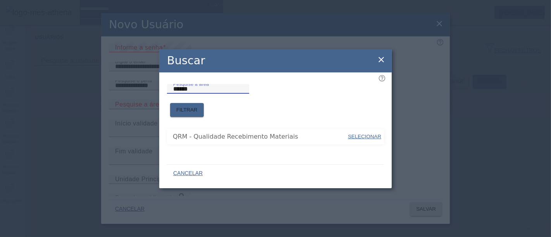
drag, startPoint x: 183, startPoint y: 104, endPoint x: 154, endPoint y: 102, distance: 29.1
click at [154, 102] on div "Buscar Pesquise a área ****** FILTRAR QRM - Qualidade Recebimento Materiais SEL…" at bounding box center [275, 118] width 551 height 237
click at [198, 106] on span "FILTRAR" at bounding box center [186, 110] width 21 height 8
drag, startPoint x: 216, startPoint y: 99, endPoint x: 150, endPoint y: 101, distance: 65.6
click at [150, 101] on div "Buscar Pesquise a área **** FILTRAR Packaging SELECIONAR CANCELAR" at bounding box center [275, 118] width 551 height 237
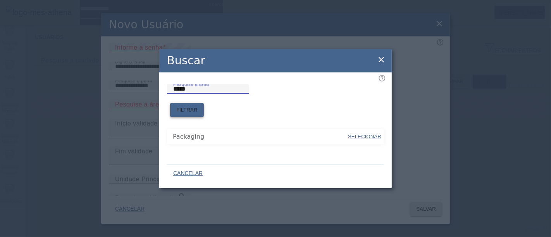
type input "*****"
click at [198, 106] on span "FILTRAR" at bounding box center [186, 110] width 21 height 8
click at [372, 134] on span "SELECIONAR" at bounding box center [364, 137] width 33 height 6
type input "**********"
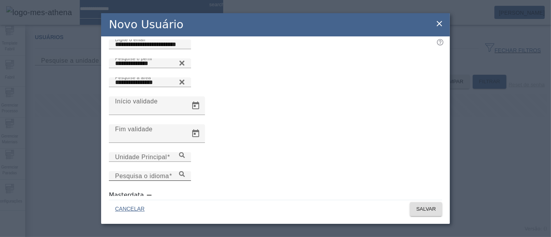
scroll to position [76, 0]
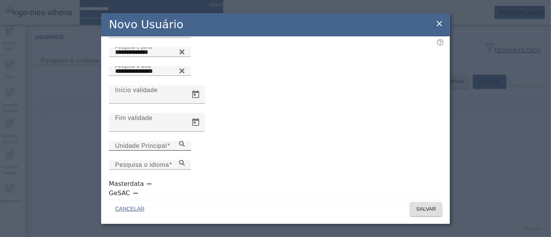
click at [185, 147] on icon at bounding box center [182, 144] width 6 height 6
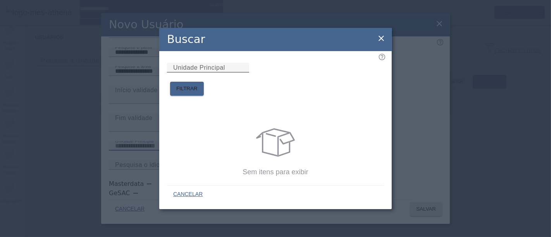
click at [237, 72] on input "Unidade Principal" at bounding box center [208, 67] width 70 height 9
type input "*****"
click at [198, 85] on span "FILTRAR" at bounding box center [186, 89] width 21 height 8
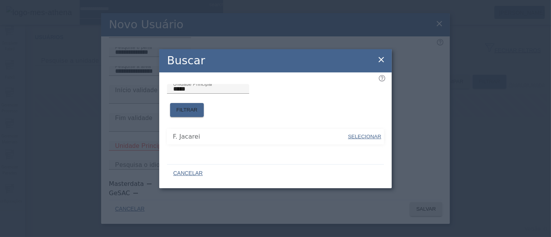
click at [362, 134] on span "SELECIONAR" at bounding box center [364, 137] width 33 height 6
type input "**********"
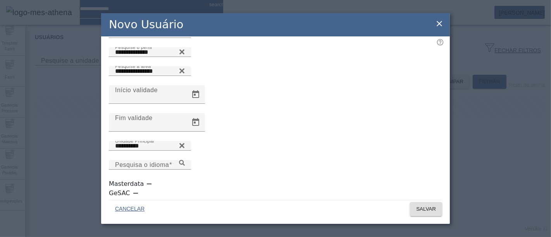
click at [437, 164] on div "Pesquisa o idioma" at bounding box center [275, 169] width 333 height 19
click at [185, 164] on icon at bounding box center [182, 163] width 6 height 6
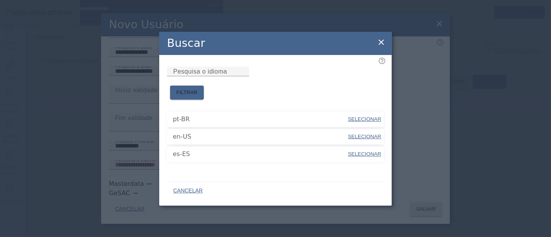
click at [353, 116] on span "SELECIONAR" at bounding box center [364, 119] width 33 height 6
type input "*****"
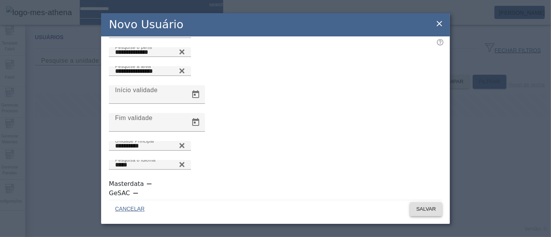
click at [417, 209] on span "SALVAR" at bounding box center [426, 209] width 20 height 8
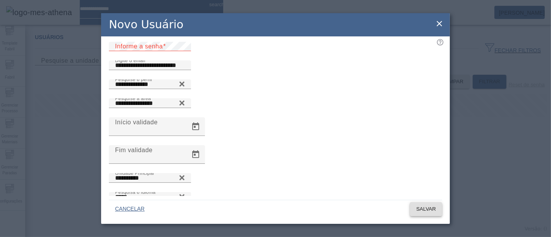
scroll to position [33, 0]
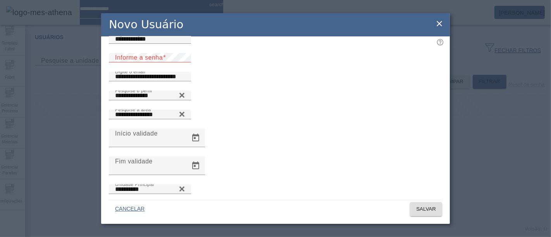
click at [163, 61] on span at bounding box center [164, 57] width 3 height 7
click at [416, 209] on span "SALVAR" at bounding box center [426, 209] width 20 height 8
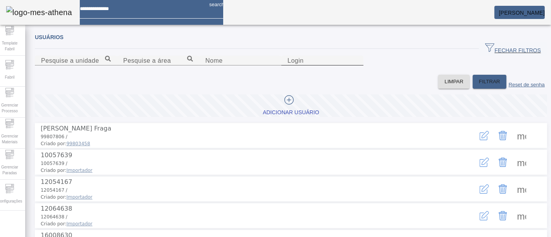
click at [357, 66] on input "Login" at bounding box center [323, 60] width 70 height 9
paste input "**********"
drag, startPoint x: 381, startPoint y: 95, endPoint x: 330, endPoint y: 95, distance: 51.6
click at [330, 66] on input "**********" at bounding box center [323, 60] width 70 height 9
type input "**********"
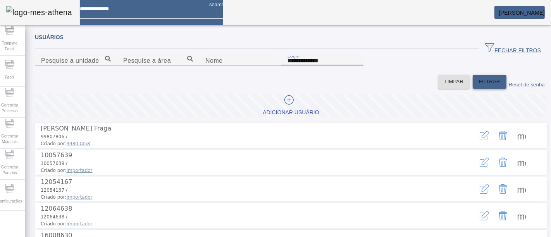
click at [479, 86] on span "FILTRAR" at bounding box center [489, 82] width 21 height 8
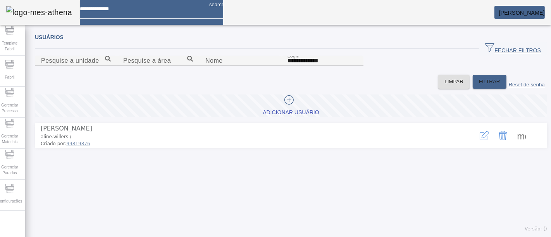
click at [513, 145] on span at bounding box center [522, 135] width 19 height 19
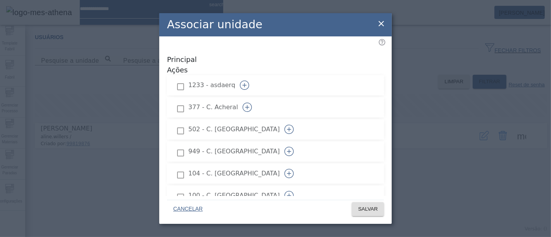
click at [252, 103] on icon "button" at bounding box center [247, 107] width 9 height 9
click at [294, 125] on icon "button" at bounding box center [289, 129] width 9 height 9
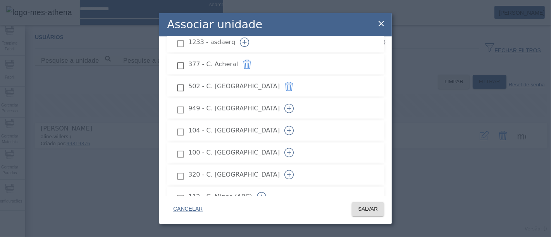
click at [289, 129] on icon "button" at bounding box center [289, 131] width 0 height 4
click at [294, 148] on icon "button" at bounding box center [289, 152] width 9 height 9
click at [294, 170] on icon "button" at bounding box center [289, 174] width 9 height 9
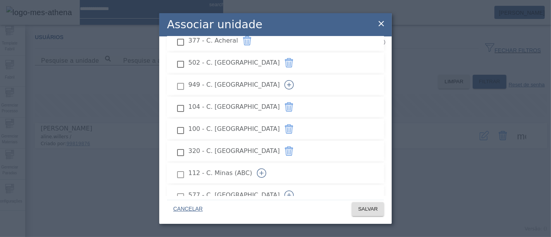
scroll to position [86, 0]
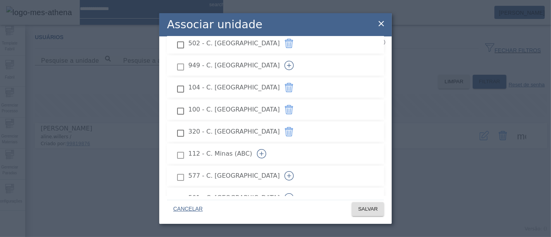
click at [266, 149] on icon "button" at bounding box center [261, 153] width 9 height 9
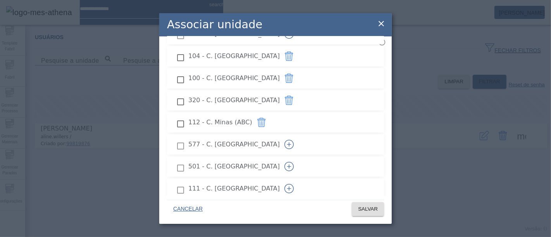
scroll to position [129, 0]
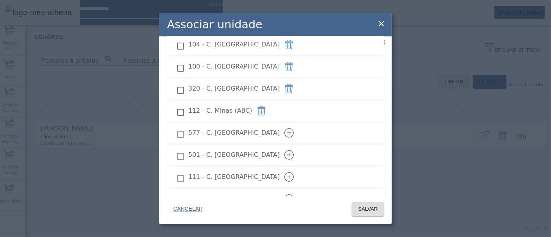
click at [294, 128] on icon "button" at bounding box center [289, 132] width 9 height 9
click at [299, 146] on button "button" at bounding box center [289, 155] width 19 height 19
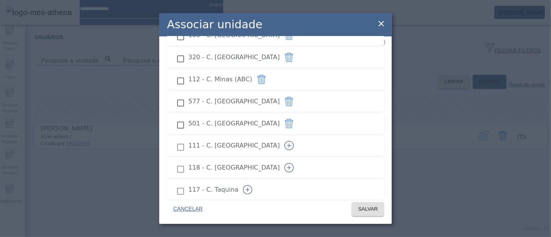
scroll to position [172, 0]
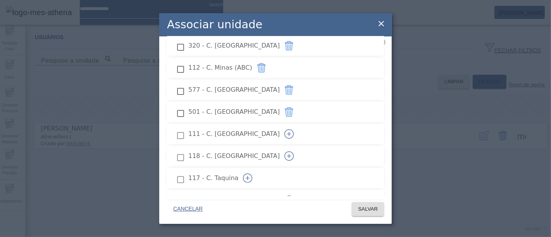
click at [294, 129] on icon "button" at bounding box center [289, 133] width 9 height 9
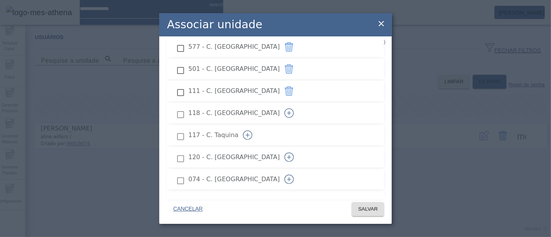
click at [294, 109] on icon "button" at bounding box center [289, 113] width 9 height 9
click at [257, 127] on button "button" at bounding box center [247, 135] width 19 height 19
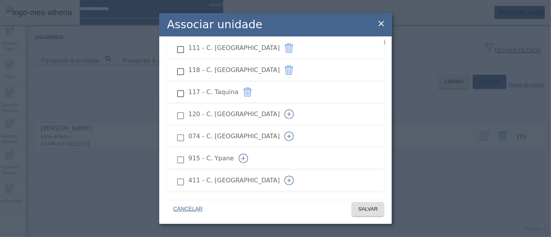
click at [294, 110] on icon "button" at bounding box center [289, 114] width 9 height 9
click at [299, 127] on button "button" at bounding box center [289, 136] width 19 height 19
click at [248, 154] on icon "button" at bounding box center [243, 158] width 9 height 9
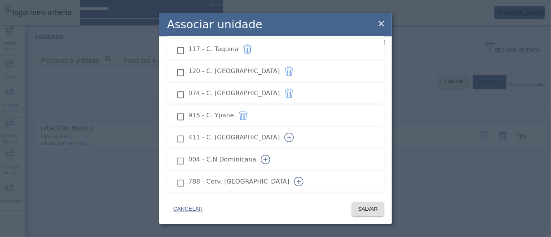
click at [294, 133] on icon "button" at bounding box center [289, 137] width 9 height 9
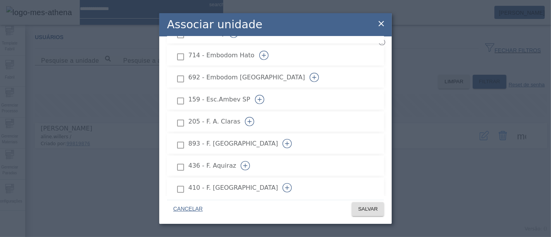
scroll to position [517, 0]
click at [259, 112] on button "button" at bounding box center [249, 121] width 19 height 19
click at [292, 138] on icon "button" at bounding box center [287, 142] width 9 height 9
click at [250, 161] on icon "button" at bounding box center [245, 165] width 9 height 9
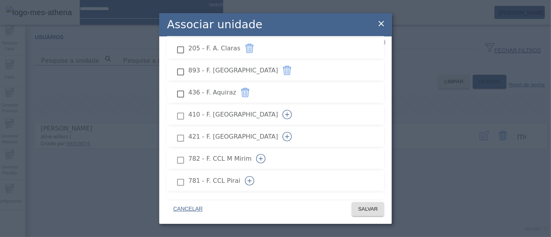
scroll to position [603, 0]
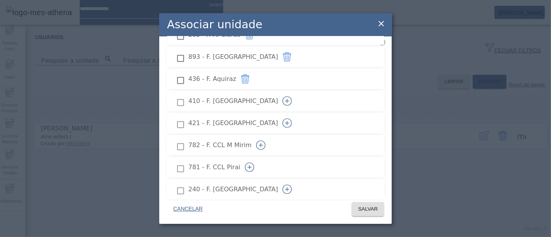
click at [292, 119] on icon "button" at bounding box center [287, 123] width 9 height 9
click at [254, 163] on icon "button" at bounding box center [249, 167] width 9 height 9
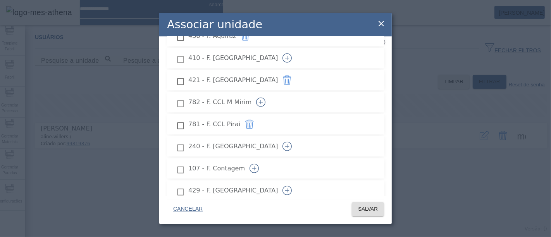
scroll to position [689, 0]
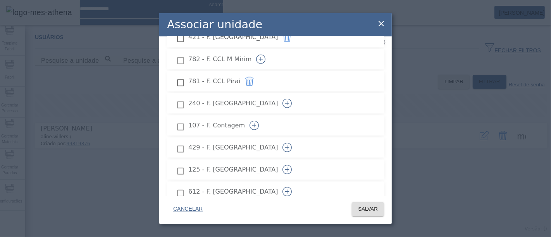
click at [292, 99] on icon "button" at bounding box center [287, 103] width 9 height 9
click at [292, 143] on icon "button" at bounding box center [287, 147] width 9 height 9
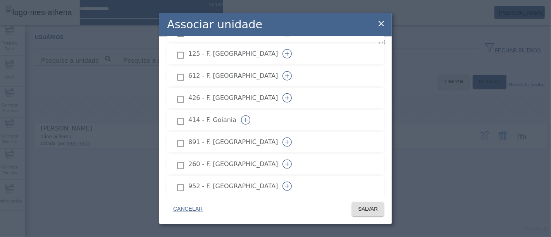
scroll to position [818, 0]
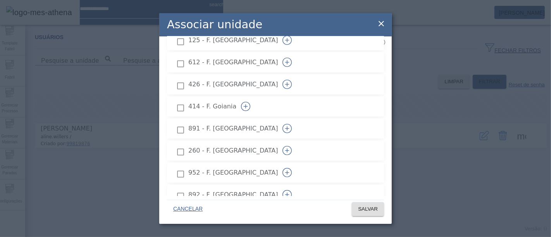
click at [292, 124] on icon "button" at bounding box center [287, 128] width 9 height 9
click at [292, 146] on icon "button" at bounding box center [287, 150] width 9 height 9
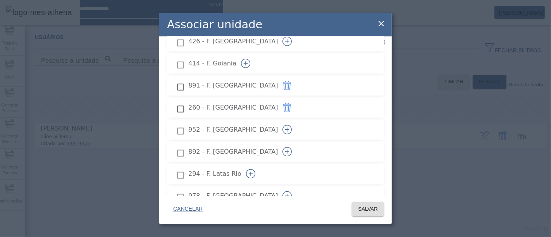
click at [292, 125] on icon "button" at bounding box center [287, 129] width 9 height 9
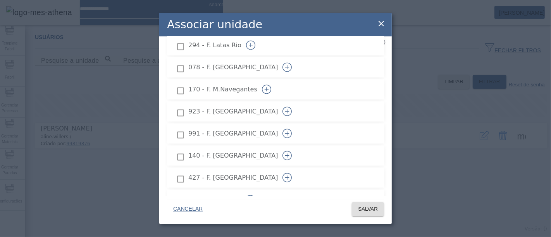
scroll to position [991, 0]
click at [292, 107] on icon "button" at bounding box center [287, 111] width 9 height 9
click at [292, 129] on icon "button" at bounding box center [287, 133] width 9 height 9
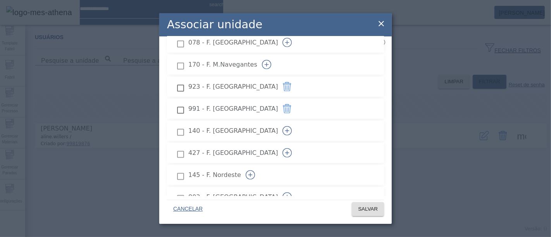
scroll to position [1034, 0]
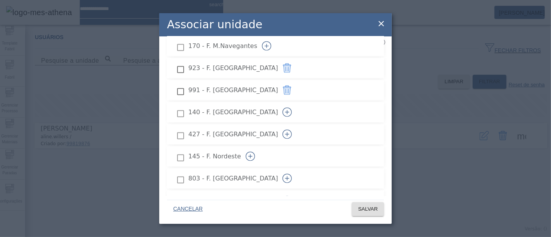
click at [292, 108] on icon "button" at bounding box center [287, 112] width 9 height 9
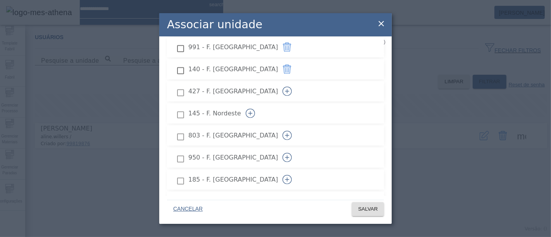
click at [292, 131] on icon "button" at bounding box center [287, 135] width 9 height 9
click at [292, 153] on icon "button" at bounding box center [287, 157] width 9 height 9
click at [292, 132] on icon "button" at bounding box center [287, 136] width 9 height 9
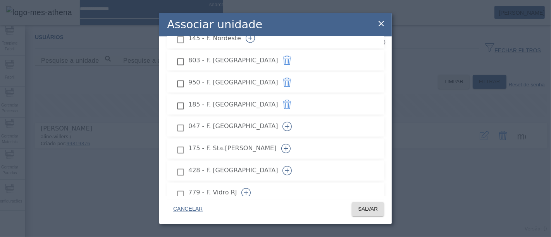
scroll to position [1163, 0]
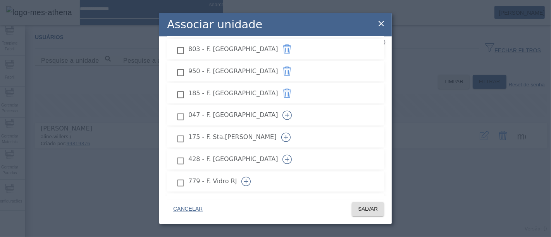
click at [291, 133] on icon "button" at bounding box center [285, 137] width 9 height 9
click at [292, 155] on icon "button" at bounding box center [287, 159] width 9 height 9
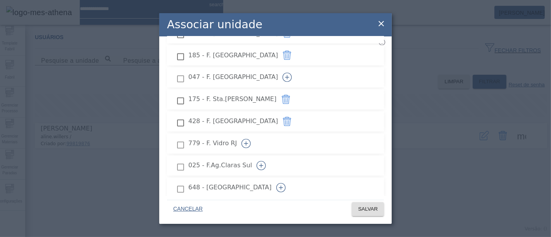
scroll to position [1249, 0]
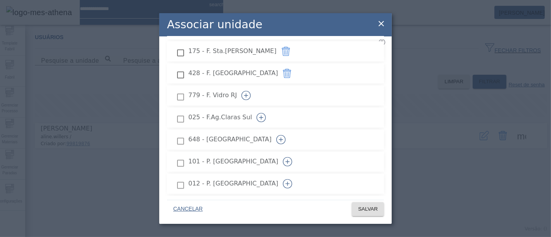
click at [266, 113] on icon "button" at bounding box center [261, 117] width 9 height 9
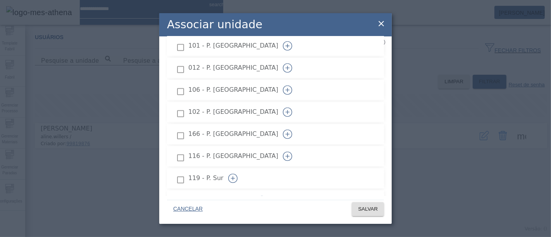
scroll to position [1378, 0]
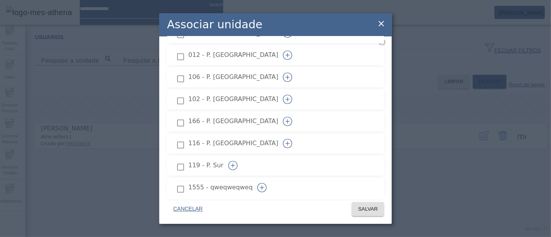
drag, startPoint x: 357, startPoint y: 106, endPoint x: 324, endPoint y: 100, distance: 34.4
click at [292, 117] on icon "button" at bounding box center [287, 121] width 9 height 9
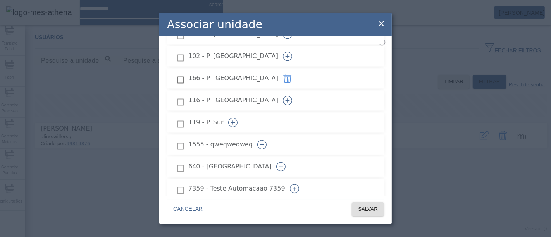
click at [238, 118] on icon "button" at bounding box center [232, 122] width 9 height 9
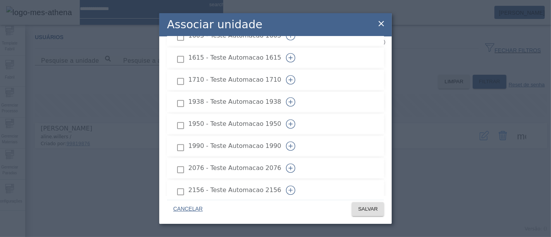
scroll to position [2111, 0]
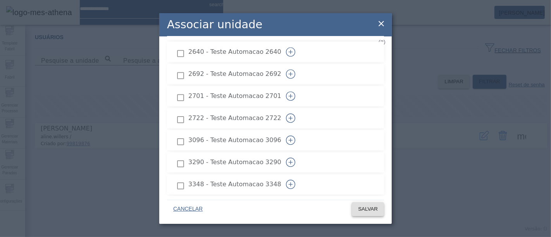
click at [358, 208] on span "SALVAR" at bounding box center [368, 209] width 20 height 8
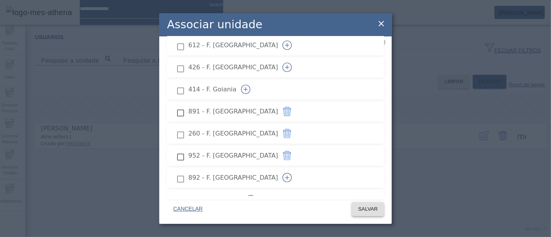
click at [366, 213] on span "SALVAR" at bounding box center [368, 209] width 20 height 8
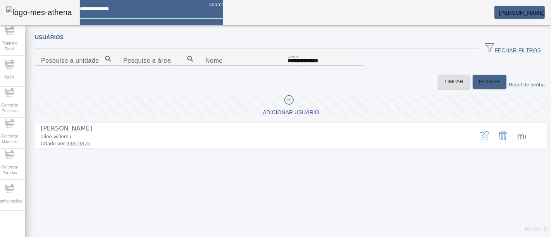
click at [515, 145] on span at bounding box center [522, 135] width 19 height 19
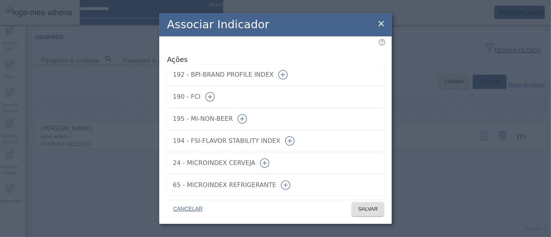
scroll to position [67, 0]
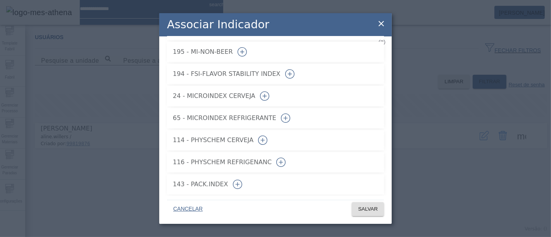
click at [242, 180] on icon "button" at bounding box center [237, 184] width 9 height 9
click at [367, 209] on span "SALVAR" at bounding box center [368, 209] width 20 height 8
